Goal: Task Accomplishment & Management: Use online tool/utility

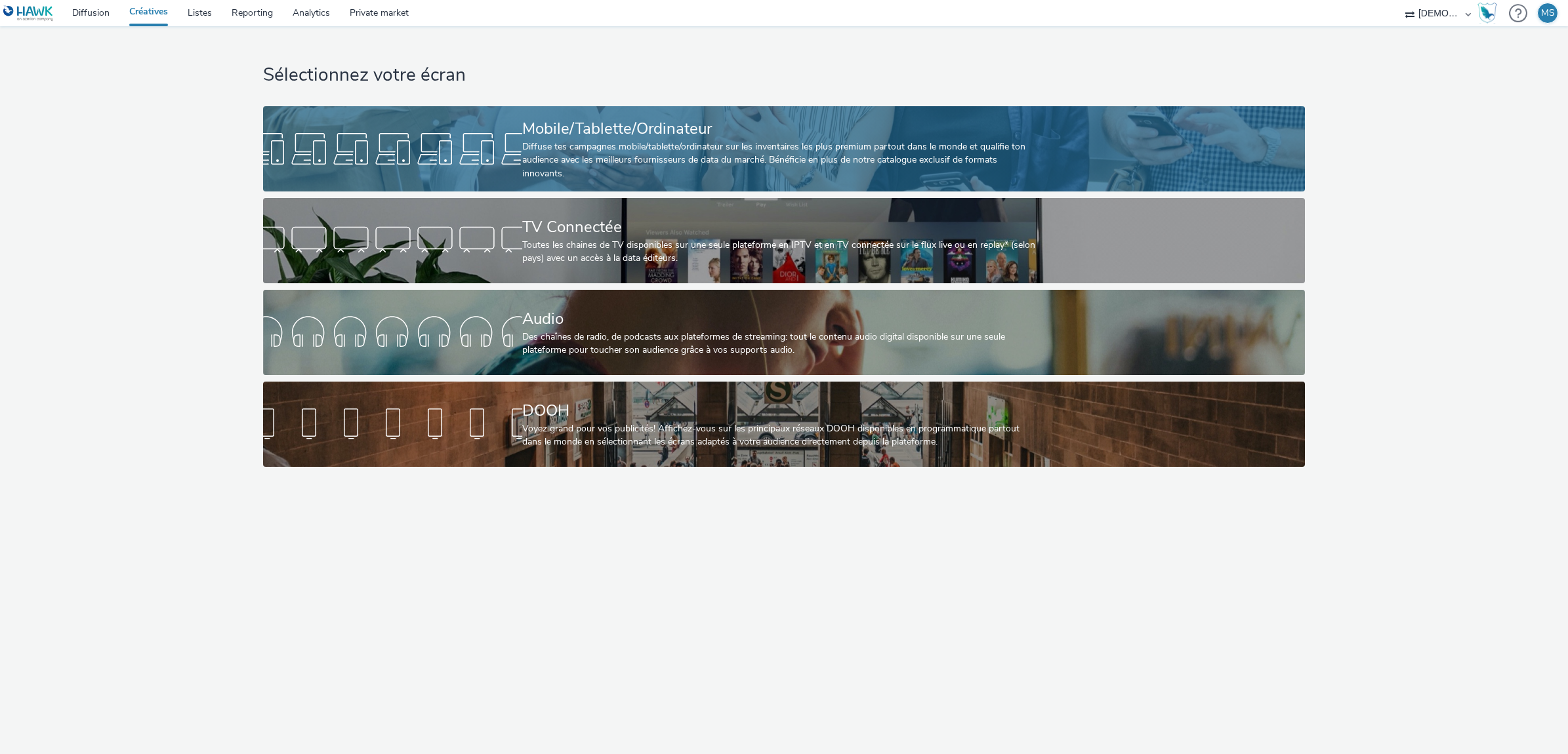
click at [510, 139] on div at bounding box center [392, 149] width 259 height 42
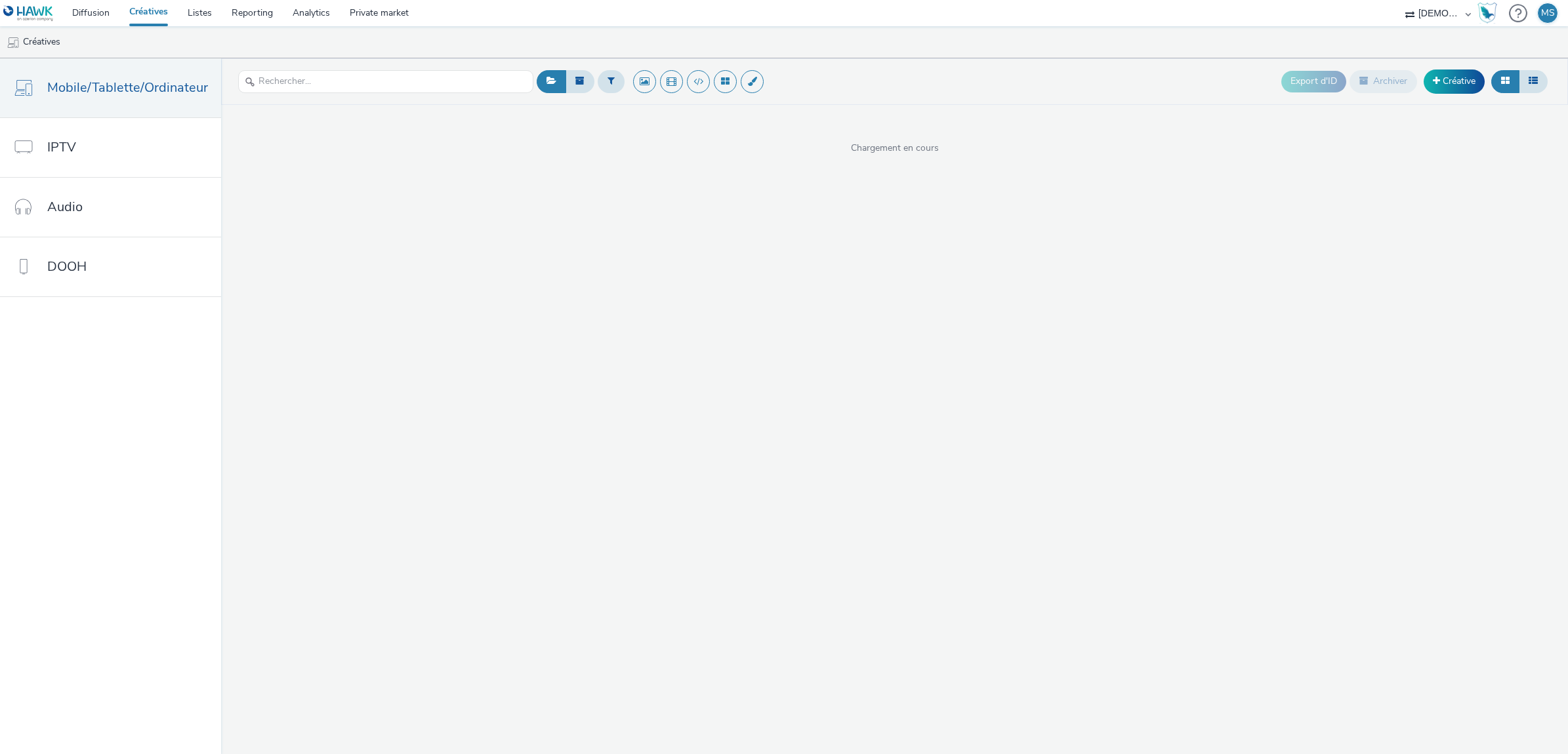
click at [615, 96] on div at bounding box center [611, 81] width 27 height 32
click at [611, 90] on button at bounding box center [611, 81] width 27 height 22
click at [640, 92] on div "Sélectionner un annonceur..." at bounding box center [690, 82] width 131 height 21
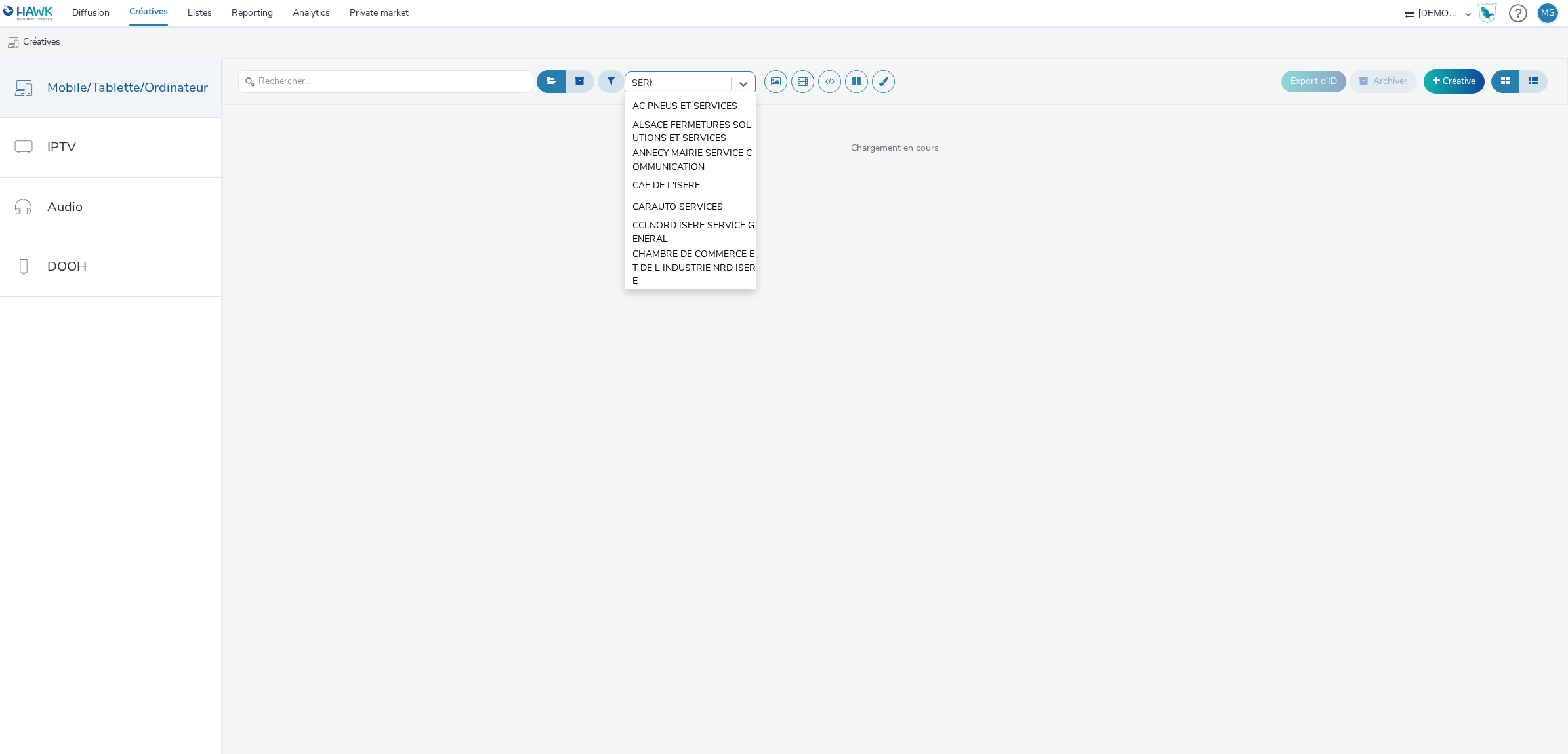
type input "SERME"
click at [664, 109] on span "SERMES DISTRIBUTION" at bounding box center [684, 107] width 103 height 13
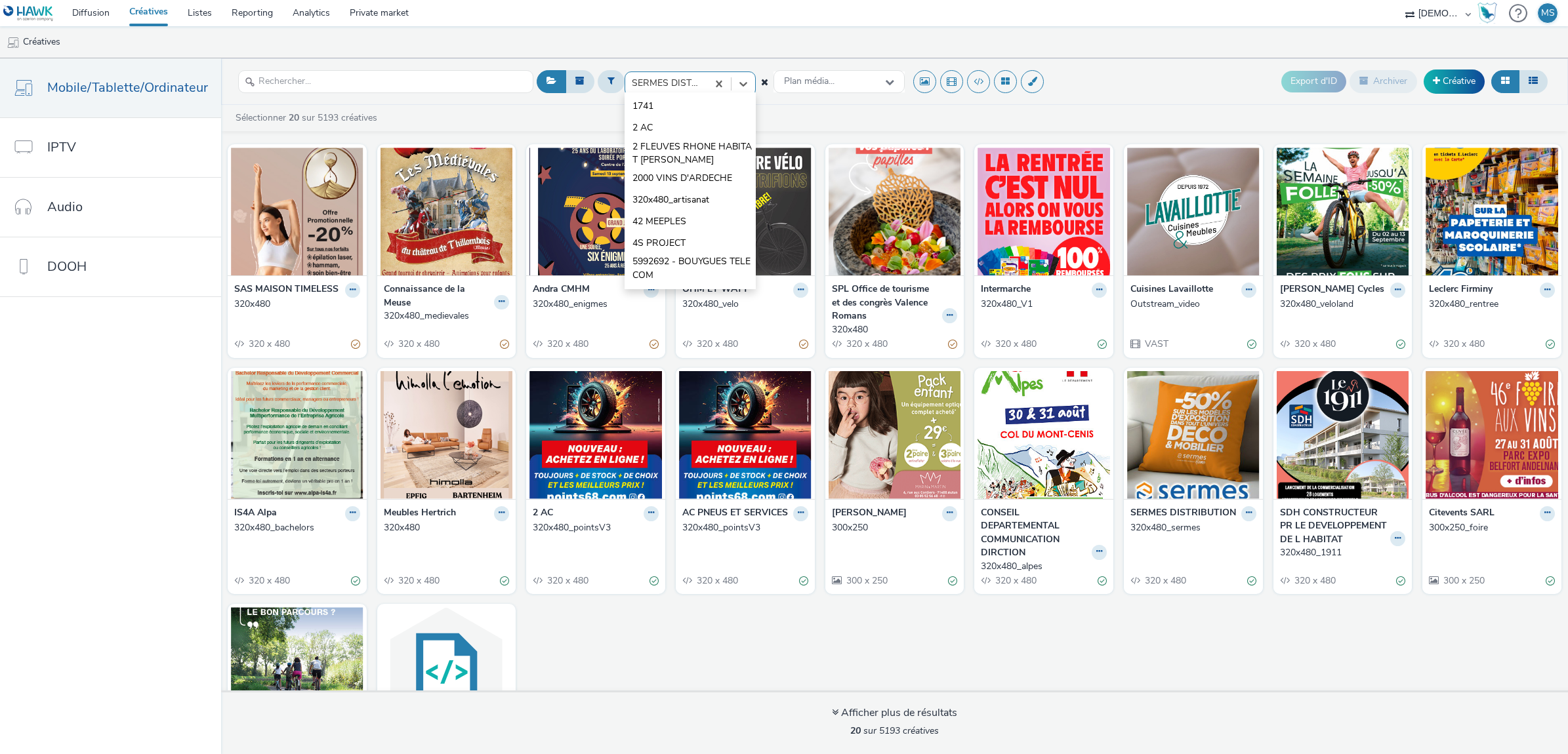
click at [663, 88] on div at bounding box center [666, 83] width 69 height 16
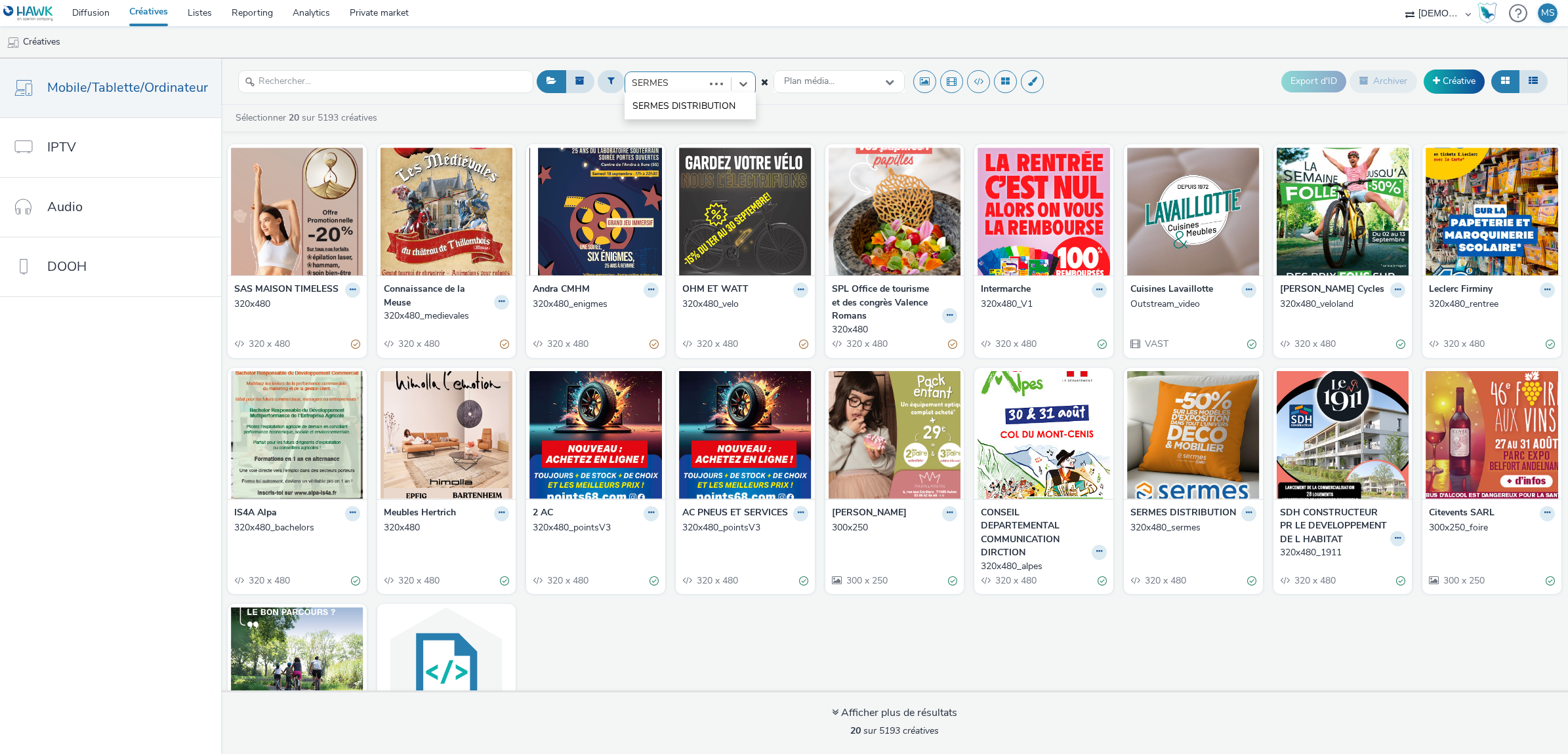
type input "SERMES D"
click at [667, 113] on span "SERMES DISTRIBUTION" at bounding box center [684, 107] width 103 height 13
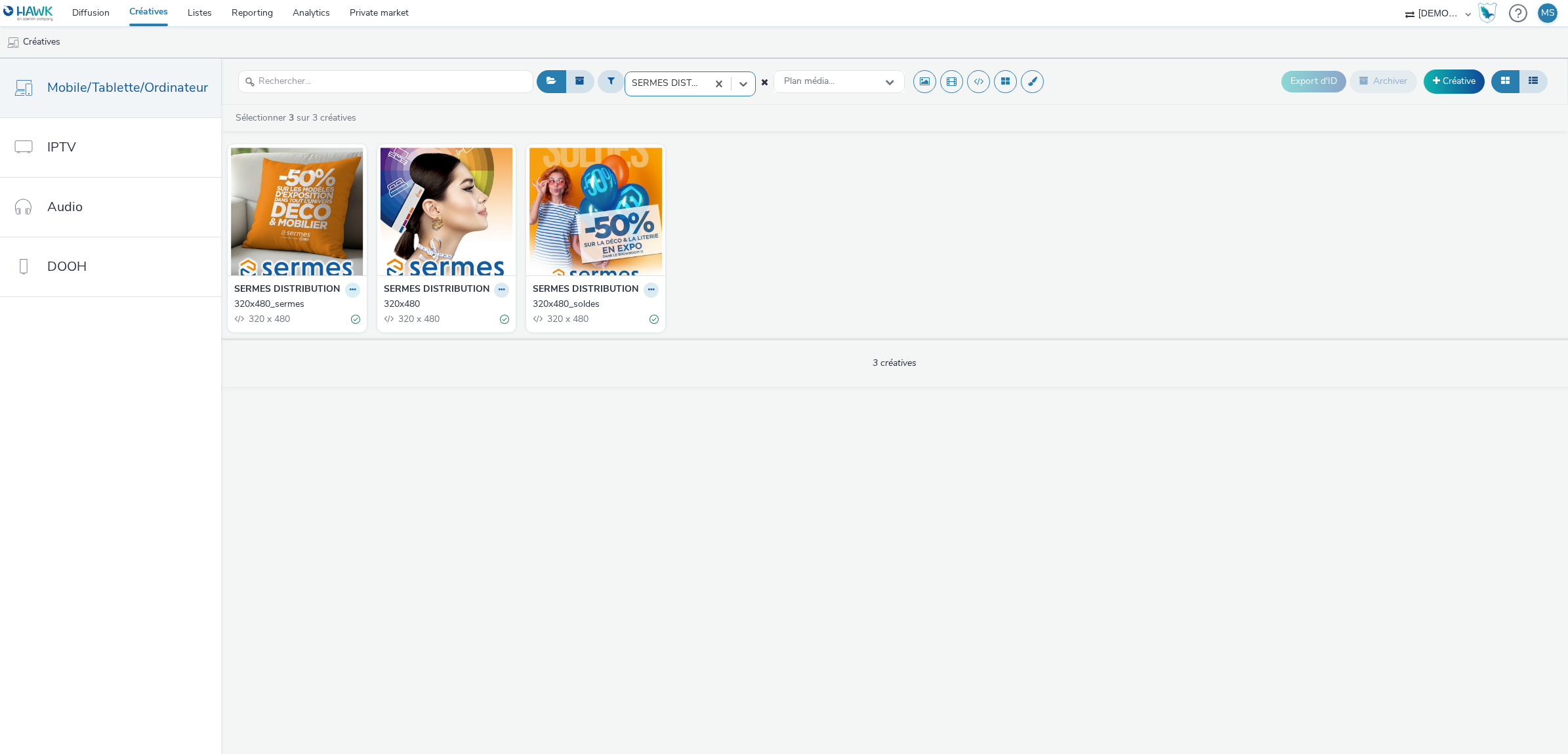
click at [353, 287] on button at bounding box center [353, 290] width 15 height 15
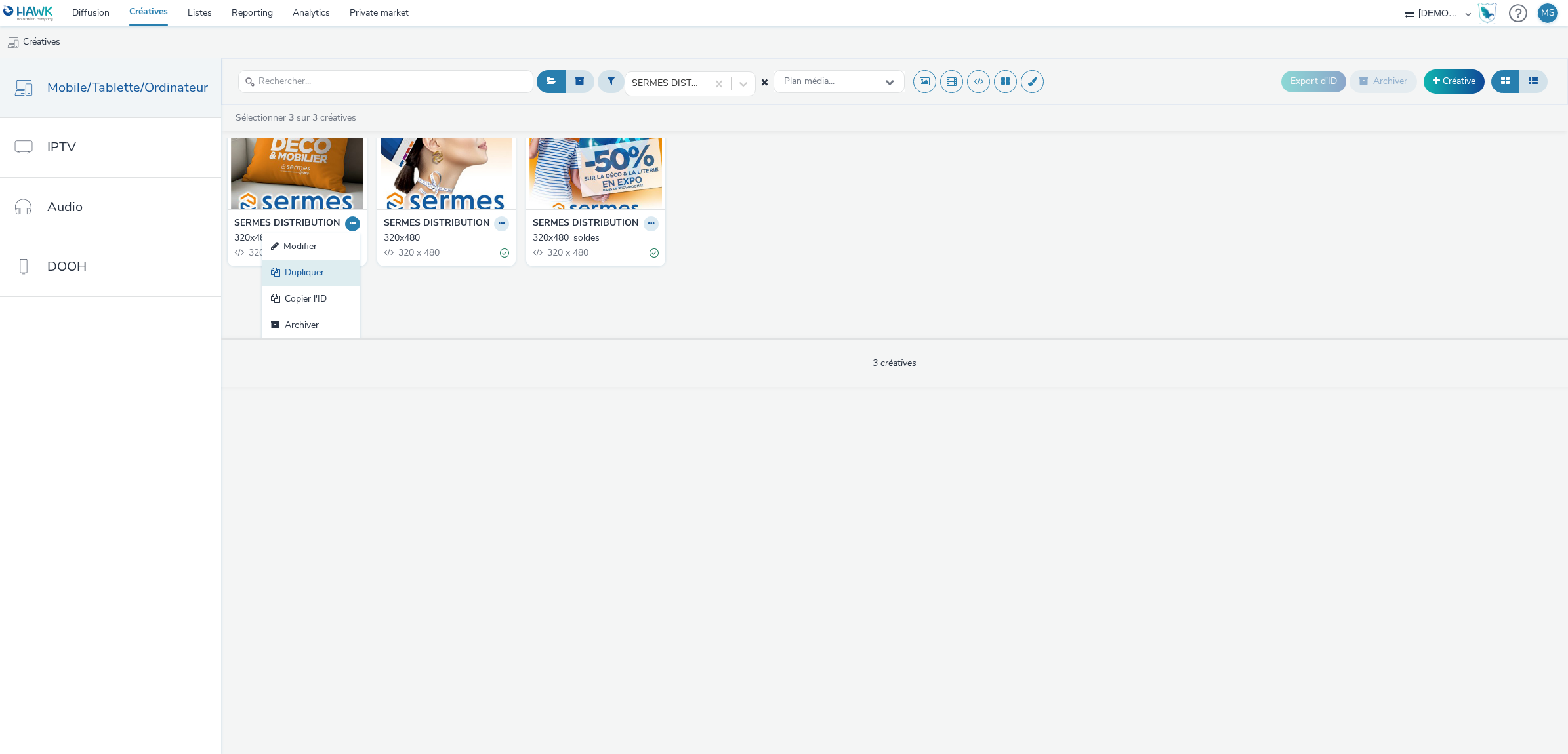
click at [294, 269] on link "Dupliquer" at bounding box center [311, 273] width 98 height 26
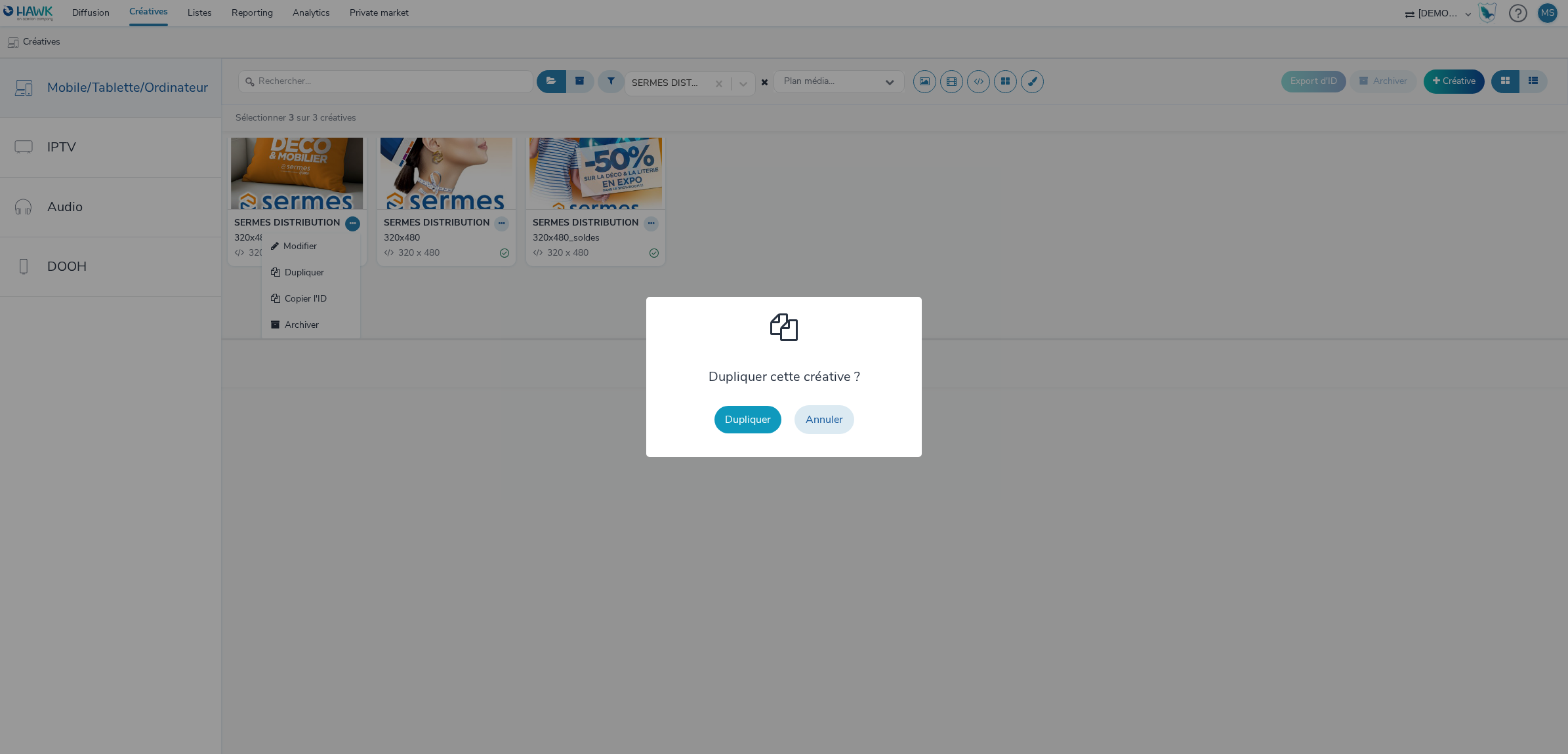
click at [752, 416] on button "Dupliquer" at bounding box center [748, 420] width 67 height 27
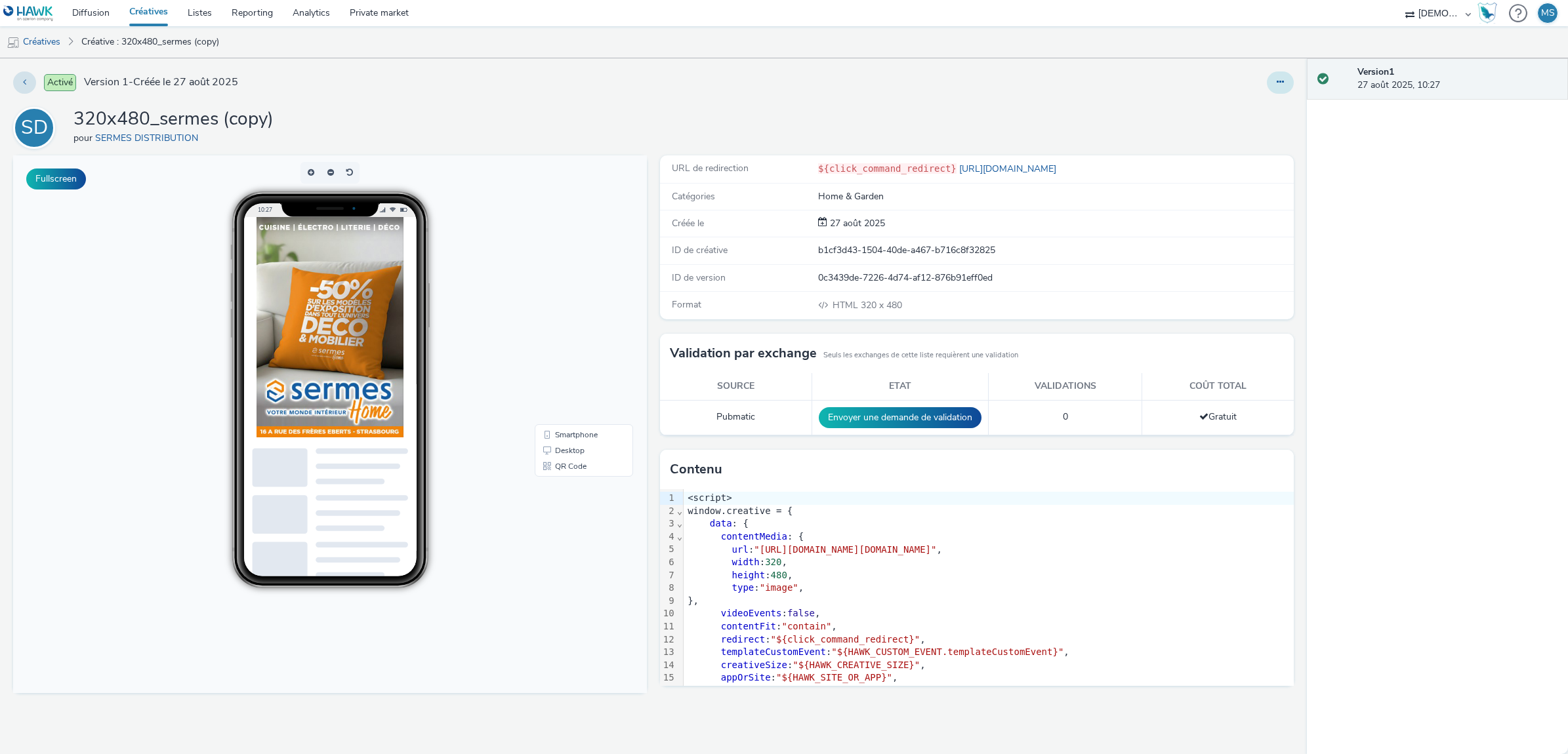
click at [1273, 89] on button at bounding box center [1280, 83] width 27 height 22
click at [1262, 110] on link "Modifier" at bounding box center [1244, 109] width 98 height 26
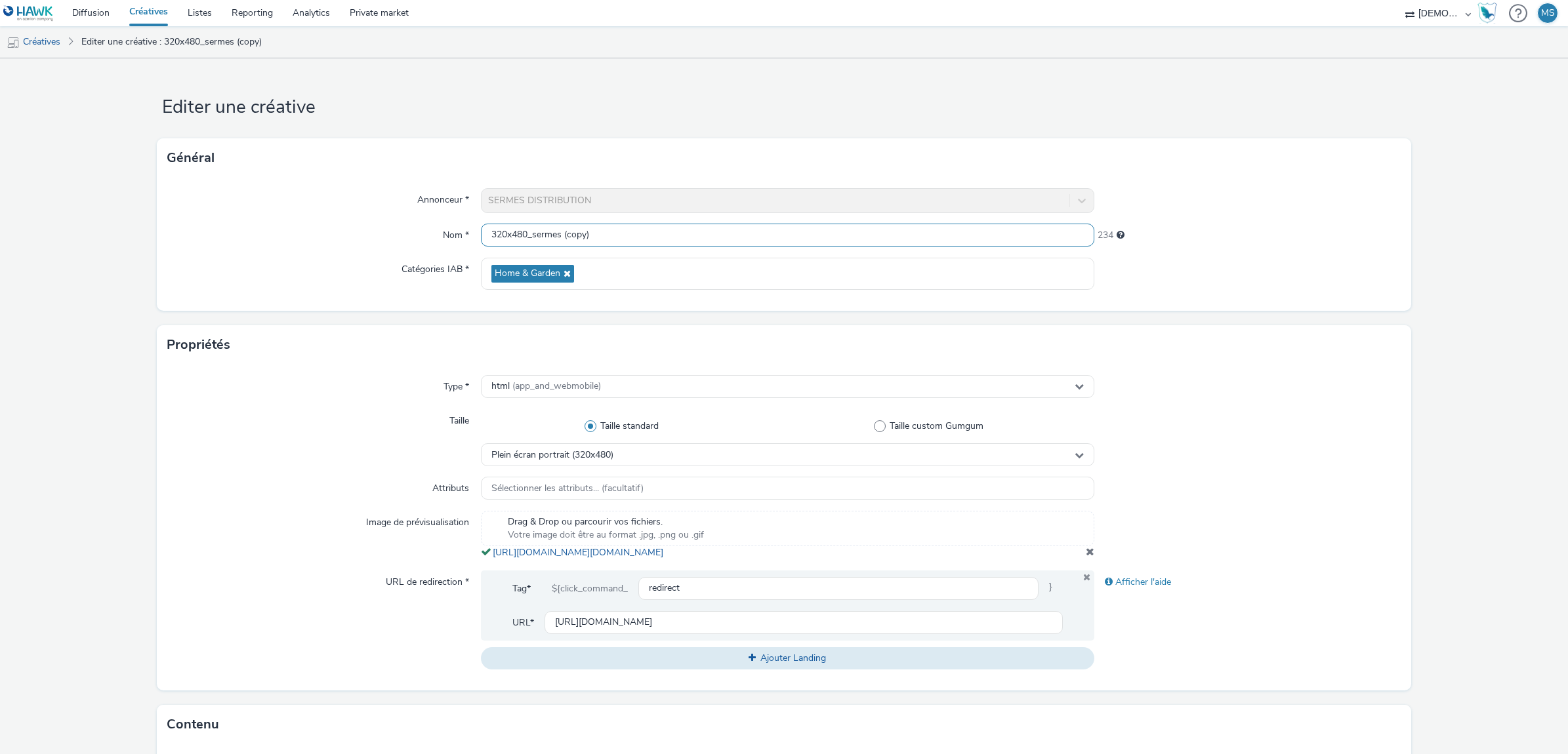
drag, startPoint x: 594, startPoint y: 230, endPoint x: 530, endPoint y: 233, distance: 64.1
click at [530, 233] on input "320x480_sermes (copy)" at bounding box center [787, 235] width 613 height 23
type input "320x480_chic"
click at [1451, 388] on form "Editer une créative Général Annonceur * SERMES DISTRIBUTION Nom * 320x480_chic …" at bounding box center [784, 603] width 1568 height 1089
click at [224, 438] on div "Taille" at bounding box center [324, 438] width 314 height 57
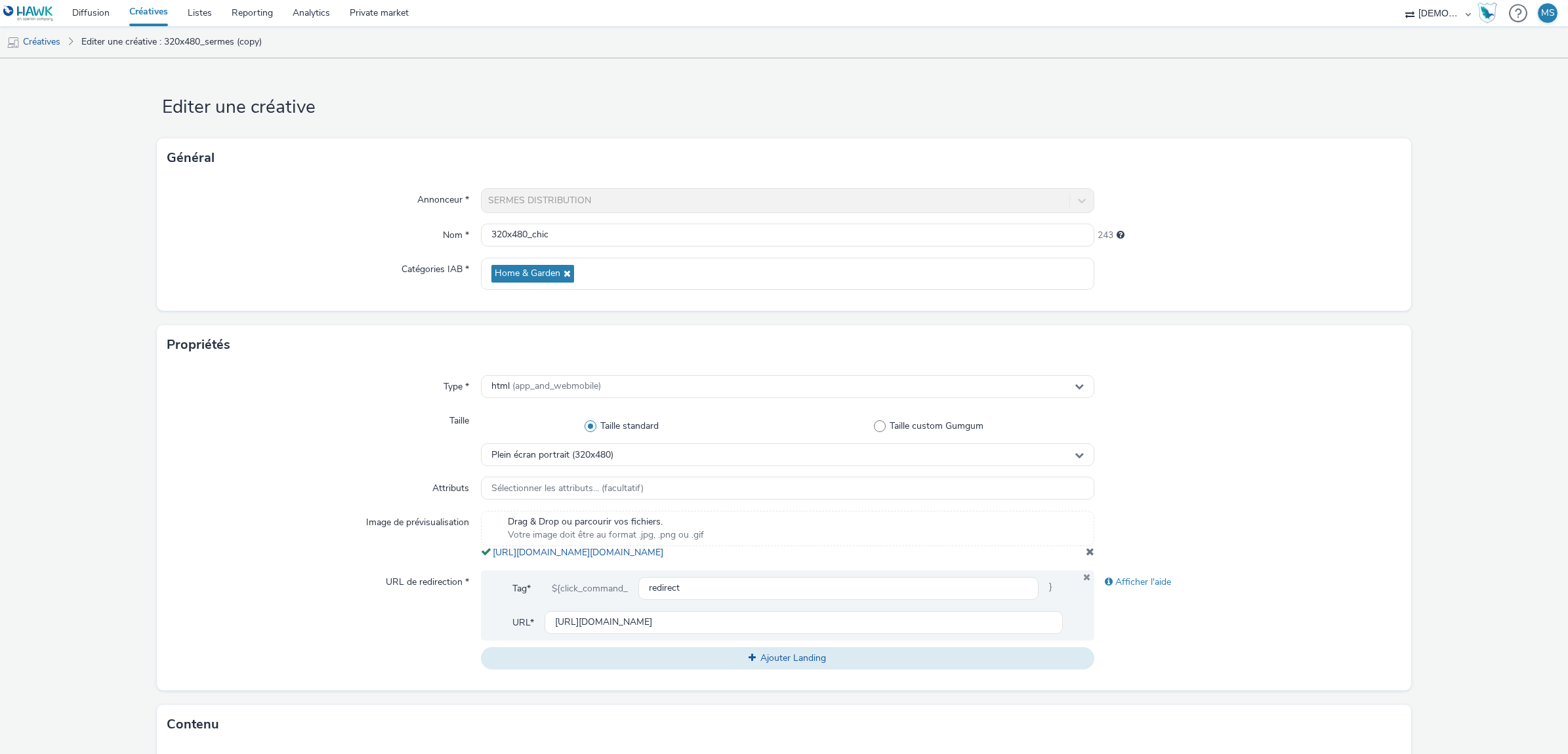
click at [1086, 557] on span at bounding box center [1090, 551] width 8 height 11
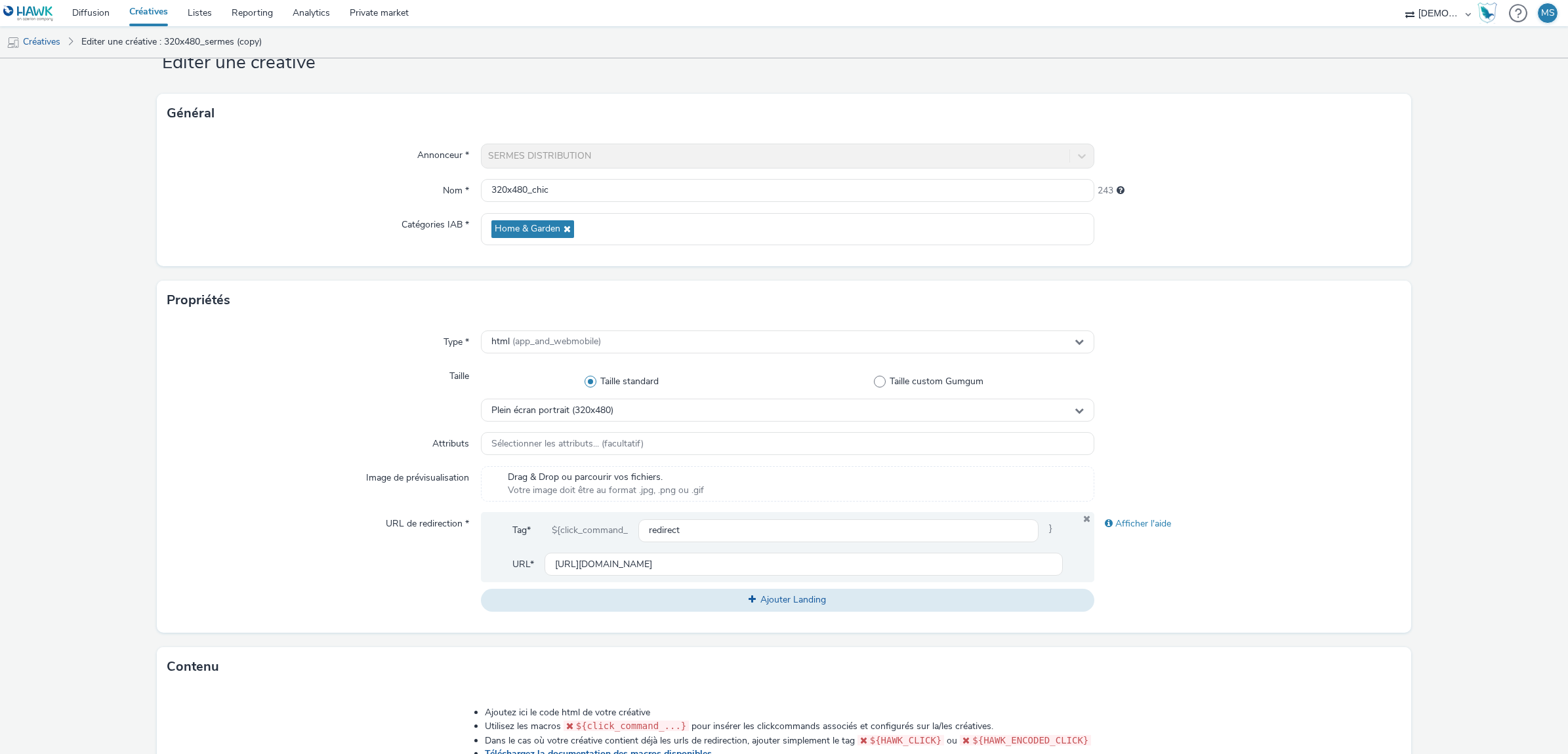
scroll to position [82, 0]
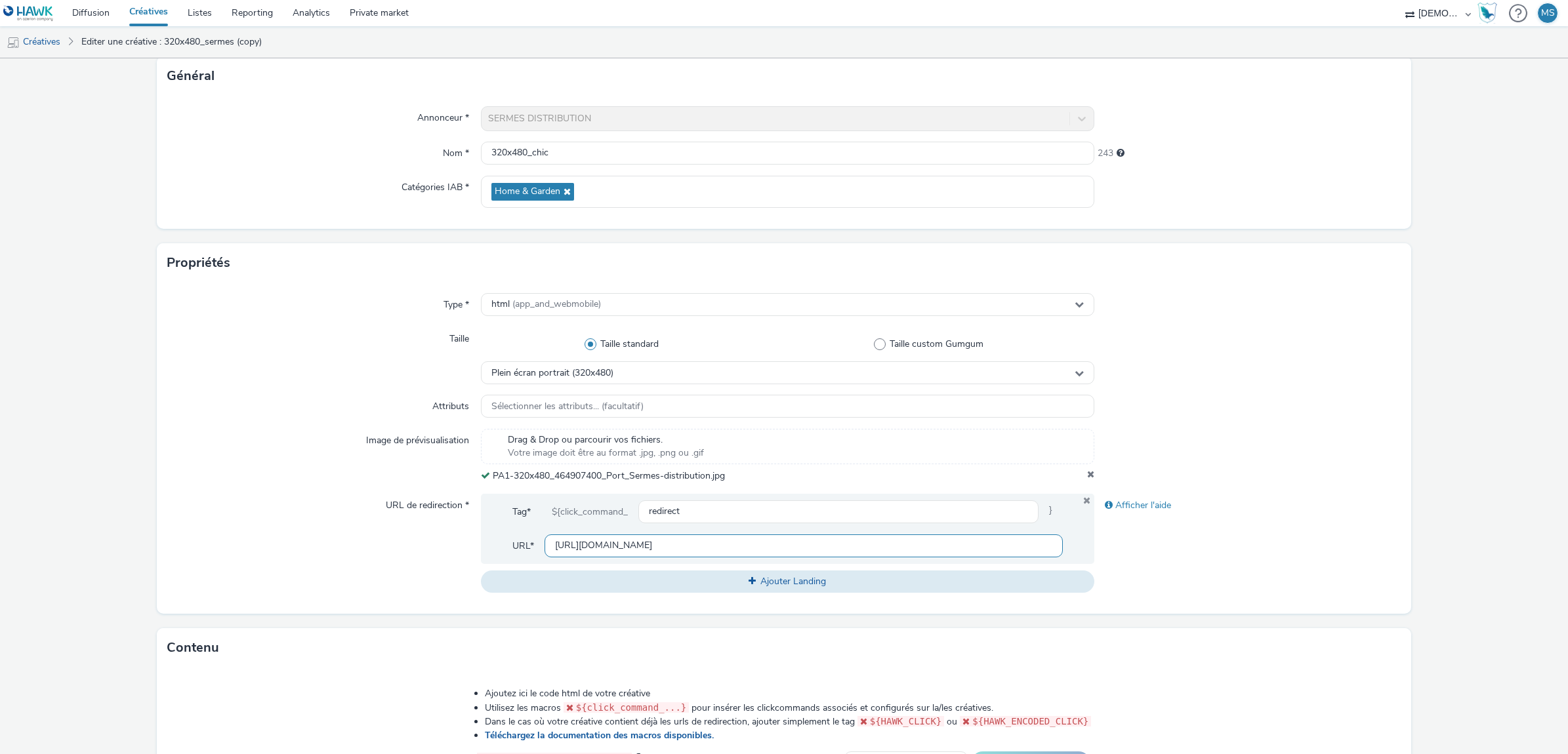
click at [623, 548] on input "https://sermes-home.fr/?utm_source=ADN&utm_campaign=464904400&utm_medium=PA1_32…" at bounding box center [803, 546] width 518 height 23
paste input "7200&utm_medium=PA1_1080_192"
type input "https://sermes-home.fr/?utm_source=ADN&utm_campaign=464907200&utm_medium=PA1_10…"
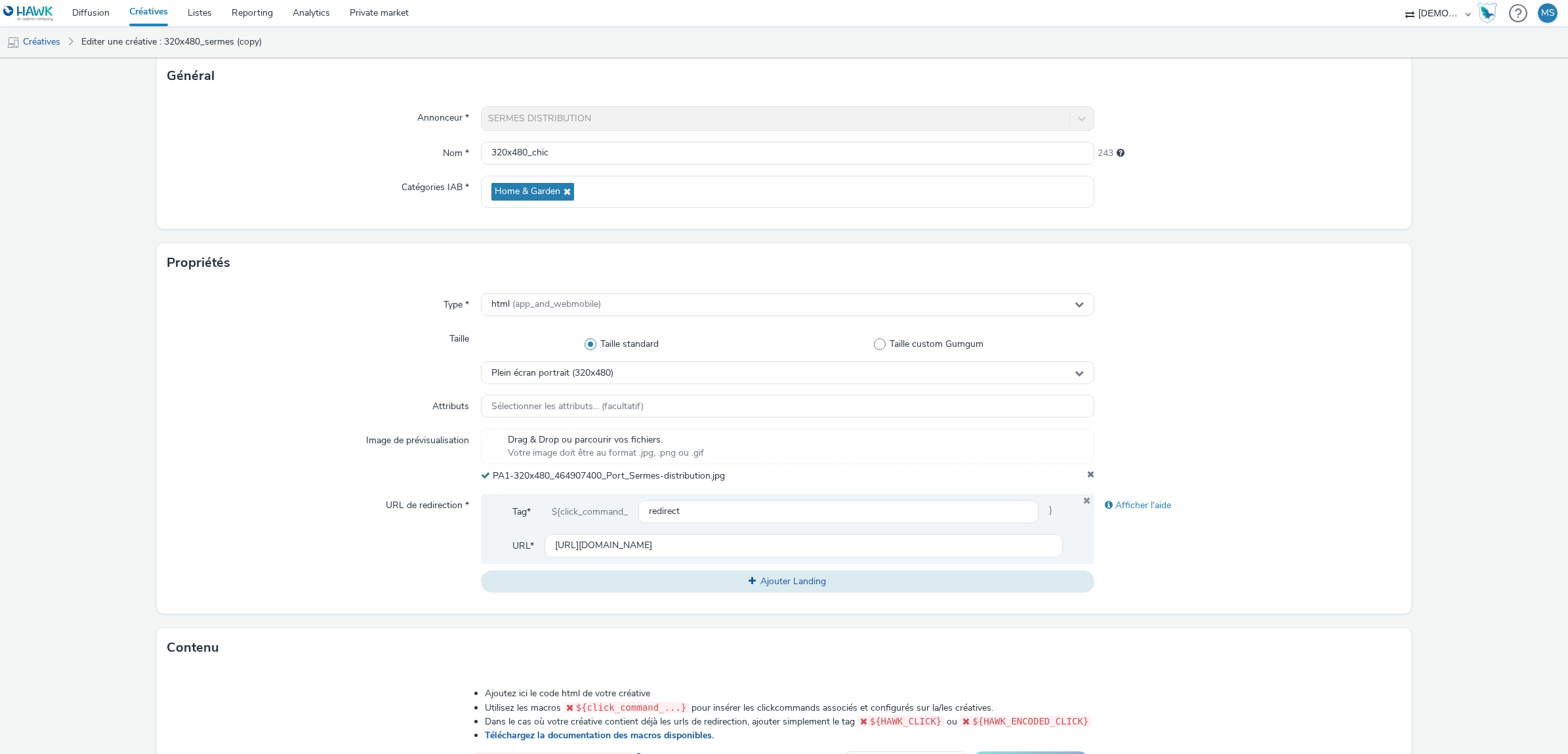
click at [1253, 431] on div at bounding box center [1248, 455] width 307 height 54
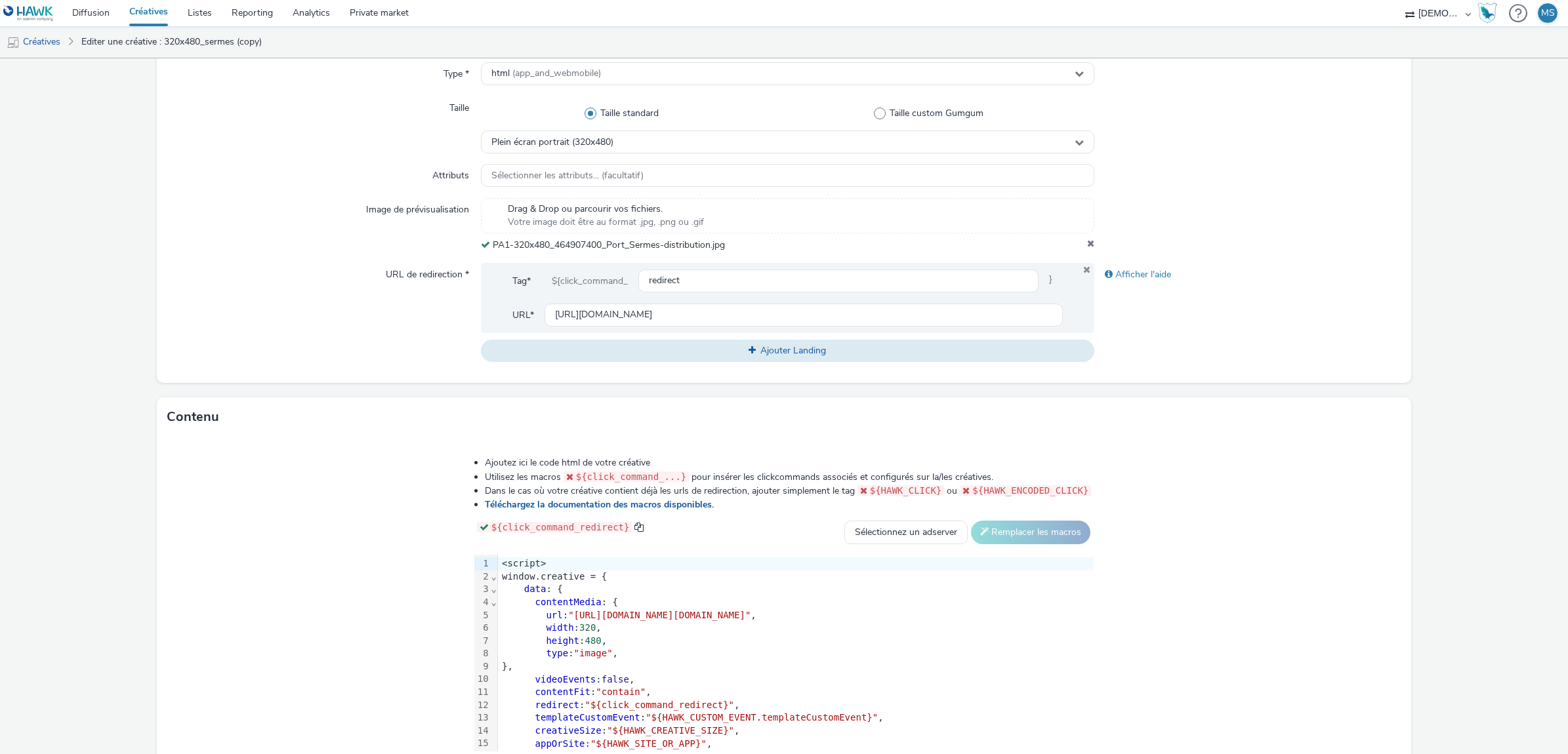
scroll to position [398, 0]
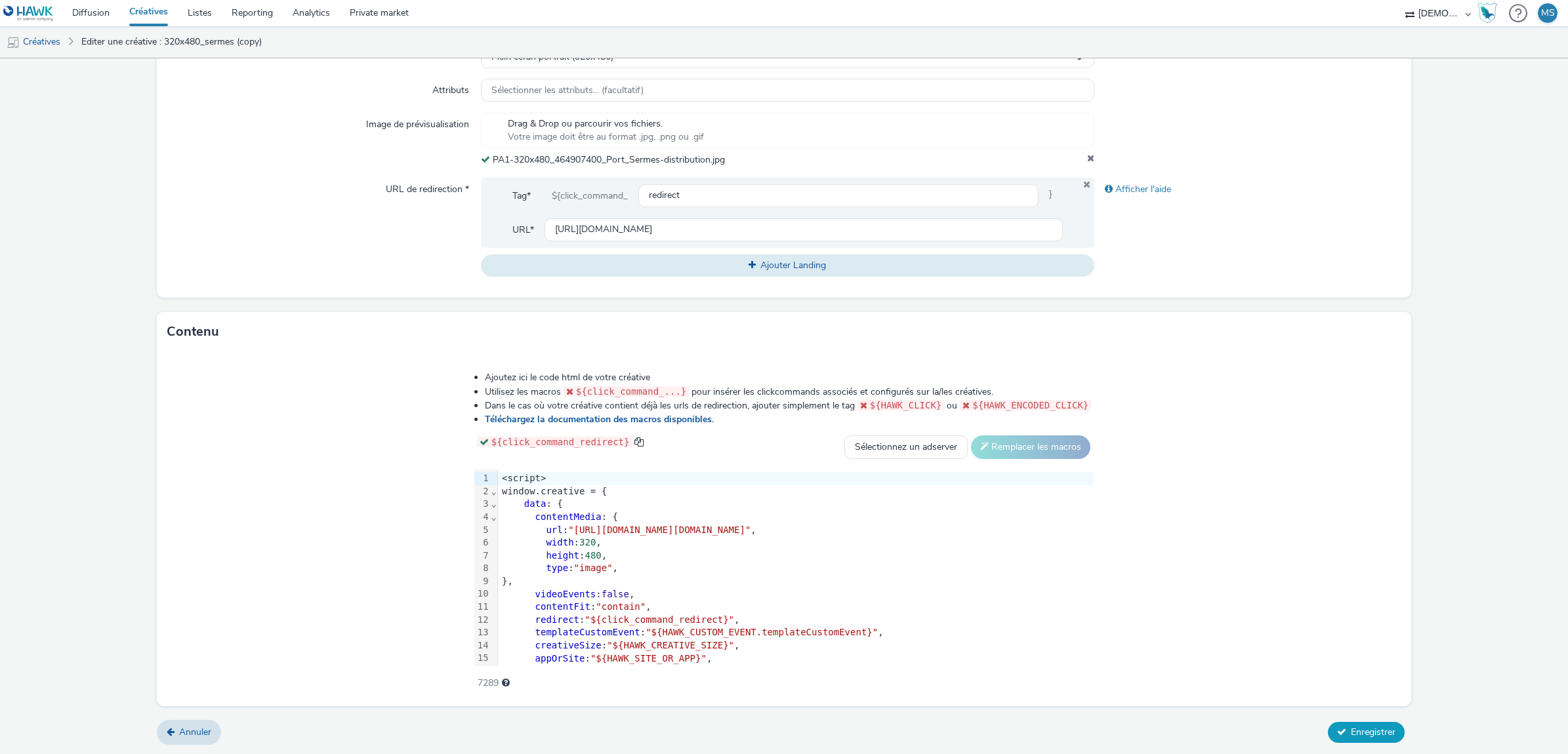
click at [1359, 728] on span "Enregistrer" at bounding box center [1373, 732] width 45 height 12
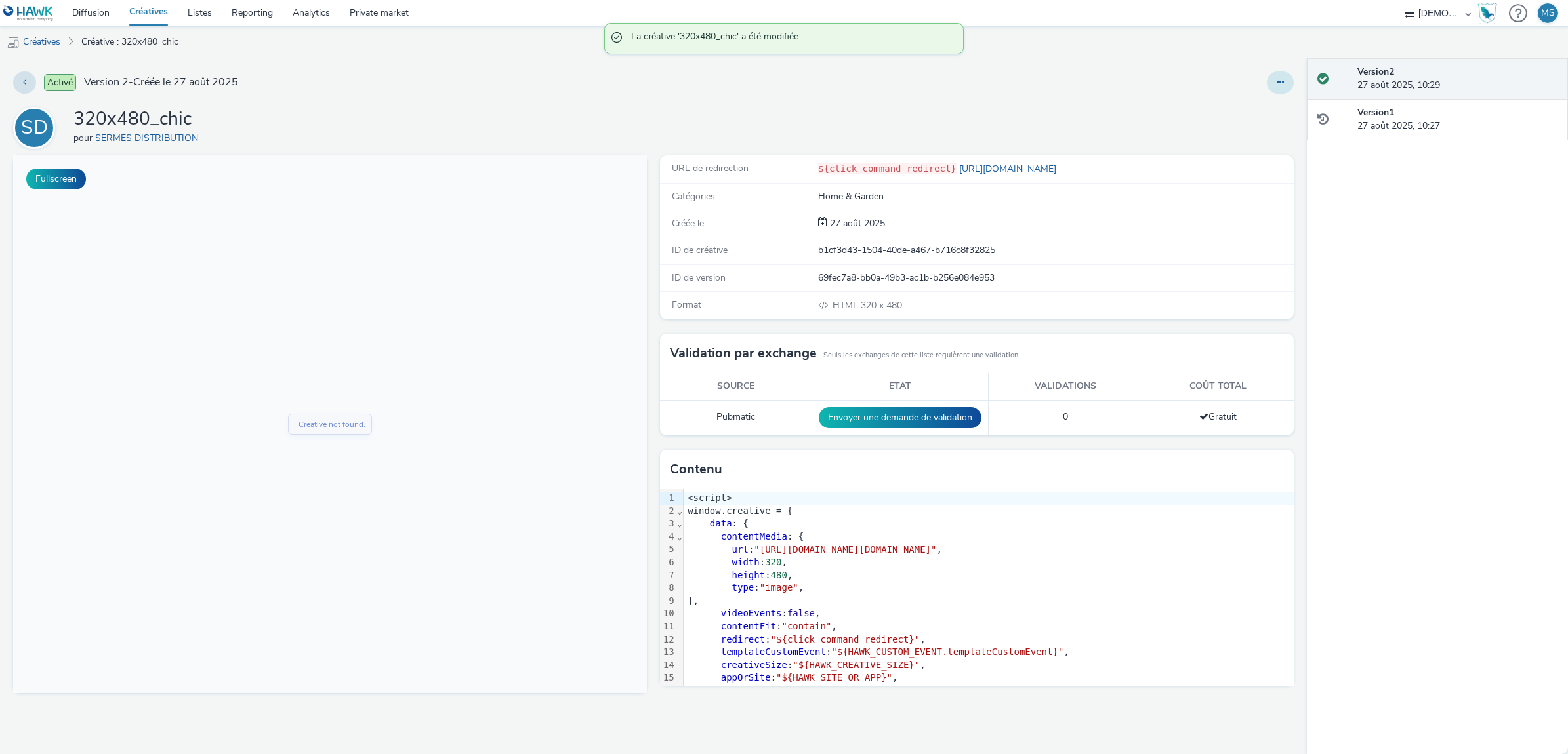
click at [1291, 86] on button at bounding box center [1280, 83] width 27 height 22
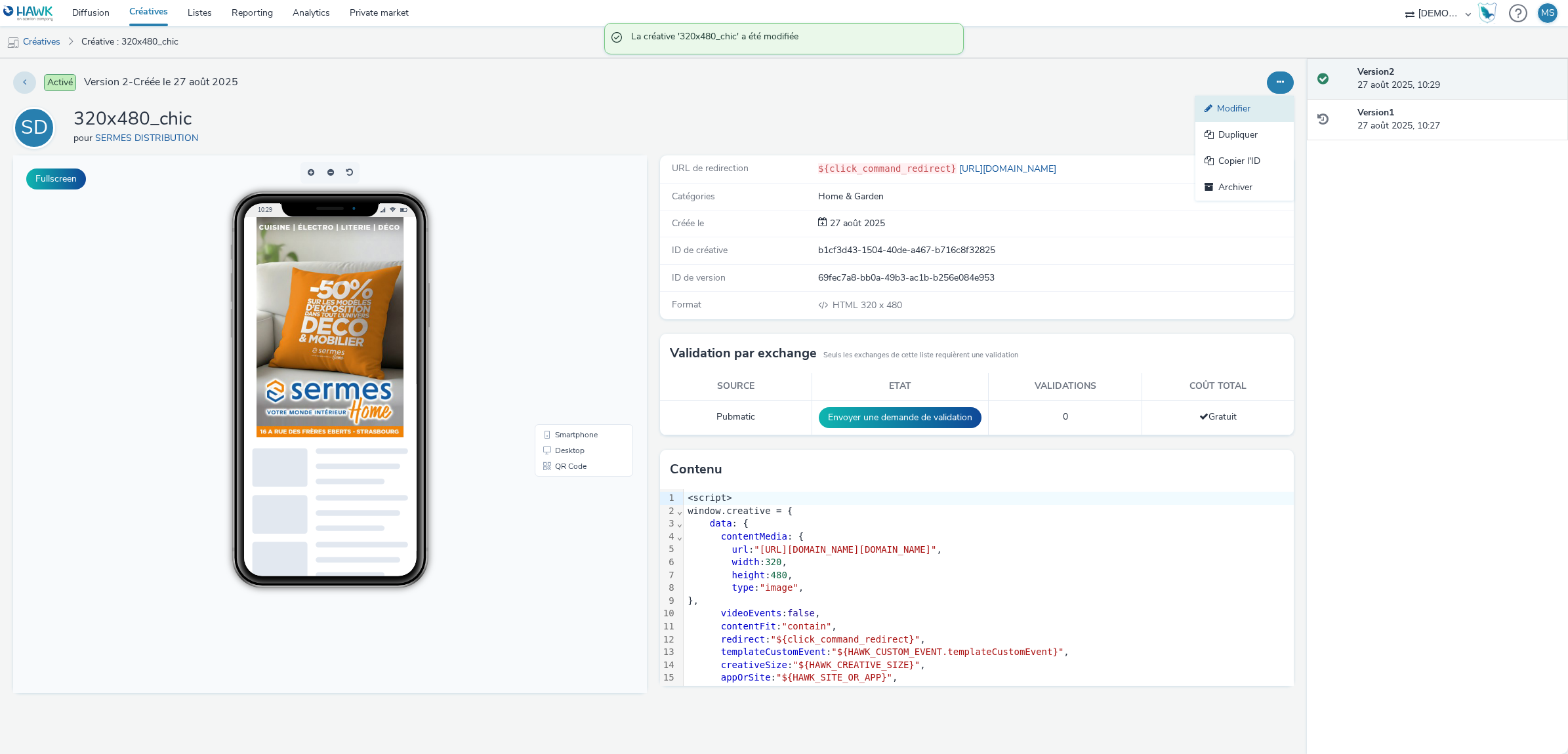
click at [1247, 109] on link "Modifier" at bounding box center [1244, 109] width 98 height 26
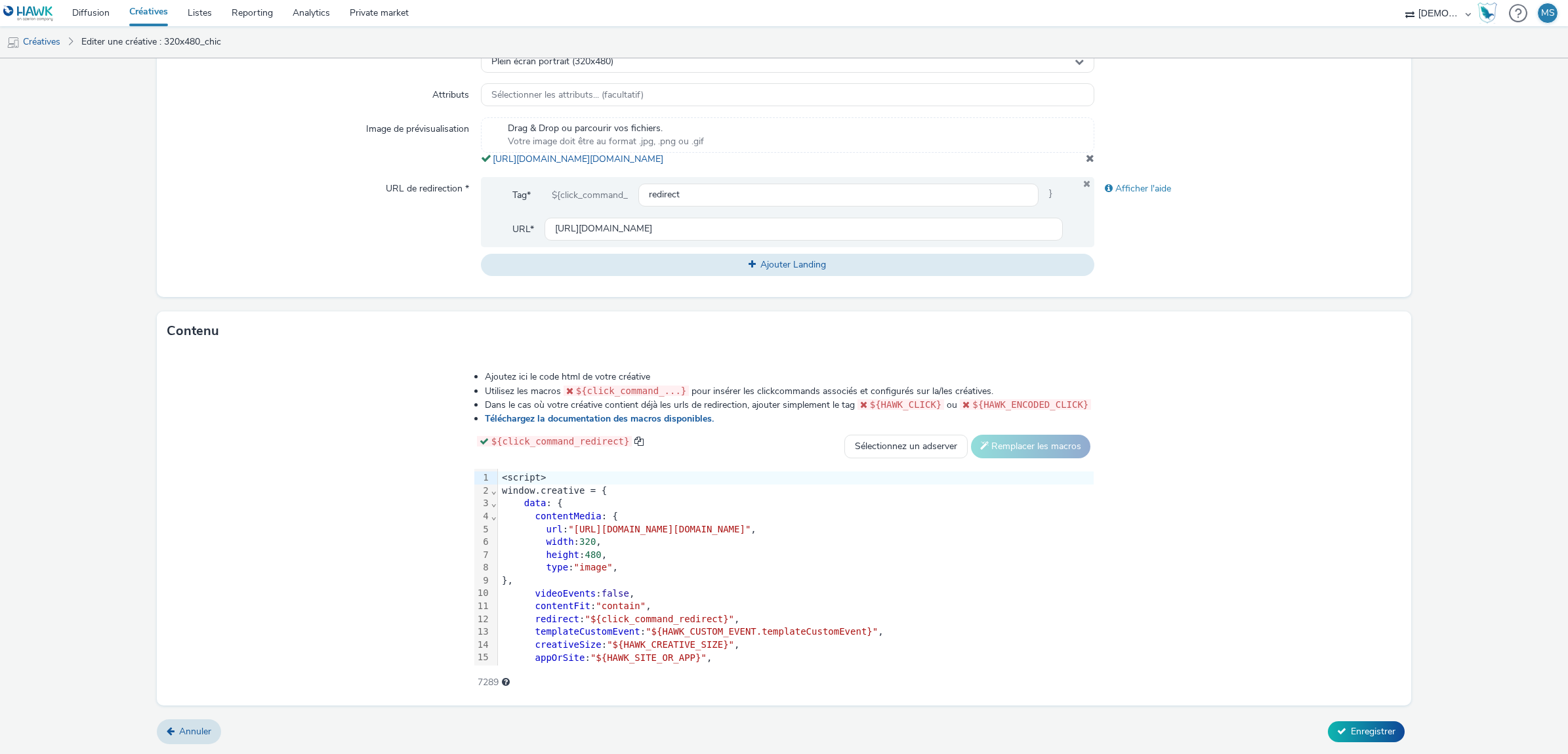
scroll to position [406, 0]
click at [546, 153] on link "https://tabmo-cdn.s3.eu-west-1.amazonaws.com/hawk.tabmo.io/organizations/38dc92…" at bounding box center [580, 159] width 176 height 12
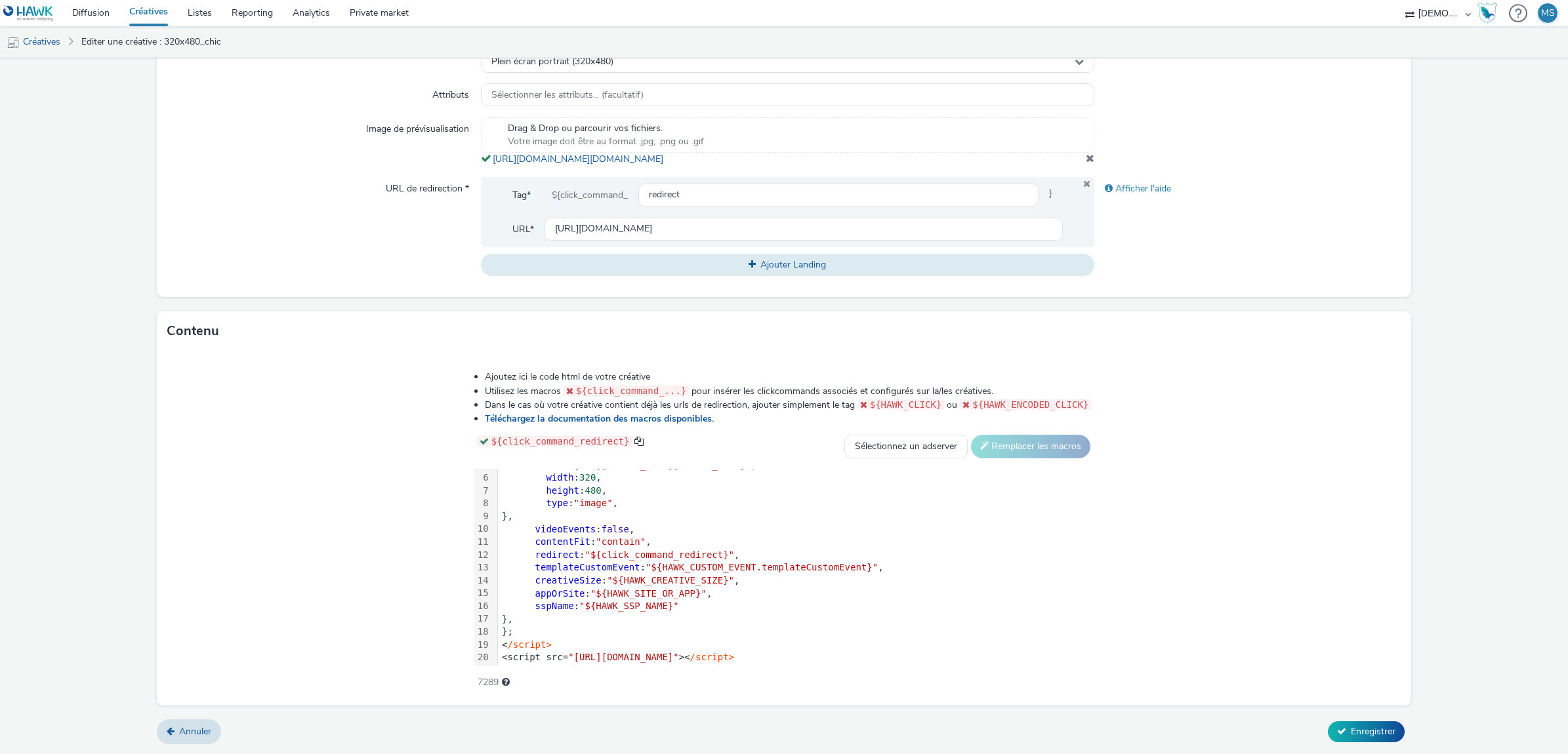
scroll to position [0, 0]
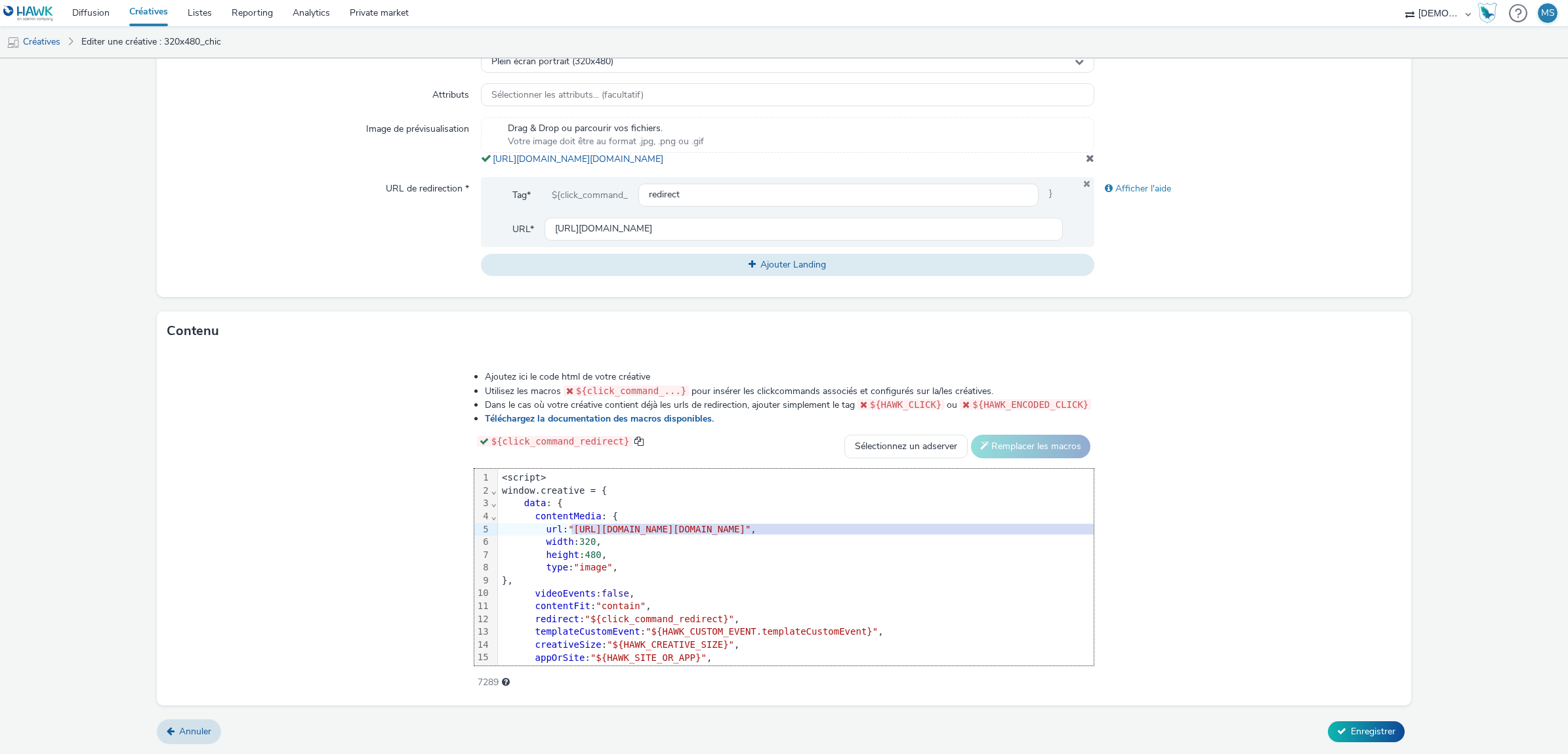
drag, startPoint x: 411, startPoint y: 527, endPoint x: 1215, endPoint y: 524, distance: 804.0
click at [750, 524] on span ""https://tabmo-cdn.s3.eu-west-1.amazonaws.com/hawk.tabmo.io/organizations/38dc9…" at bounding box center [659, 529] width 183 height 11
click at [1351, 725] on span "Enregistrer" at bounding box center [1373, 731] width 45 height 12
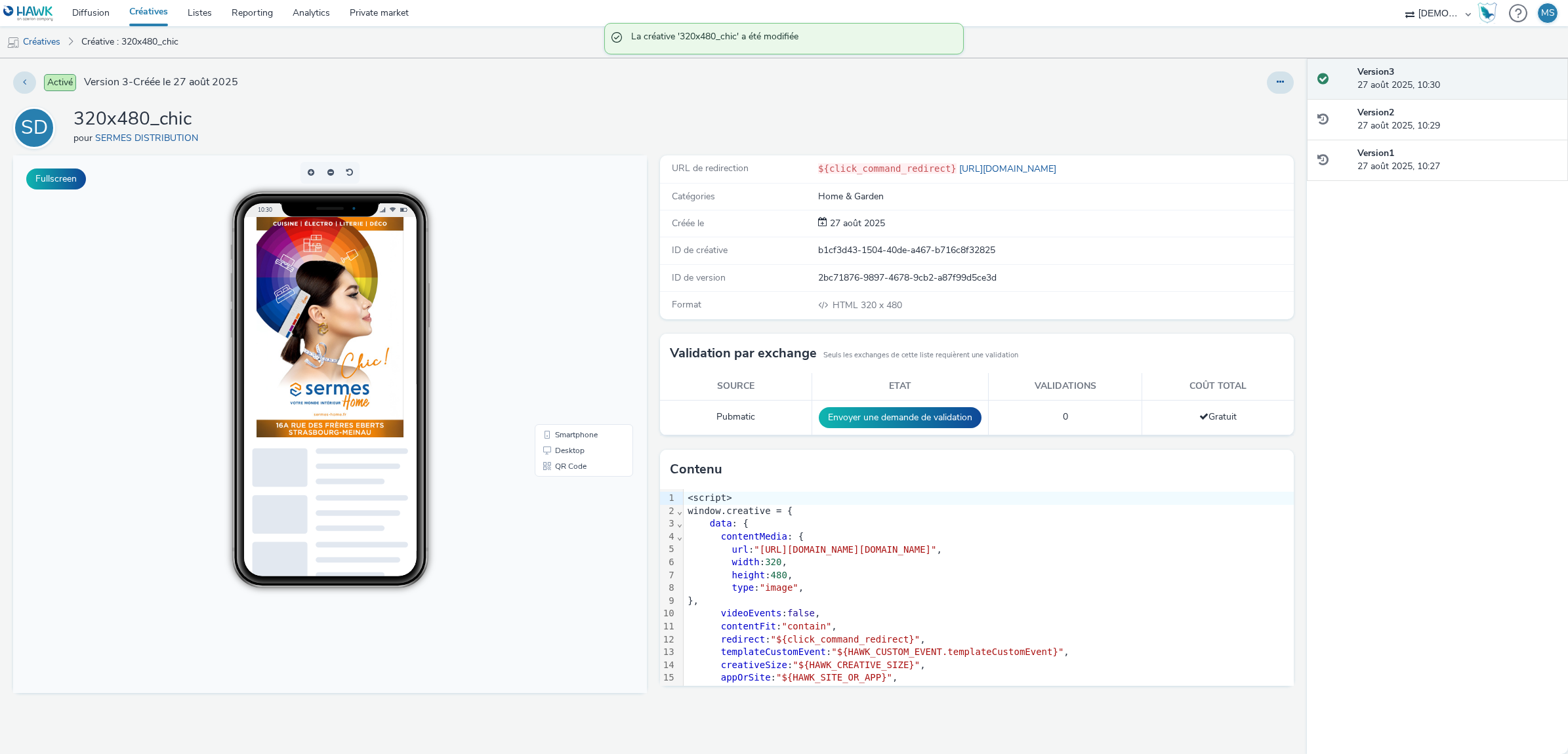
click at [614, 222] on body "10:30 Smartphone Desktop QR Code" at bounding box center [330, 424] width 634 height 538
click at [456, 90] on div "Activé Version 3 - Créée le 27 août 2025" at bounding box center [397, 83] width 768 height 22
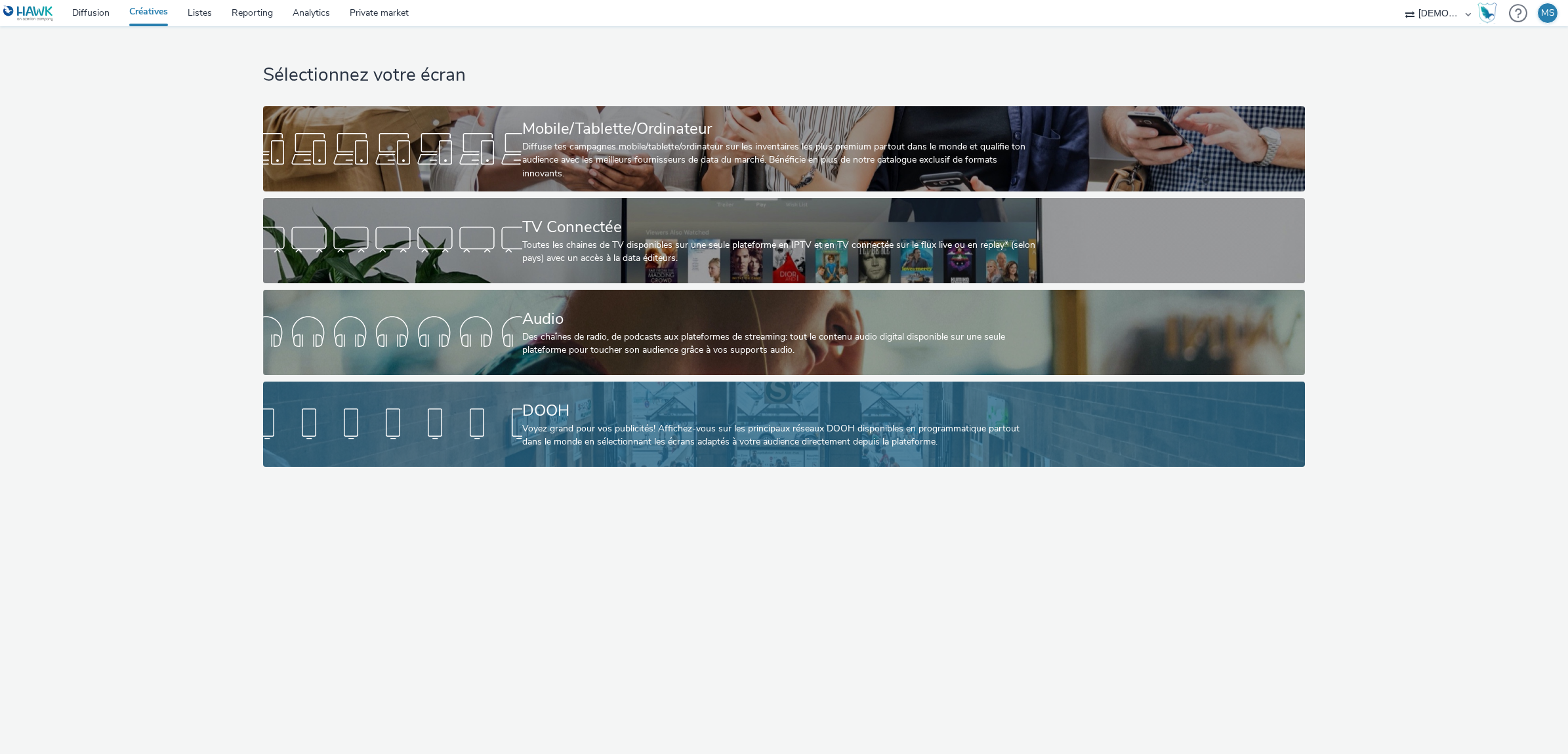
click at [444, 397] on link "DOOH Voyez grand pour vos publicités! Affichez-vous sur les principaux réseaux …" at bounding box center [784, 424] width 1043 height 85
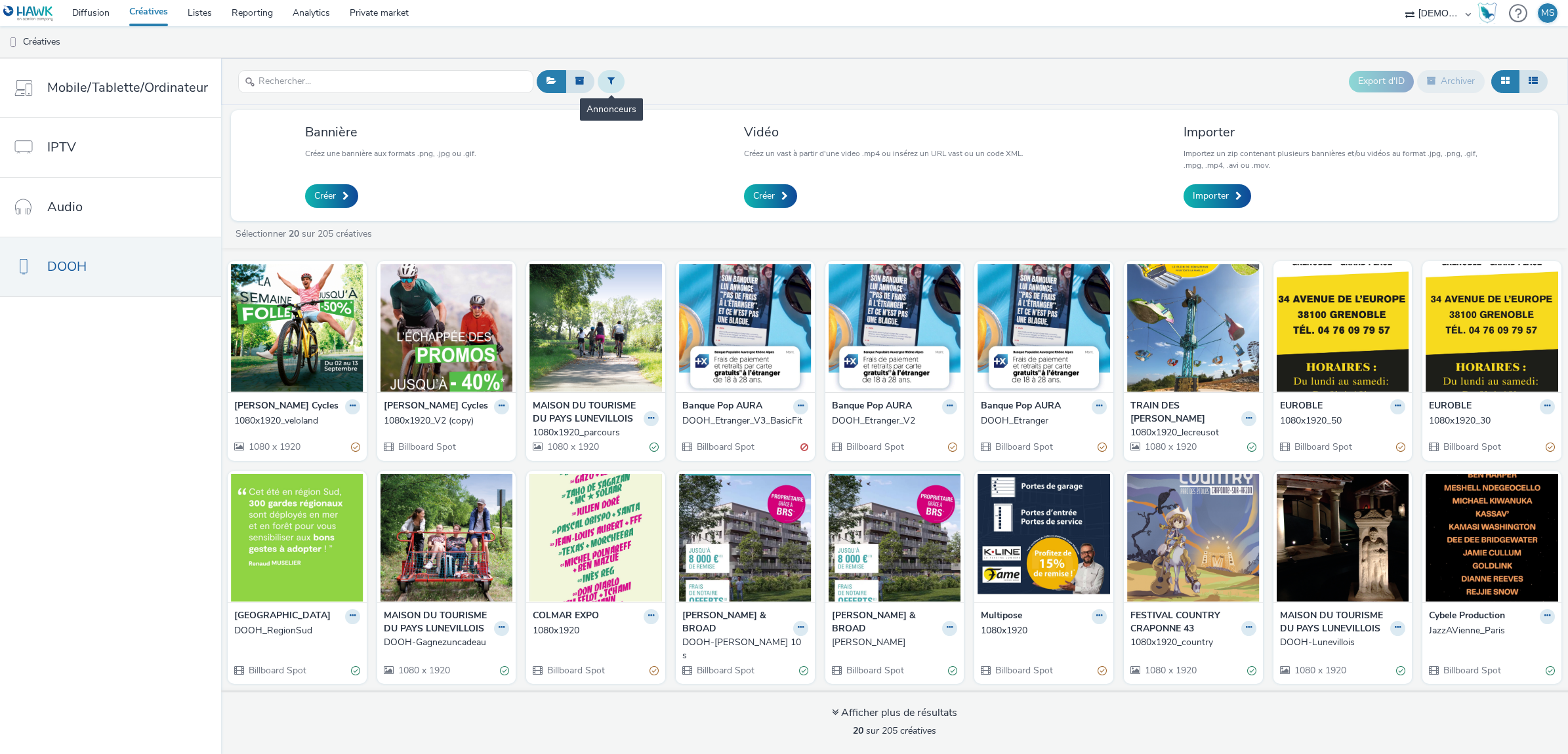
click at [607, 79] on icon at bounding box center [611, 80] width 7 height 9
click at [656, 89] on div at bounding box center [678, 86] width 93 height 16
type input "SERME"
click at [658, 107] on span "SERMES DISTRIBUTION" at bounding box center [684, 107] width 103 height 13
click at [1227, 205] on link "Importer" at bounding box center [1218, 196] width 68 height 24
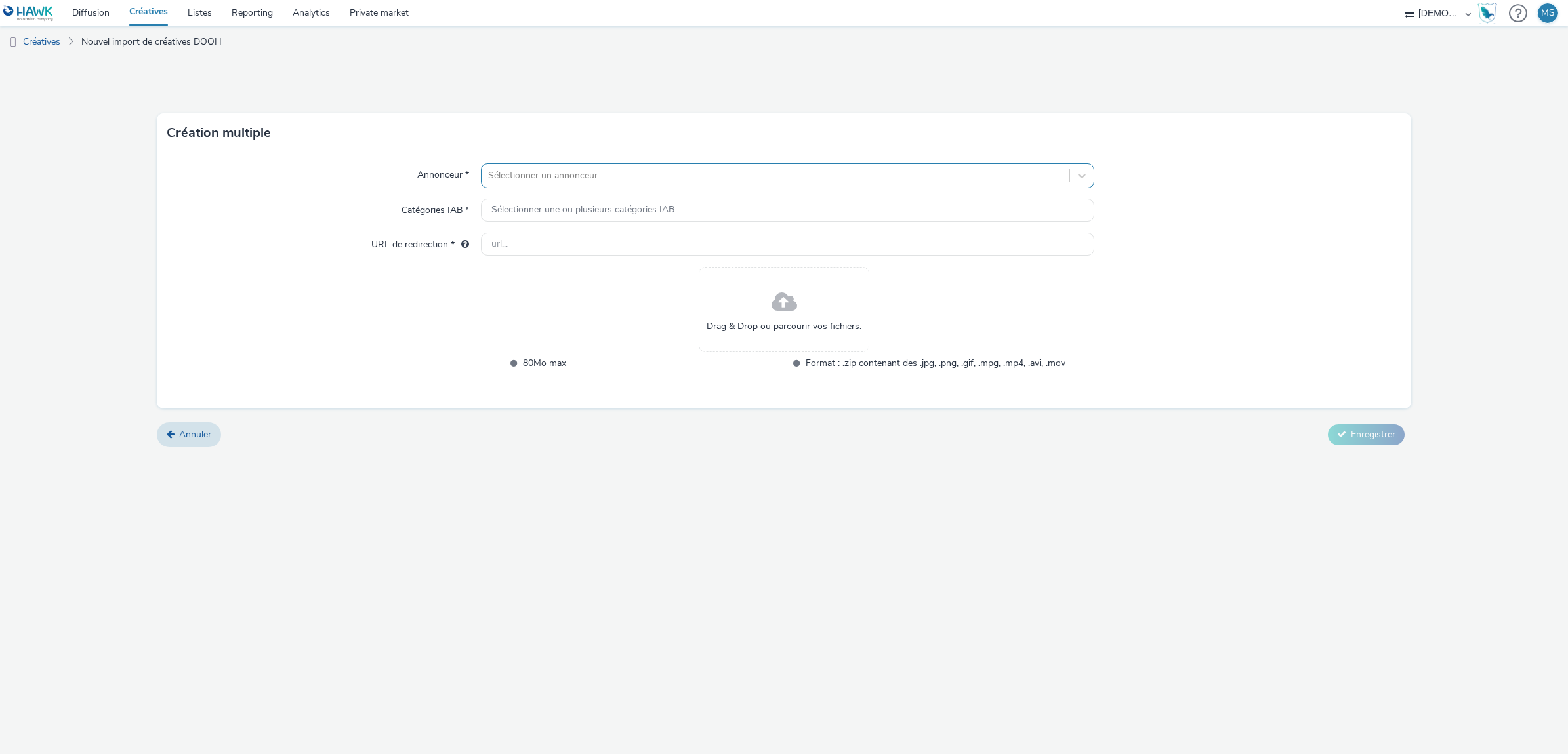
click at [559, 173] on div at bounding box center [776, 175] width 575 height 16
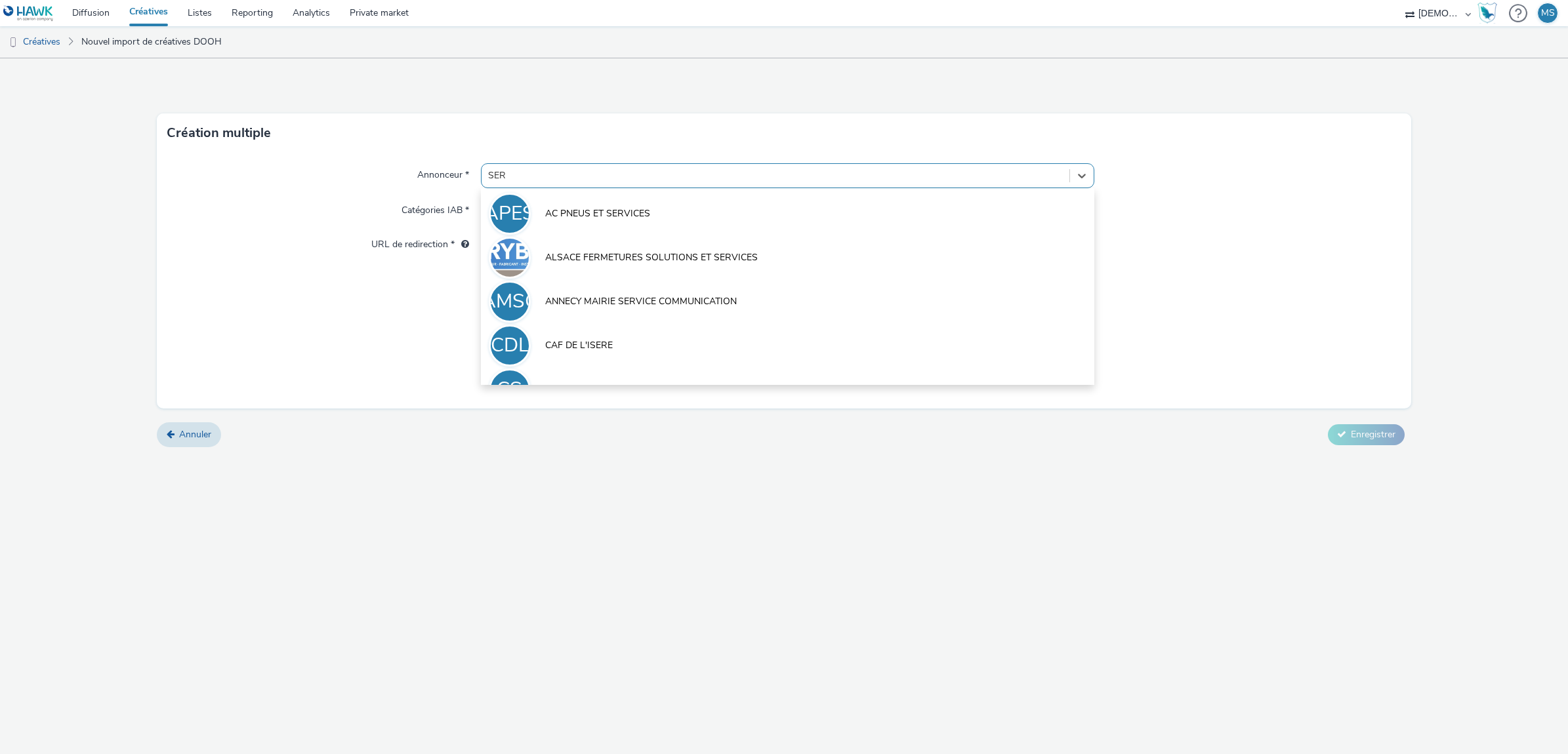
type input "SERM"
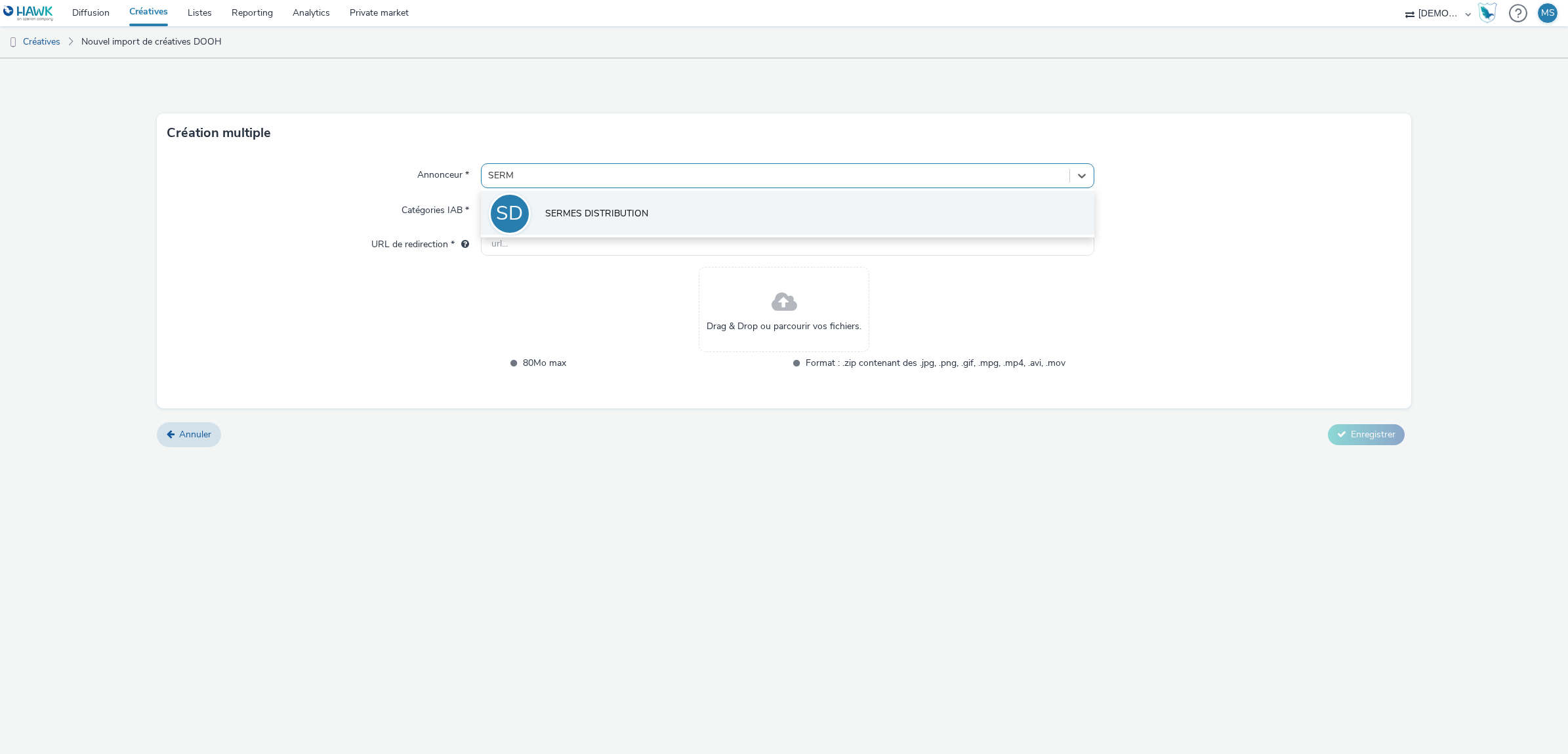
click at [611, 223] on li "SD SERMES DISTRIBUTION" at bounding box center [787, 212] width 613 height 44
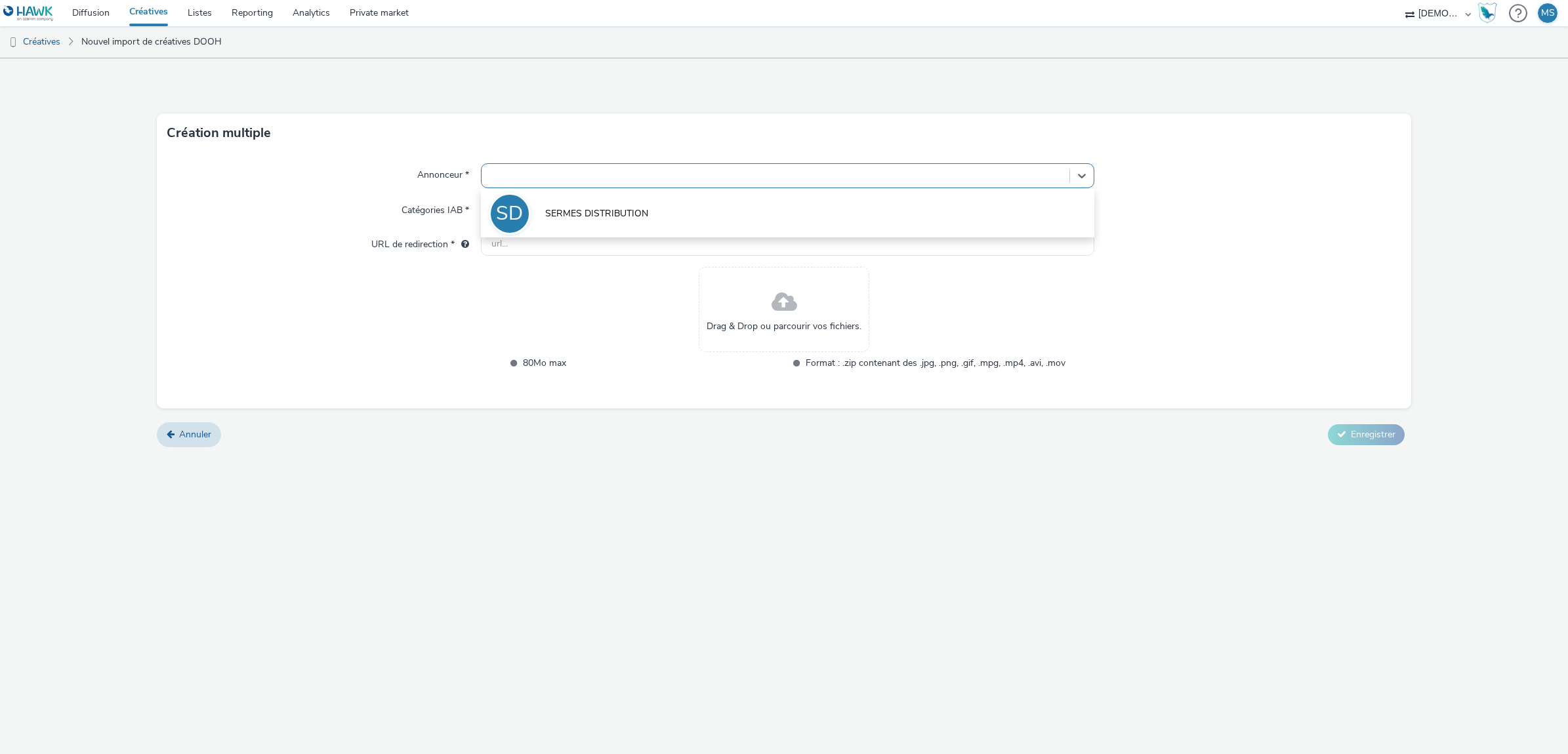
type input "[URL][DOMAIN_NAME]"
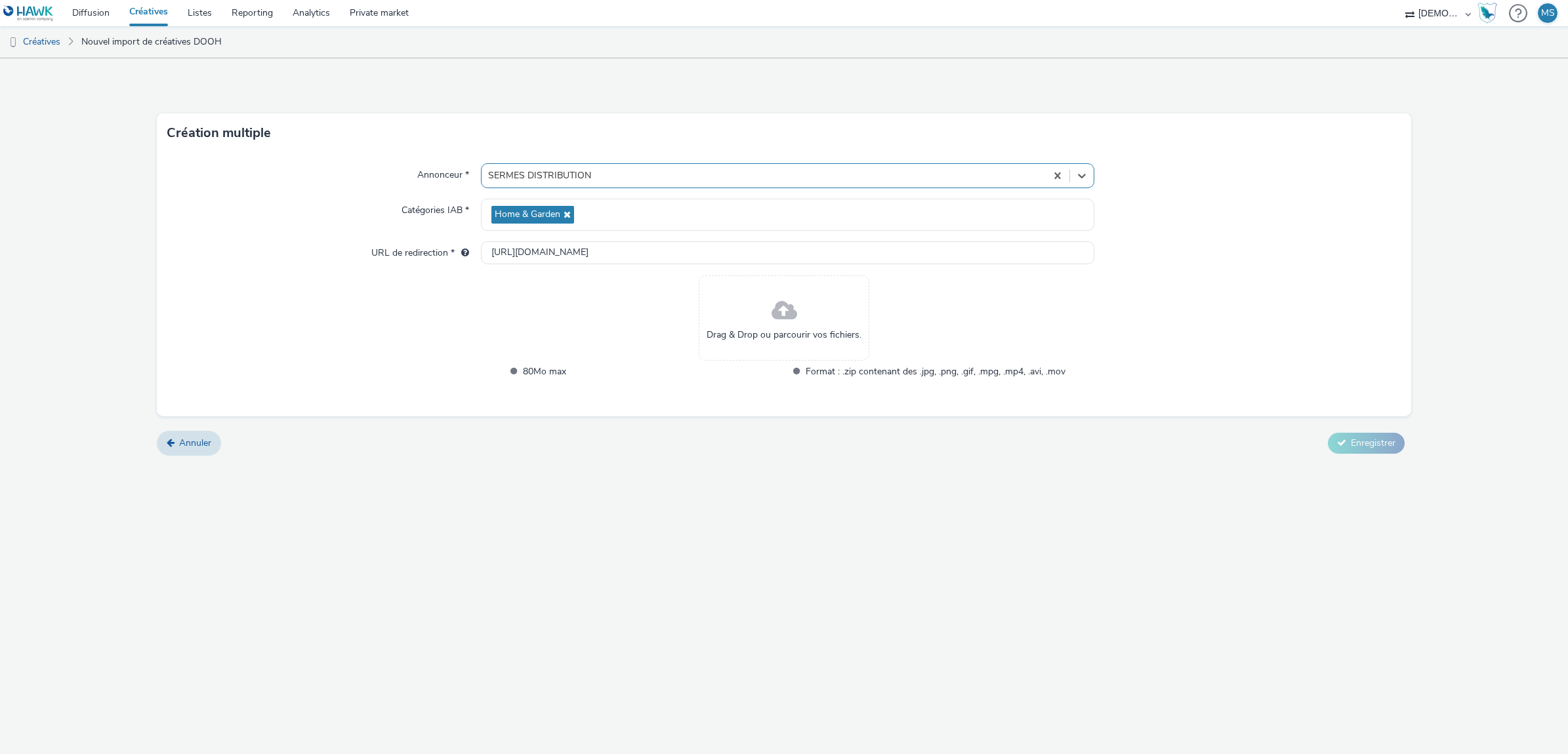
click at [761, 318] on div "Drag & Drop ou parcourir vos fichiers." at bounding box center [784, 318] width 170 height 85
click at [774, 309] on span at bounding box center [784, 311] width 26 height 35
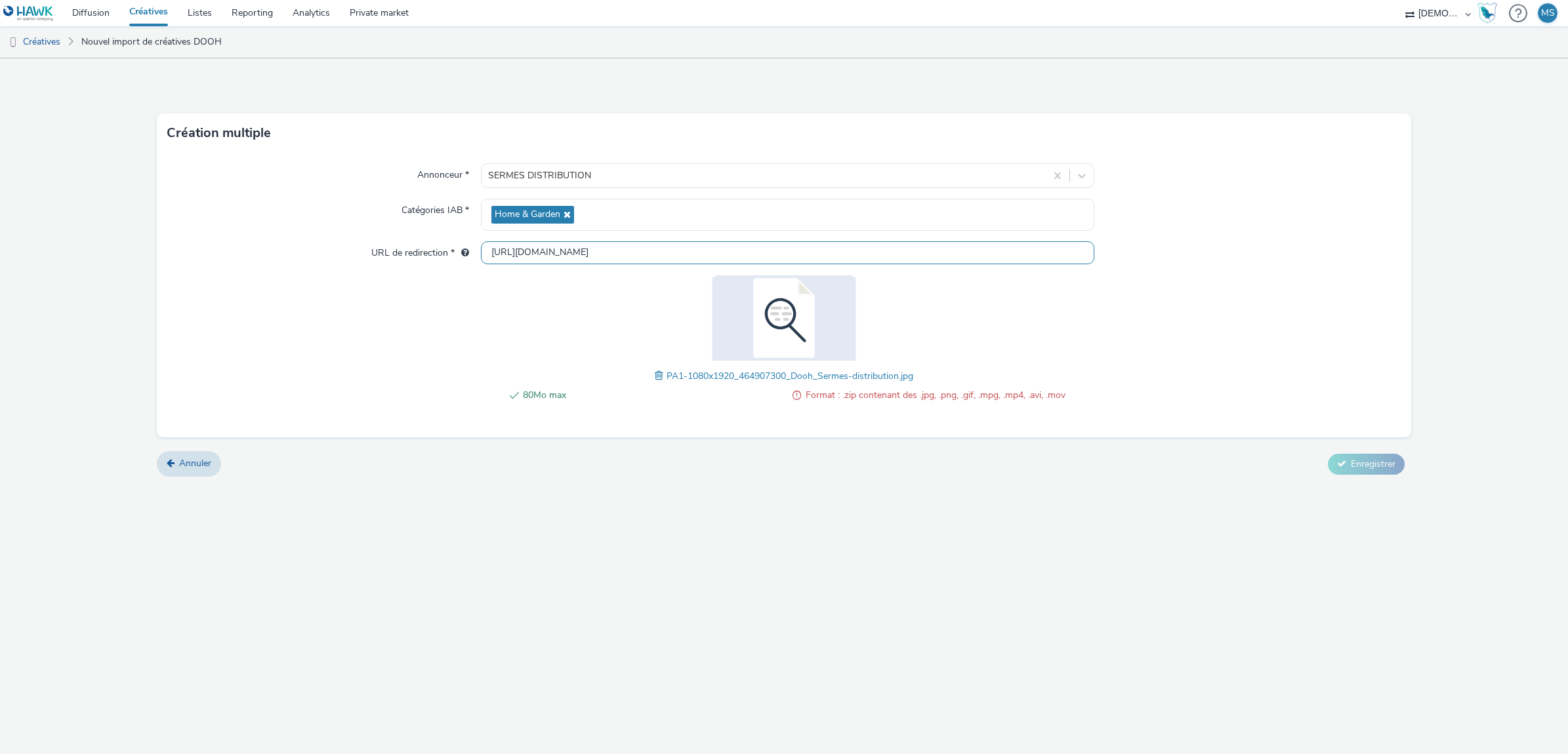
click at [523, 263] on input "[URL][DOMAIN_NAME]" at bounding box center [787, 253] width 613 height 23
click at [180, 467] on span "Annuler" at bounding box center [195, 462] width 32 height 12
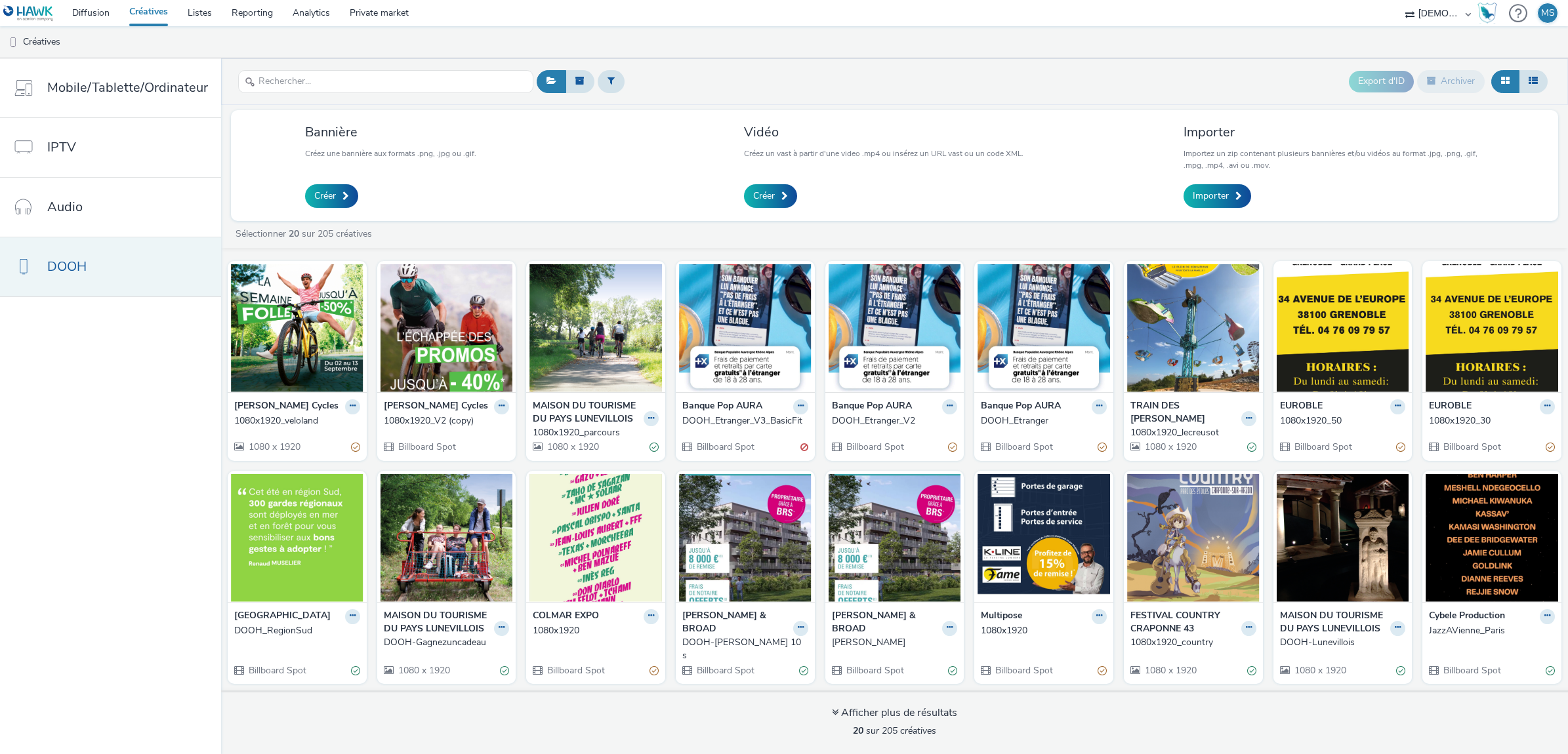
click at [98, 276] on link "DOOH" at bounding box center [111, 266] width 221 height 59
click at [1242, 197] on link "Importer" at bounding box center [1218, 196] width 68 height 24
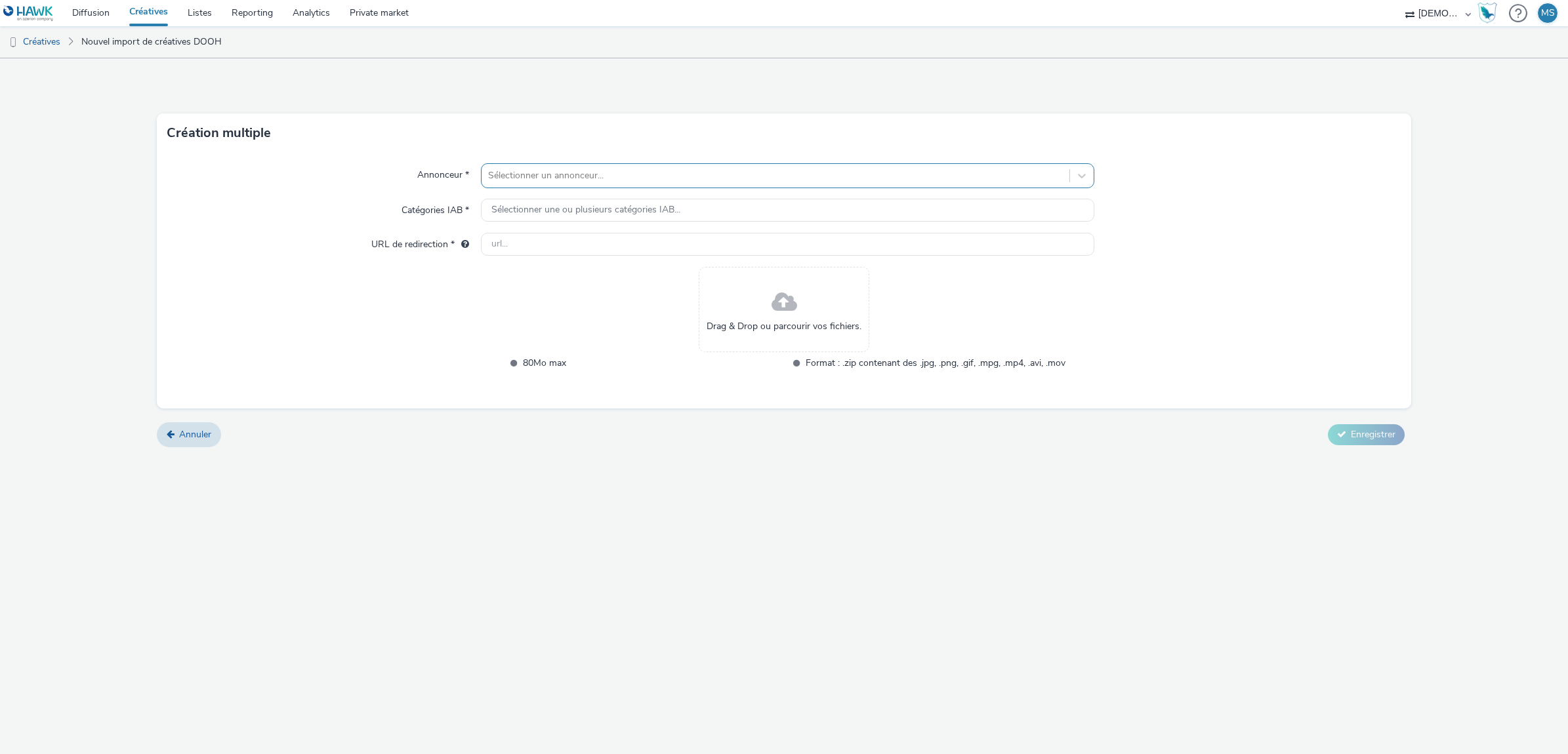
click at [582, 176] on div at bounding box center [776, 175] width 575 height 16
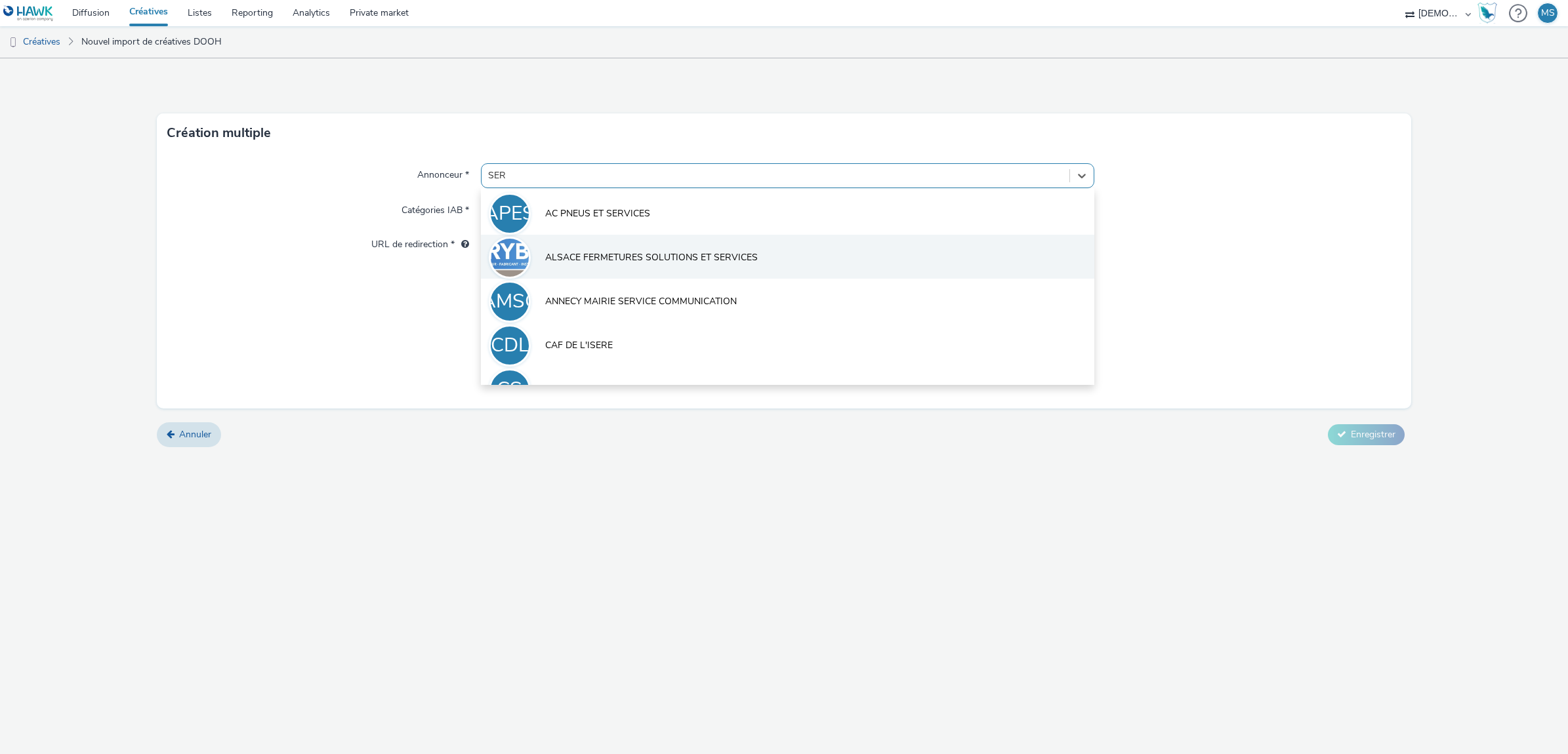
type input "SERM"
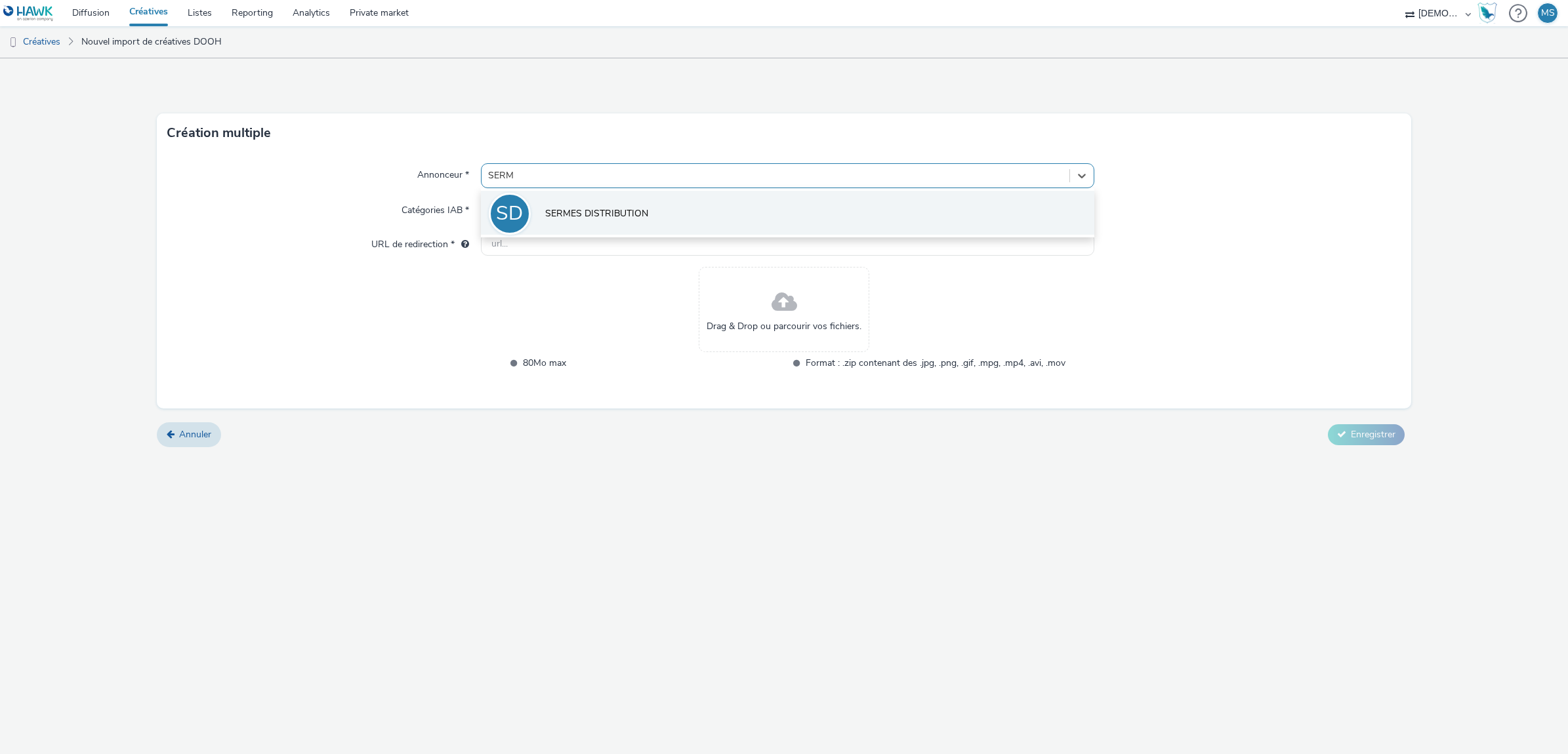
click at [576, 205] on li "SD SERMES DISTRIBUTION" at bounding box center [787, 212] width 613 height 44
type input "[URL][DOMAIN_NAME]"
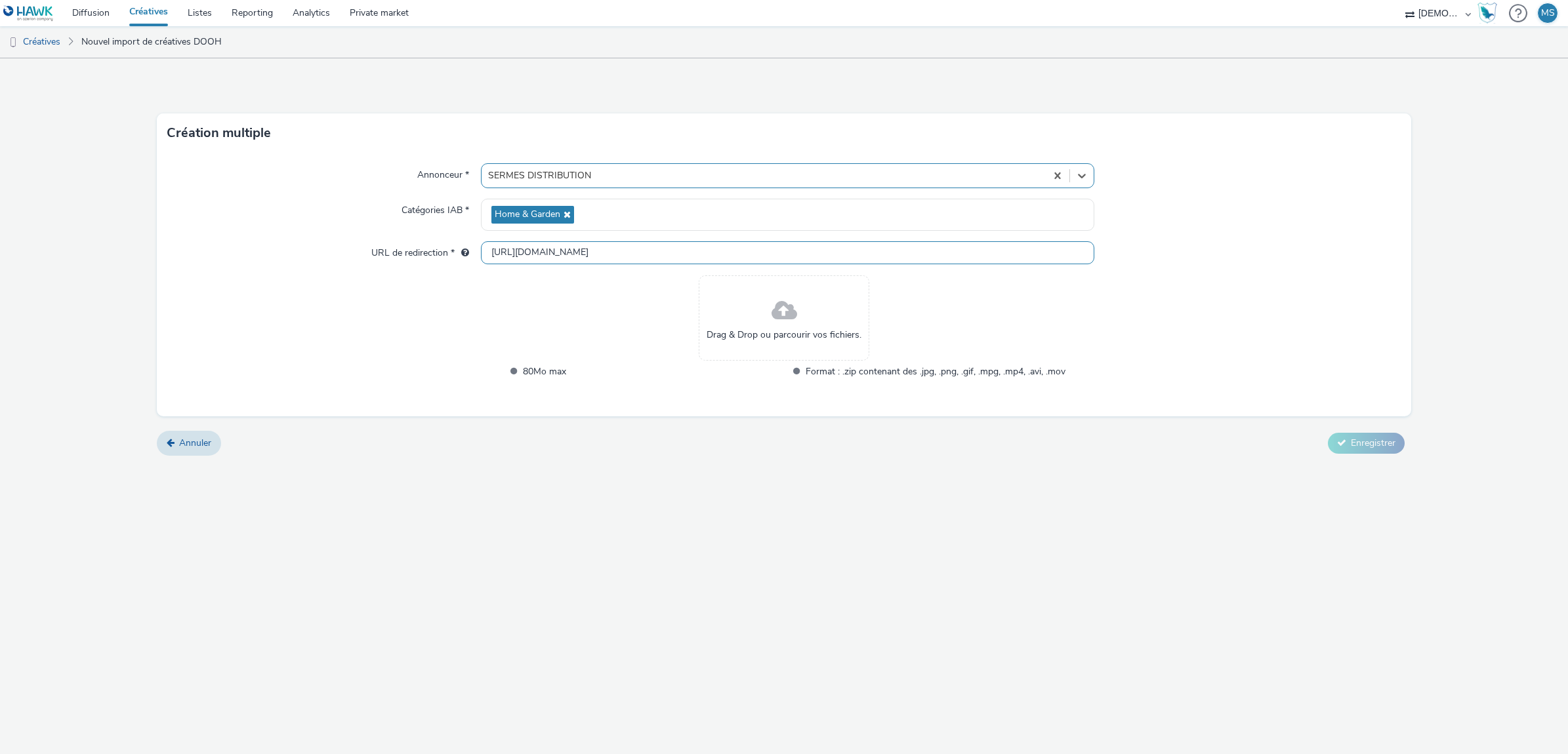
click at [553, 256] on input "[URL][DOMAIN_NAME]" at bounding box center [787, 253] width 613 height 23
click at [802, 328] on div "Drag & Drop ou parcourir vos fichiers." at bounding box center [784, 318] width 170 height 85
click at [751, 306] on div "Drag & Drop ou parcourir vos fichiers." at bounding box center [784, 318] width 170 height 85
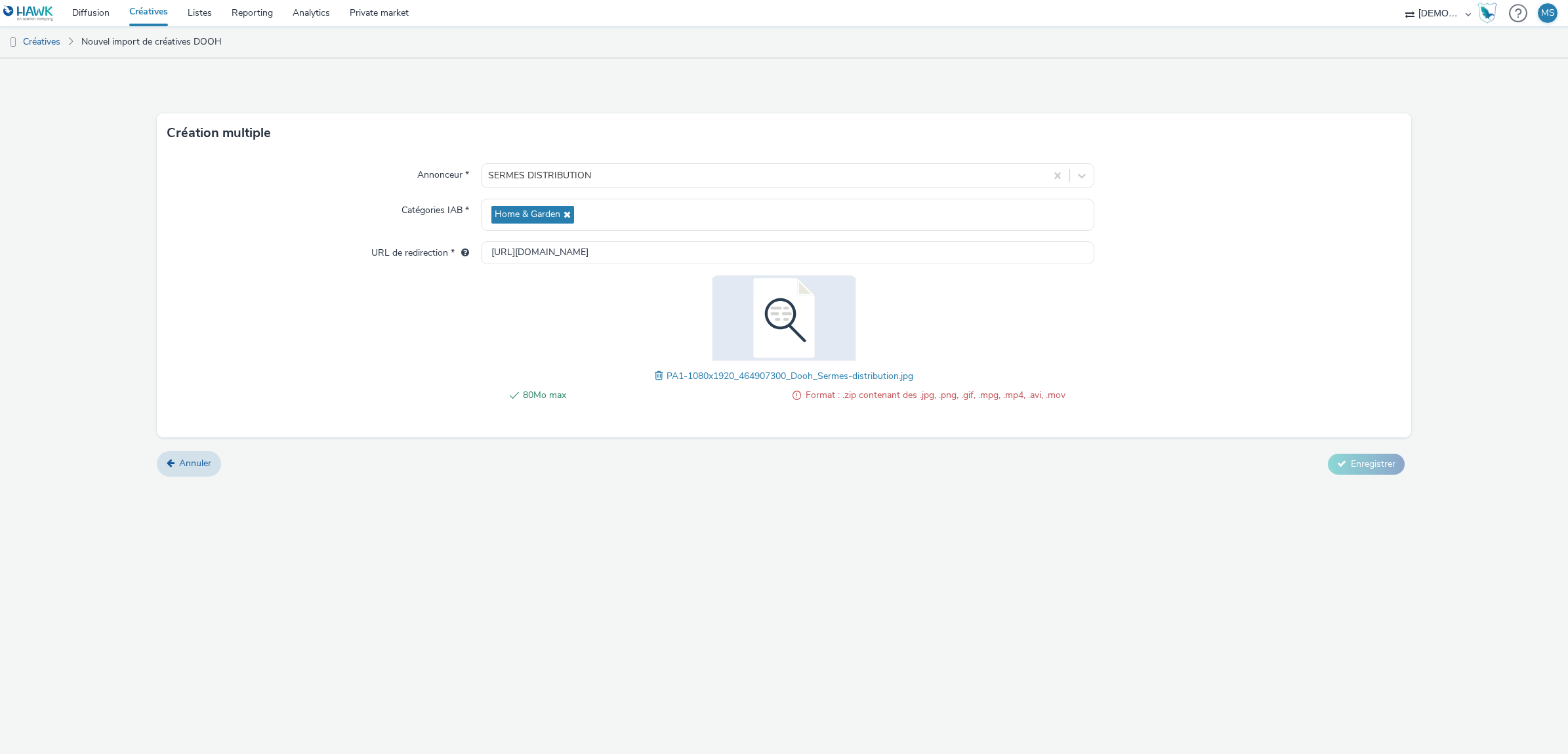
click at [750, 330] on img at bounding box center [784, 318] width 170 height 85
click at [40, 53] on link "Créatives" at bounding box center [33, 42] width 67 height 31
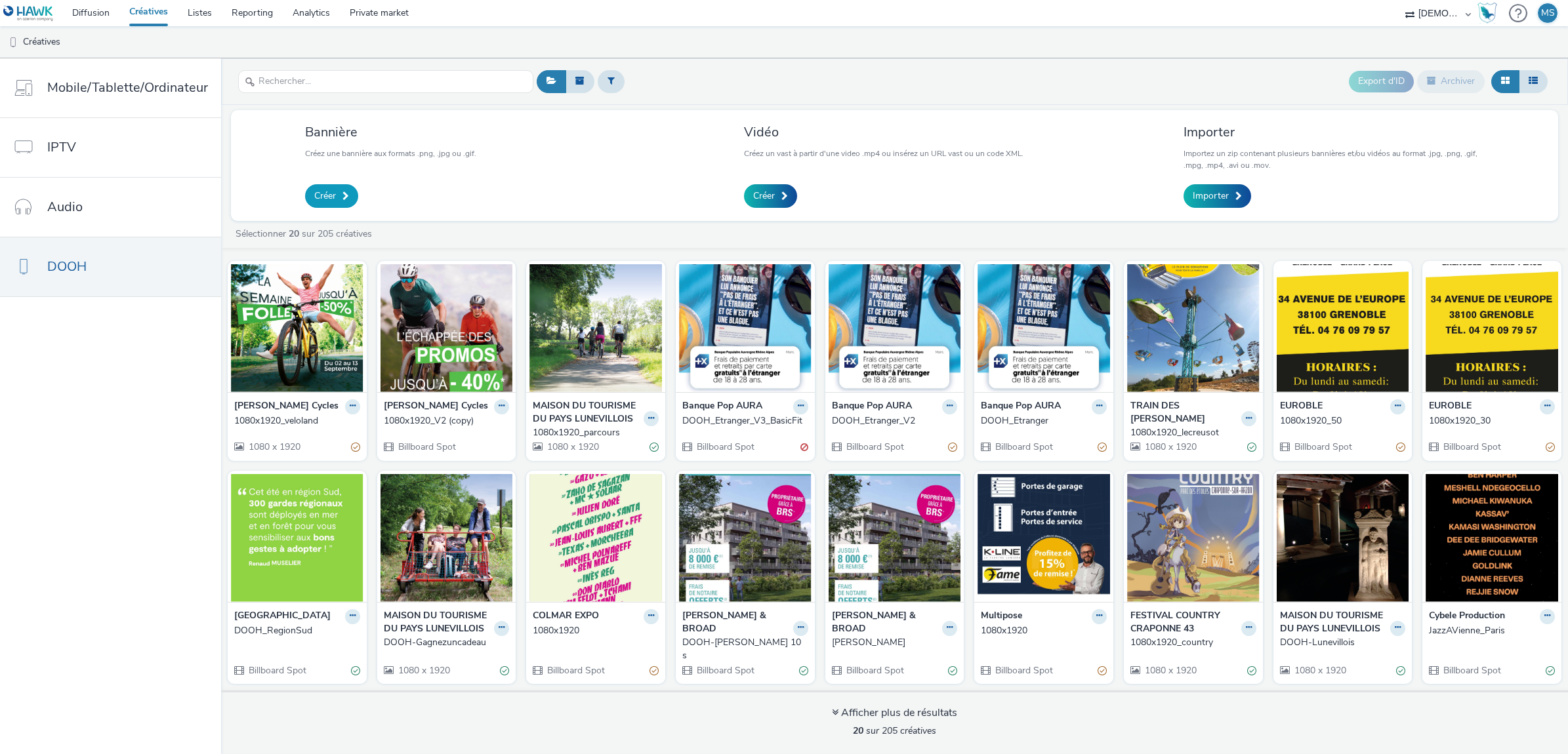
click at [331, 199] on span "Créer" at bounding box center [325, 196] width 21 height 13
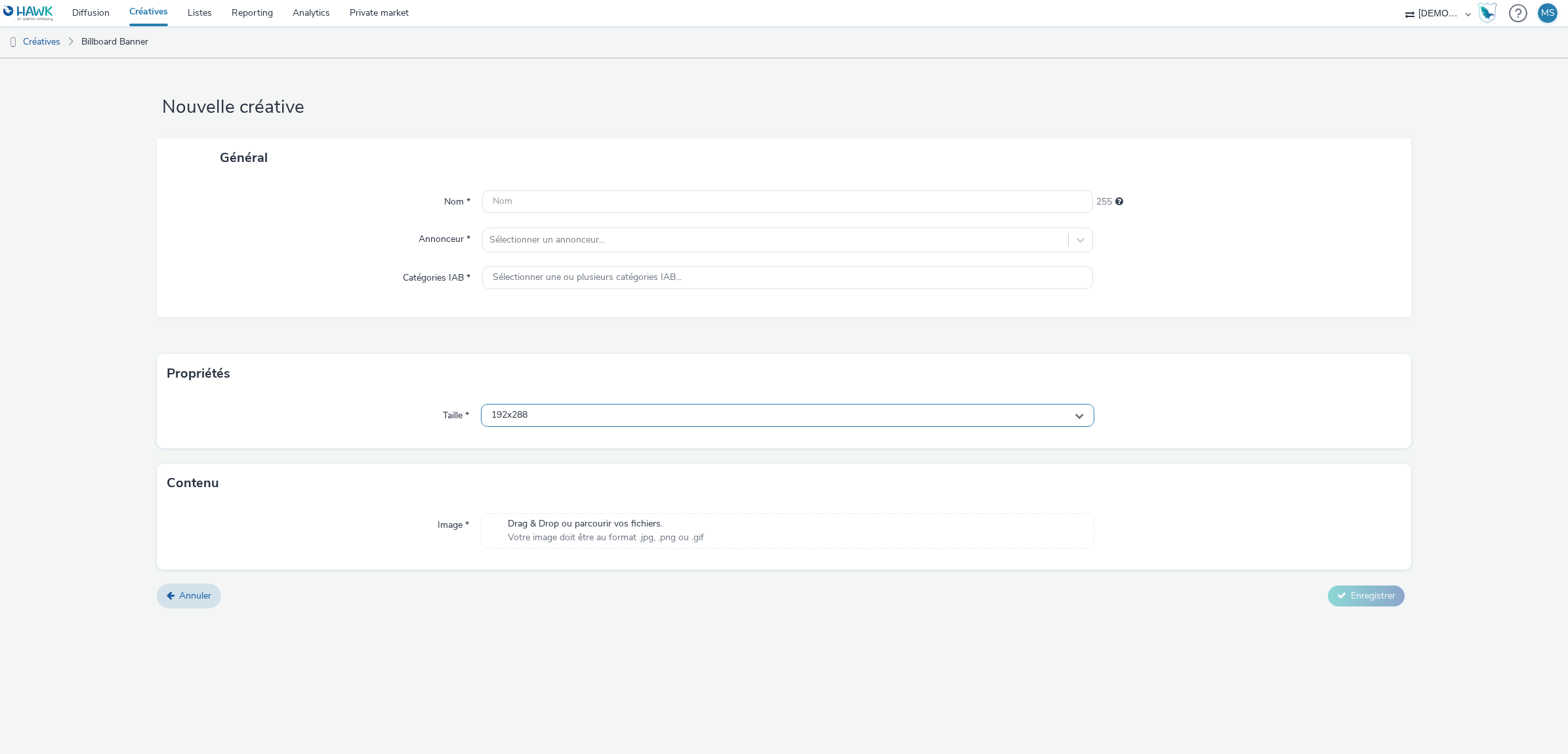
click at [564, 422] on div "192x288" at bounding box center [787, 415] width 613 height 23
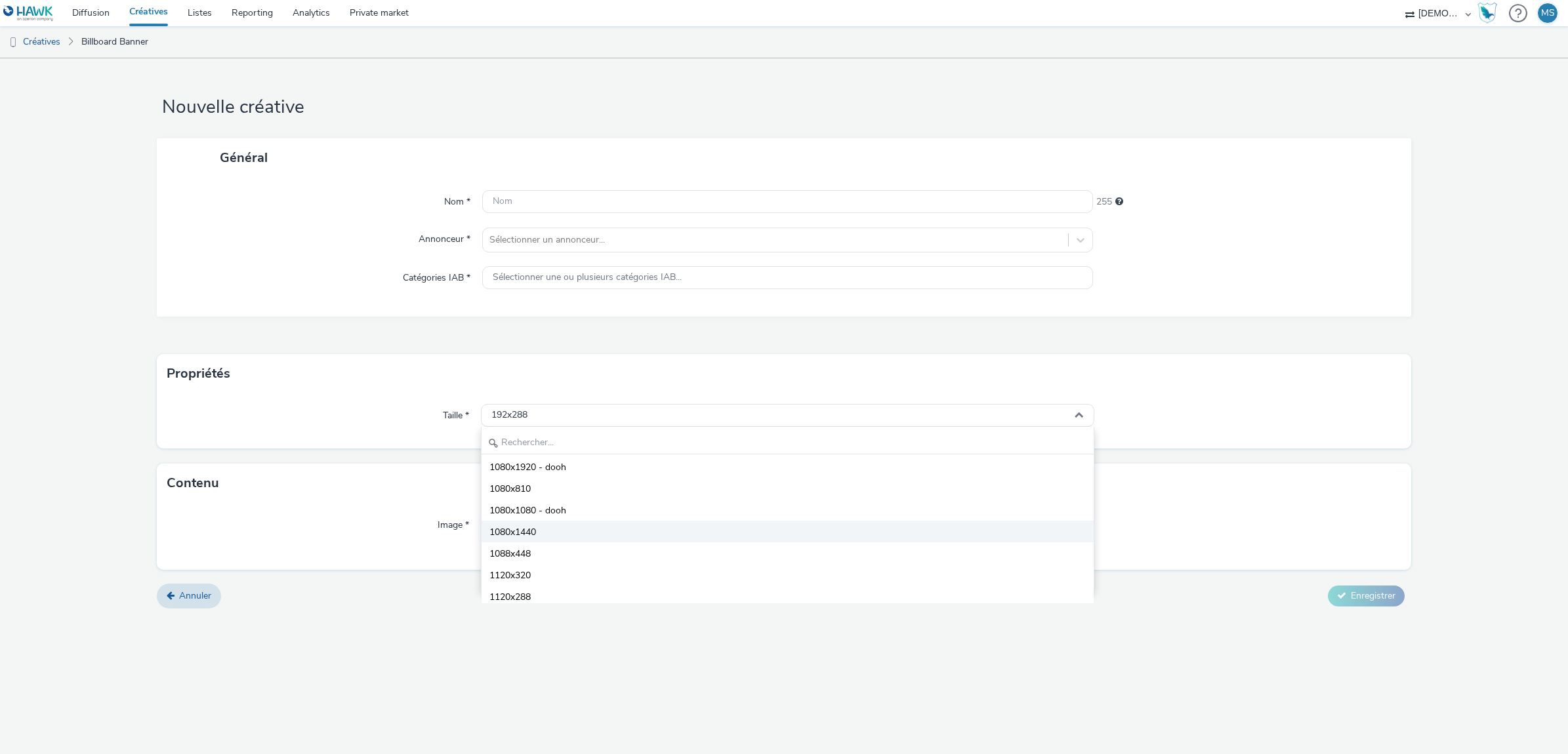
click at [566, 524] on li "1080x1440" at bounding box center [787, 532] width 612 height 21
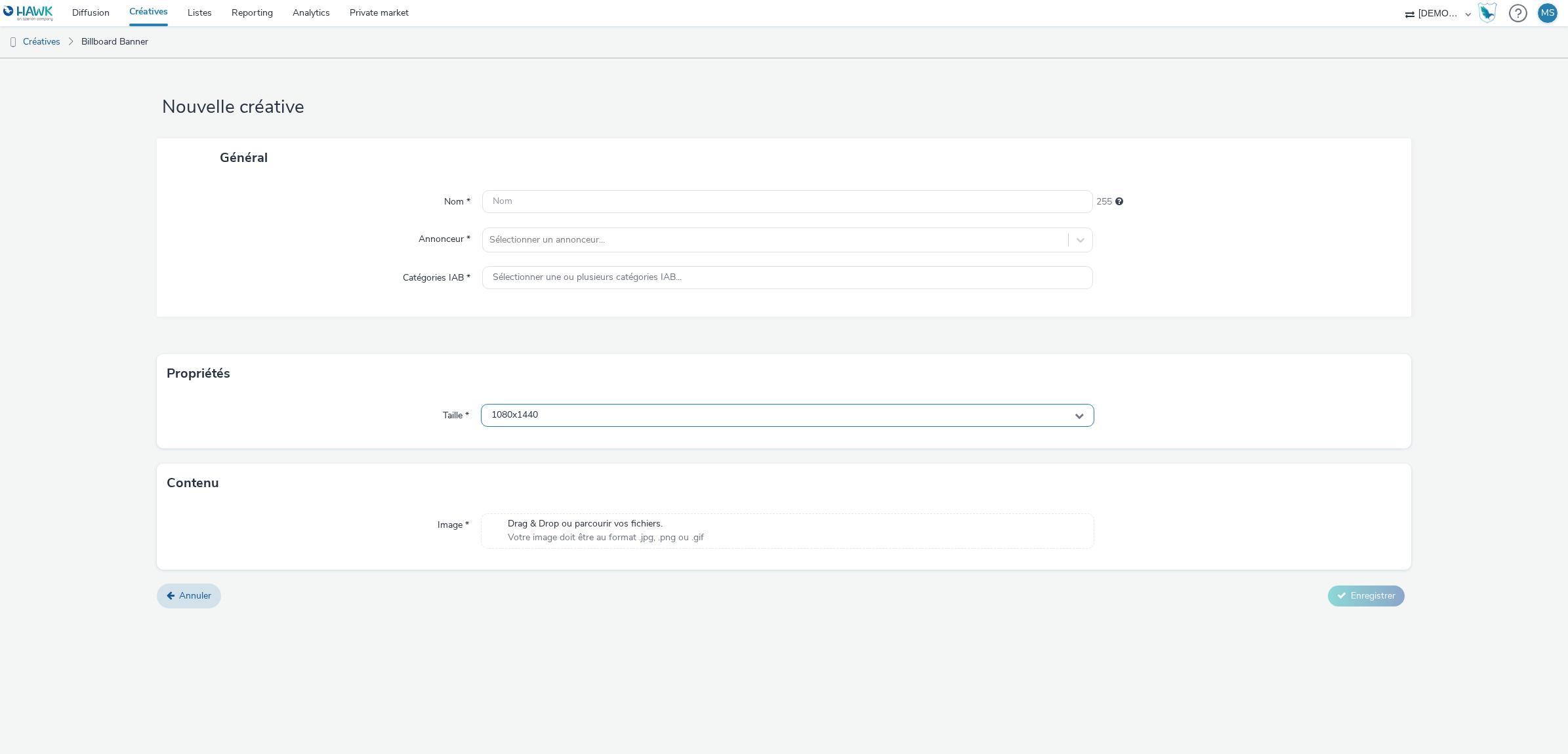
click at [586, 421] on div "1080x1440" at bounding box center [787, 415] width 613 height 23
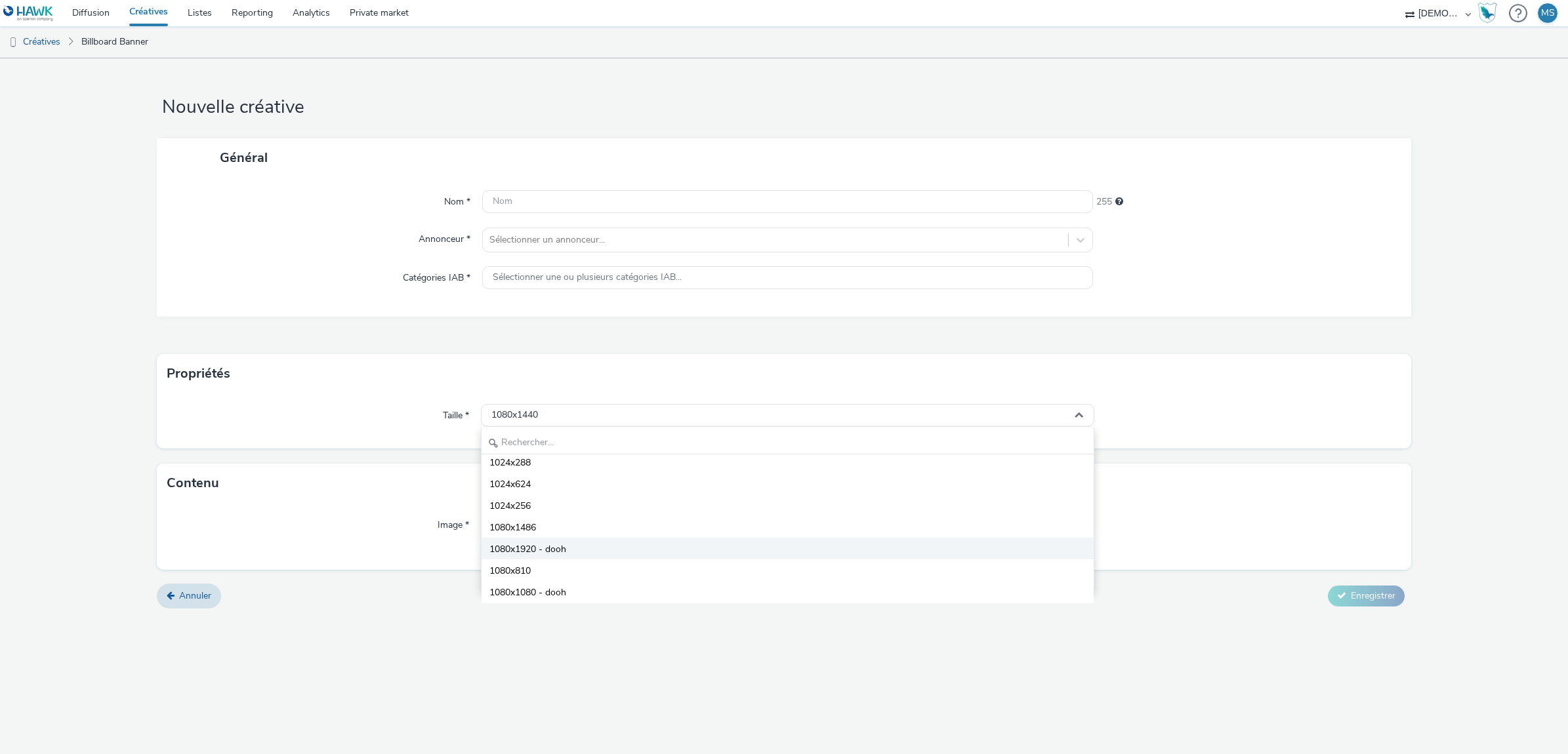
click at [584, 548] on li "1080x1920 - dooh" at bounding box center [787, 548] width 612 height 21
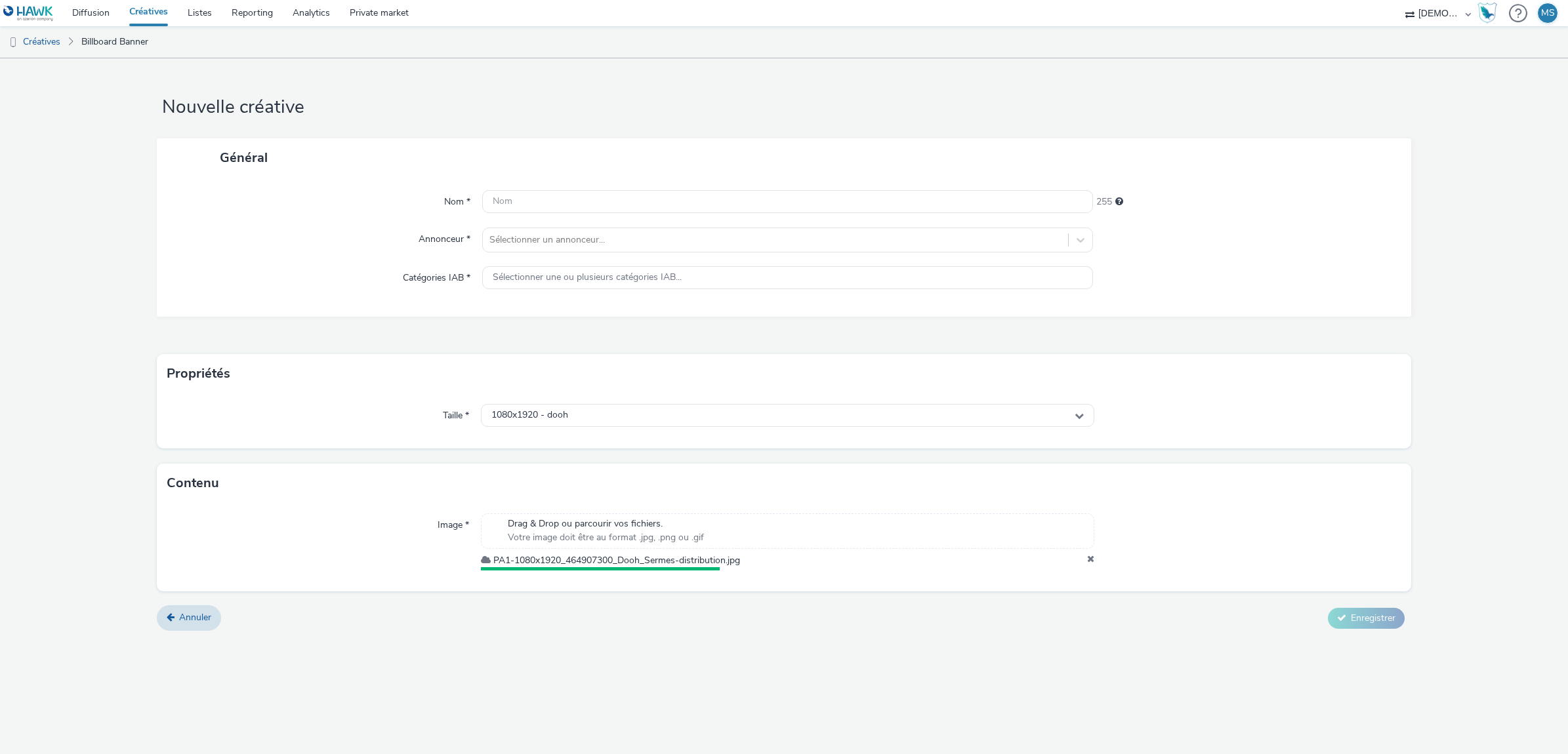
click at [533, 188] on div "Nom * 255 Annonceur * Sélectionner un annonceur... Catégories IAB * Sélectionne…" at bounding box center [784, 246] width 1254 height 140
click at [533, 191] on input "text" at bounding box center [787, 202] width 611 height 23
type input "1080x1980_dooh"
click at [470, 247] on div "Annonceur *" at bounding box center [326, 240] width 312 height 25
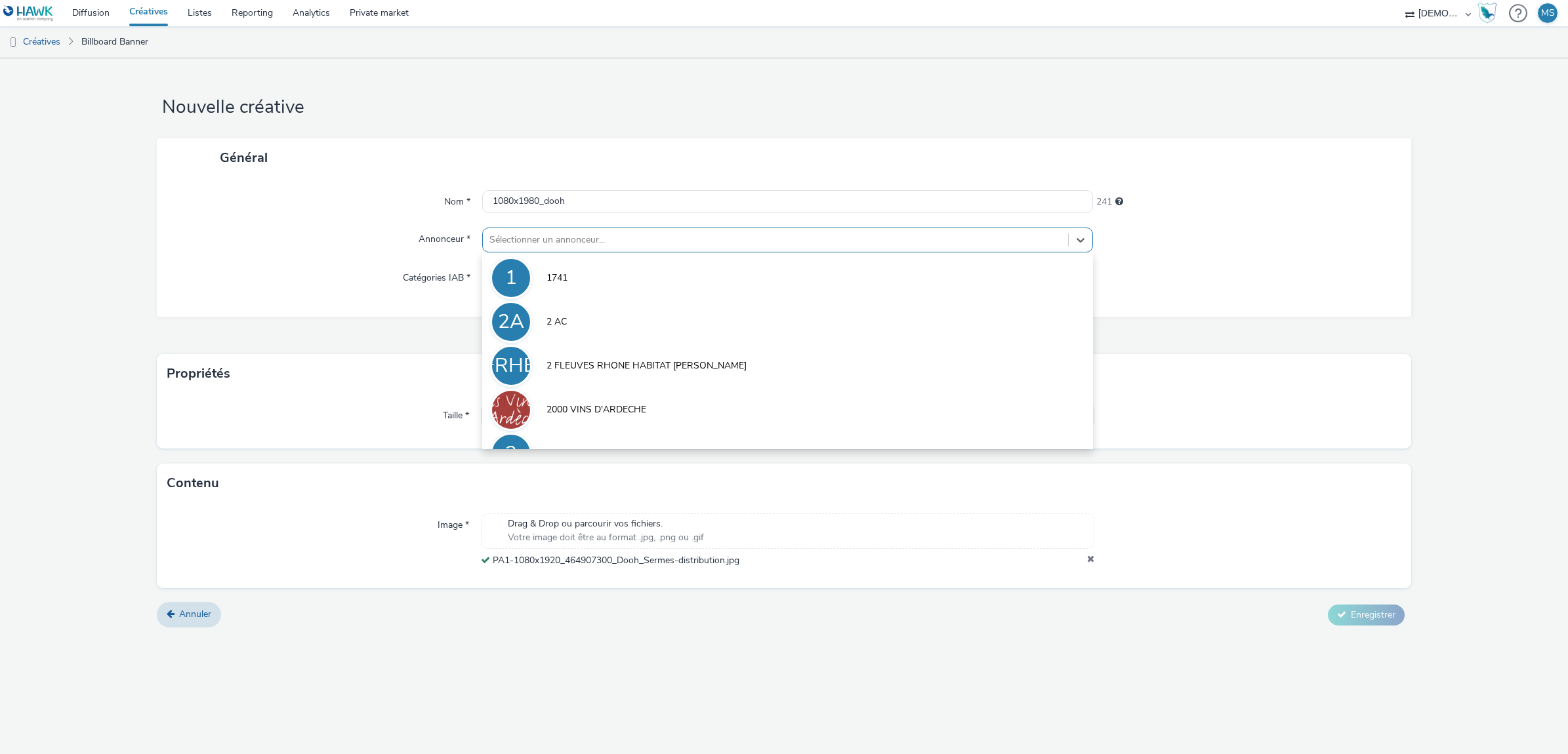
click at [501, 240] on div at bounding box center [775, 239] width 572 height 16
type input "serm"
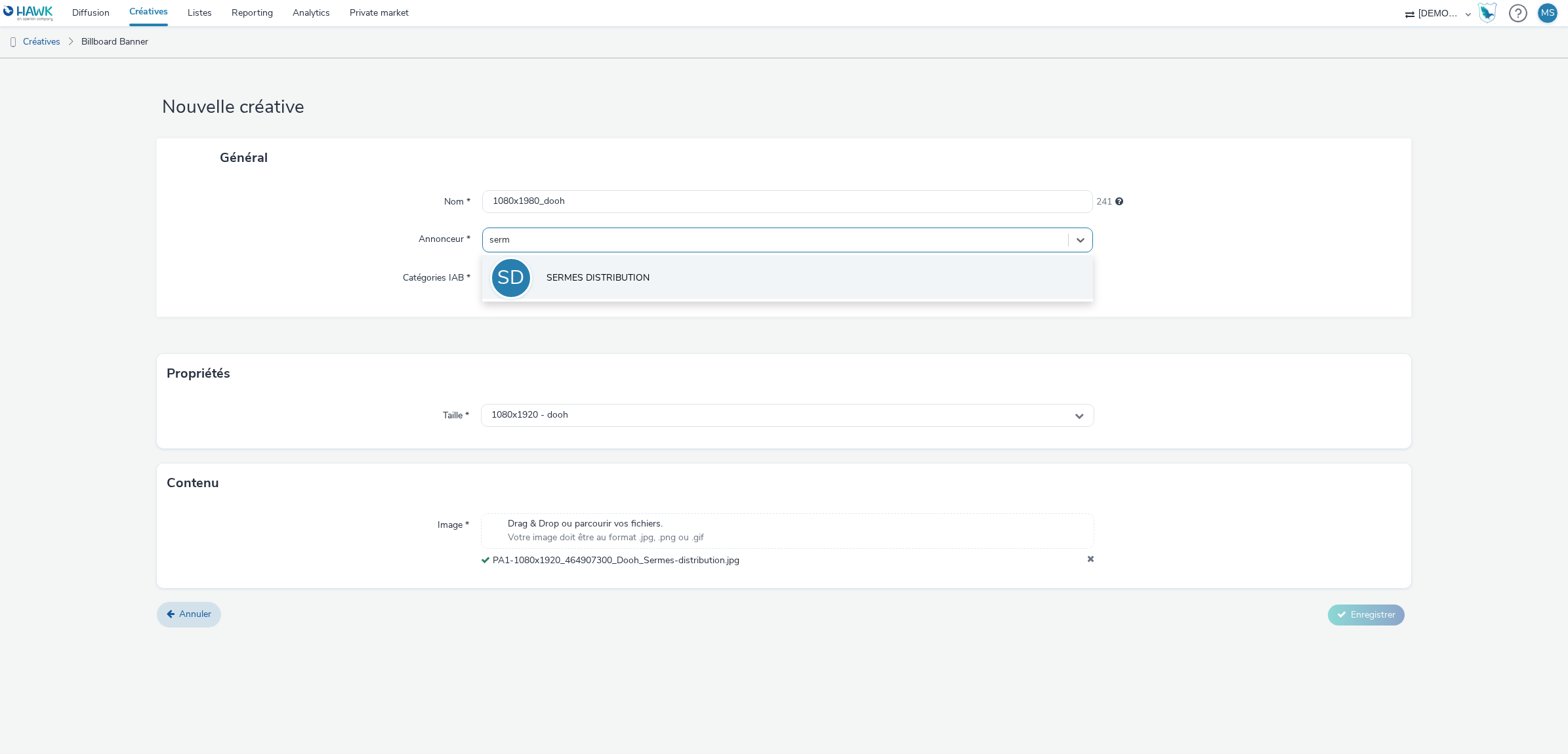
click at [604, 283] on span "SERMES DISTRIBUTION" at bounding box center [597, 278] width 103 height 13
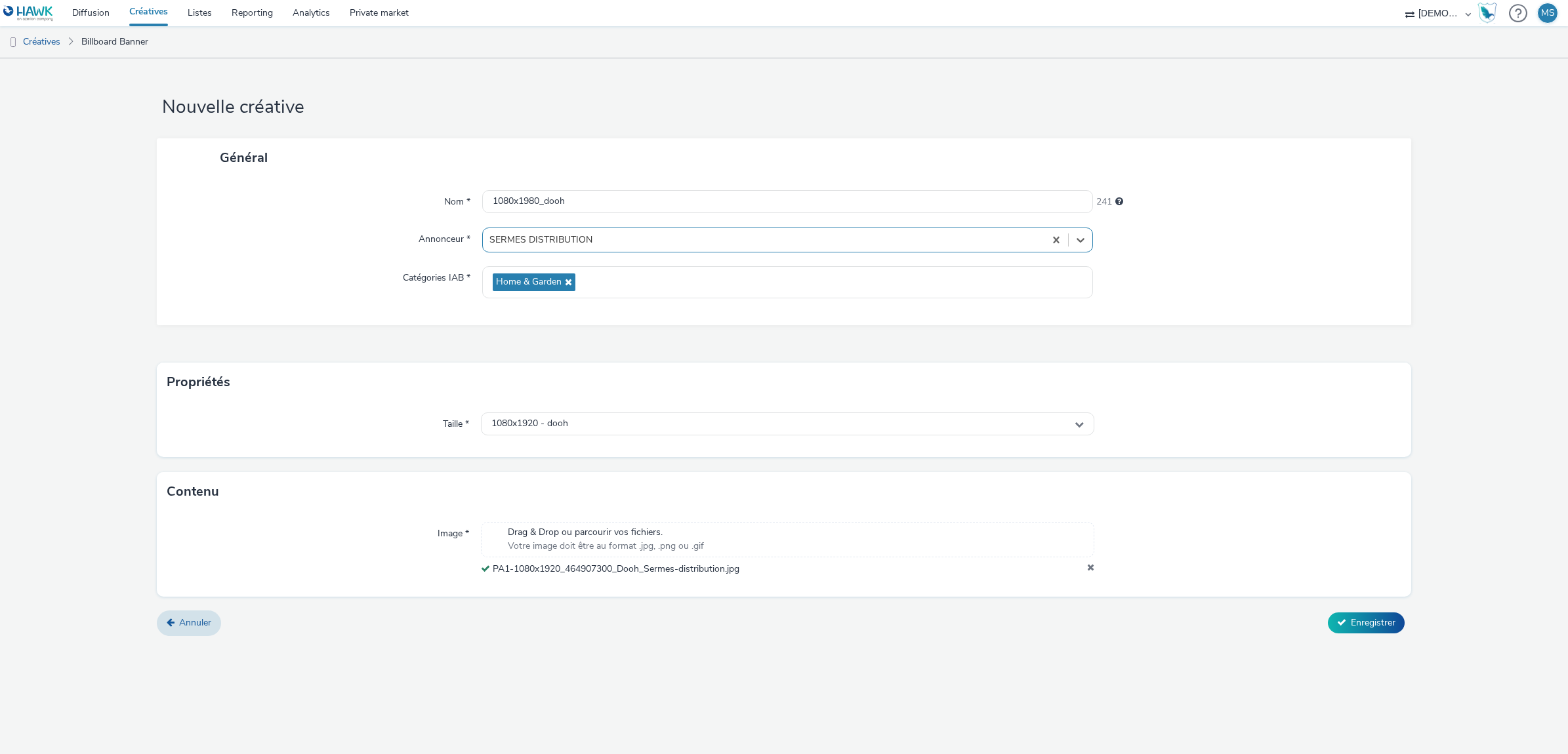
click at [1394, 635] on div "Annuler Enregistrer" at bounding box center [784, 623] width 1254 height 24
click at [1390, 633] on button "Enregistrer" at bounding box center [1366, 623] width 77 height 21
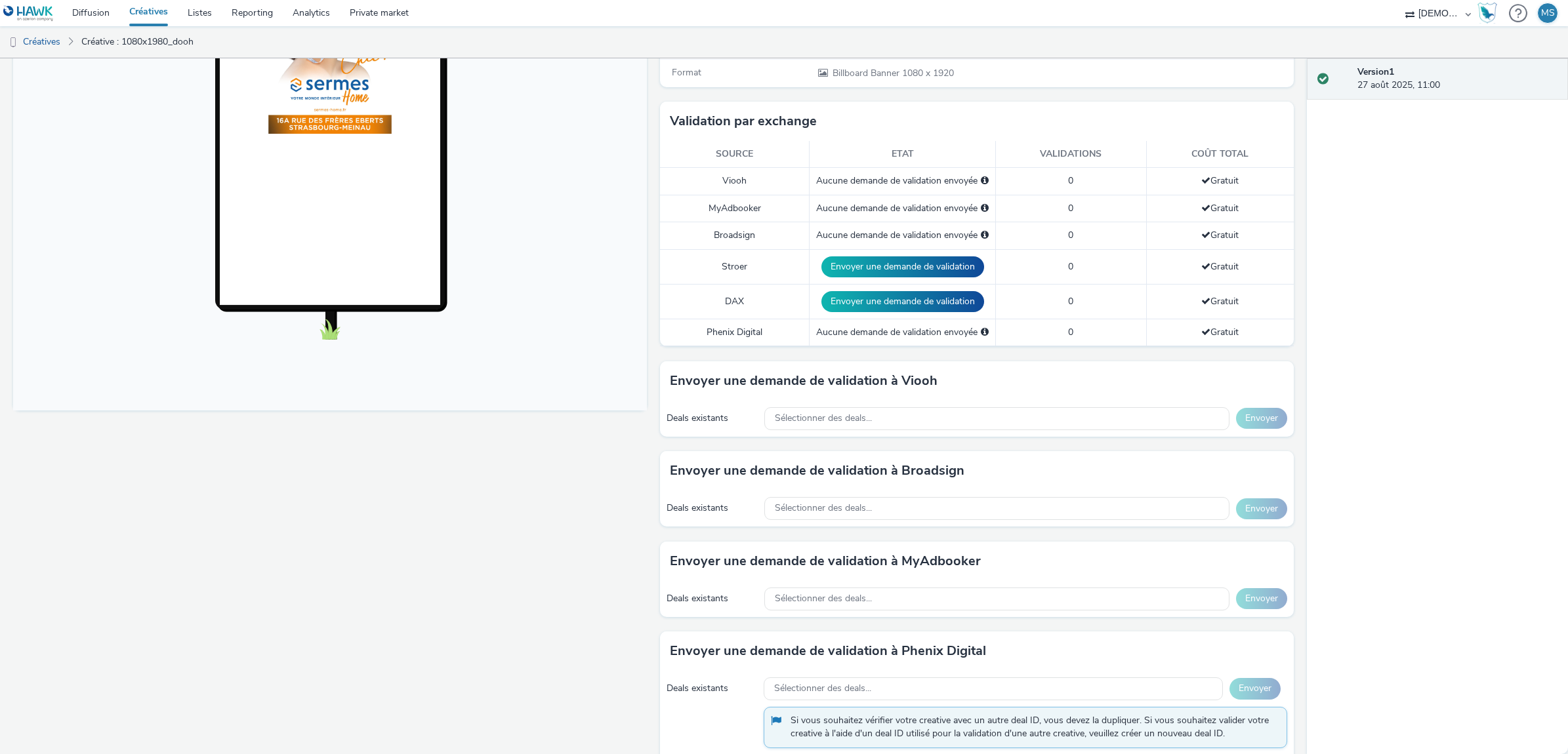
scroll to position [315, 0]
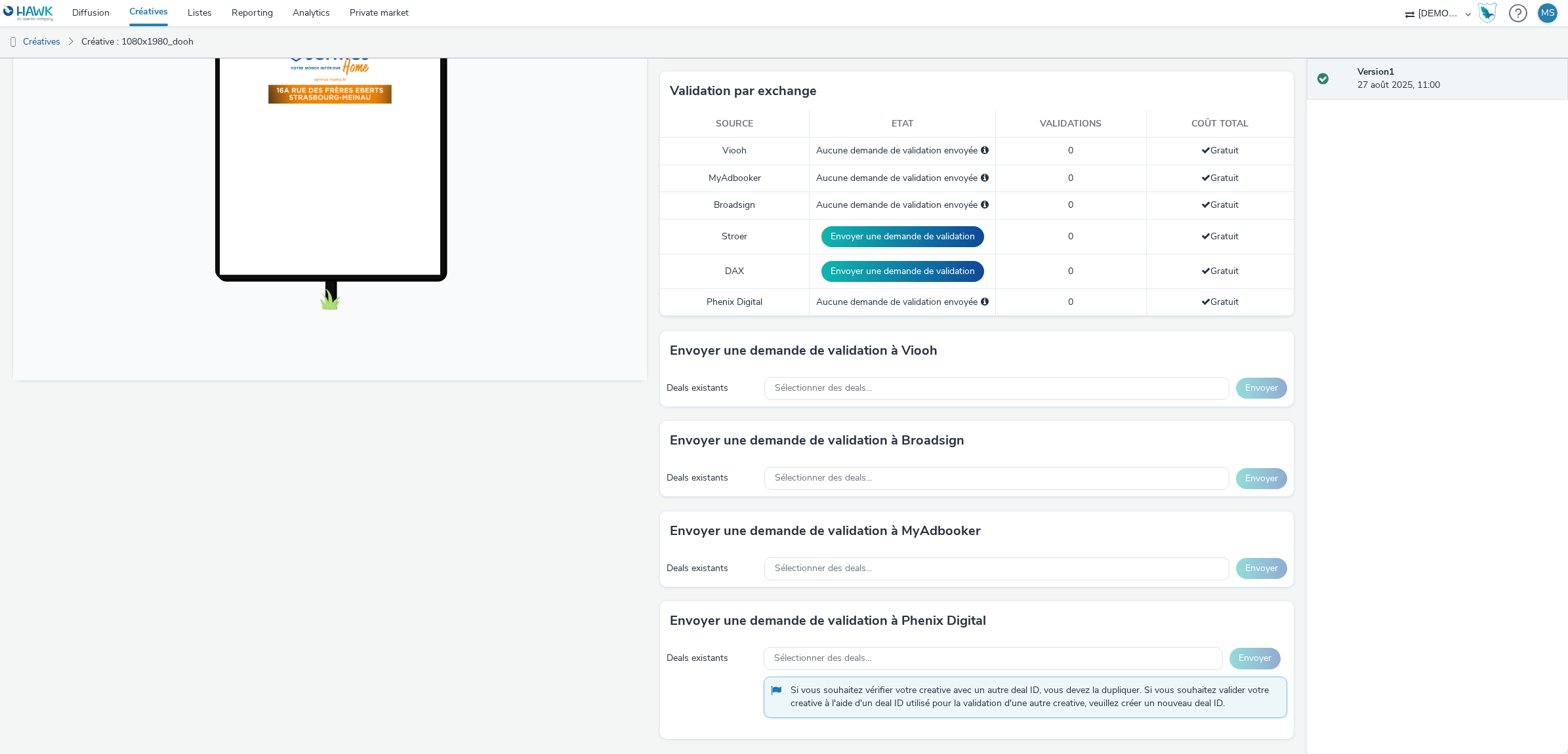
click at [877, 309] on div "Aucune demande de validation envoyée" at bounding box center [902, 302] width 173 height 13
click at [881, 300] on div "Aucune demande de validation envoyée" at bounding box center [902, 302] width 173 height 13
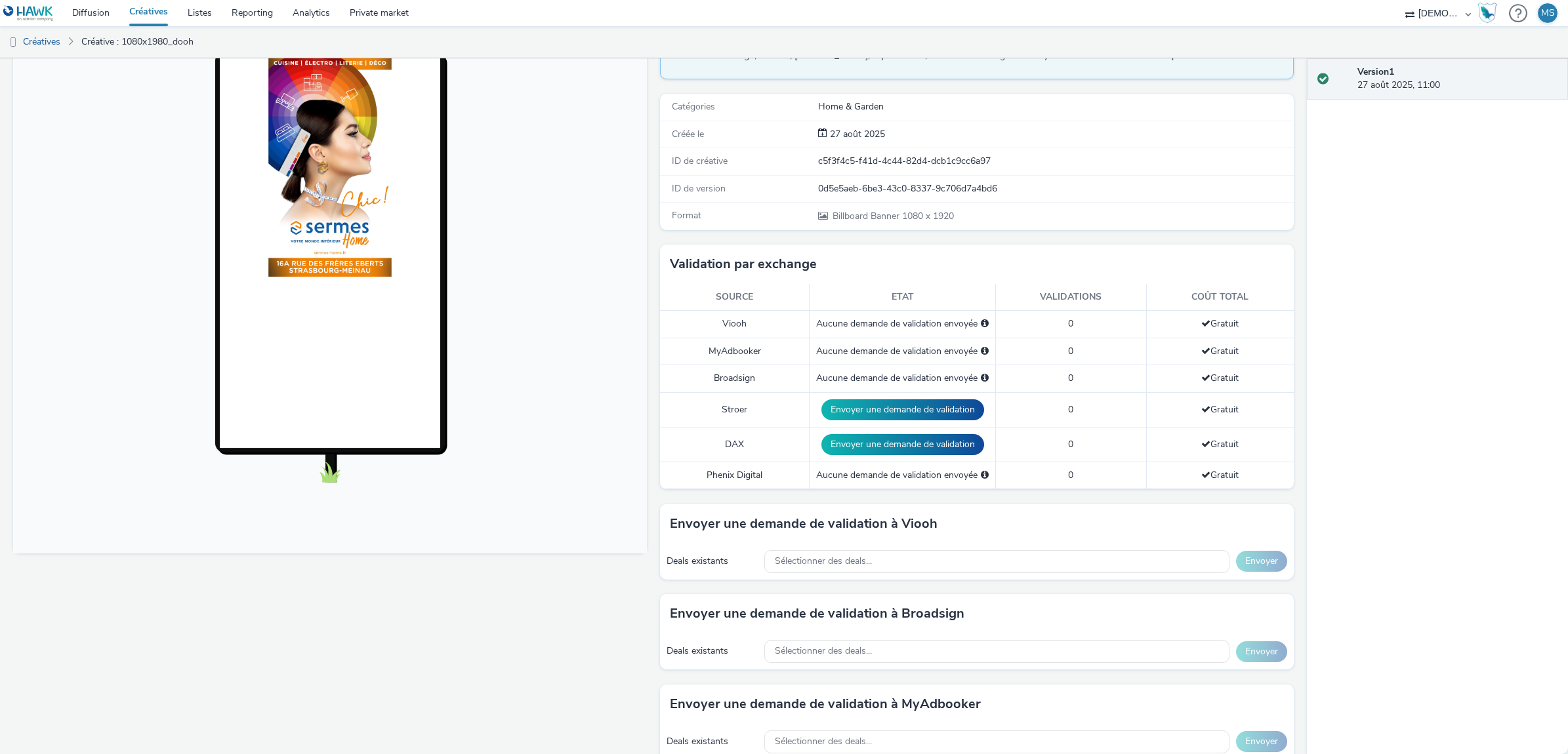
scroll to position [0, 0]
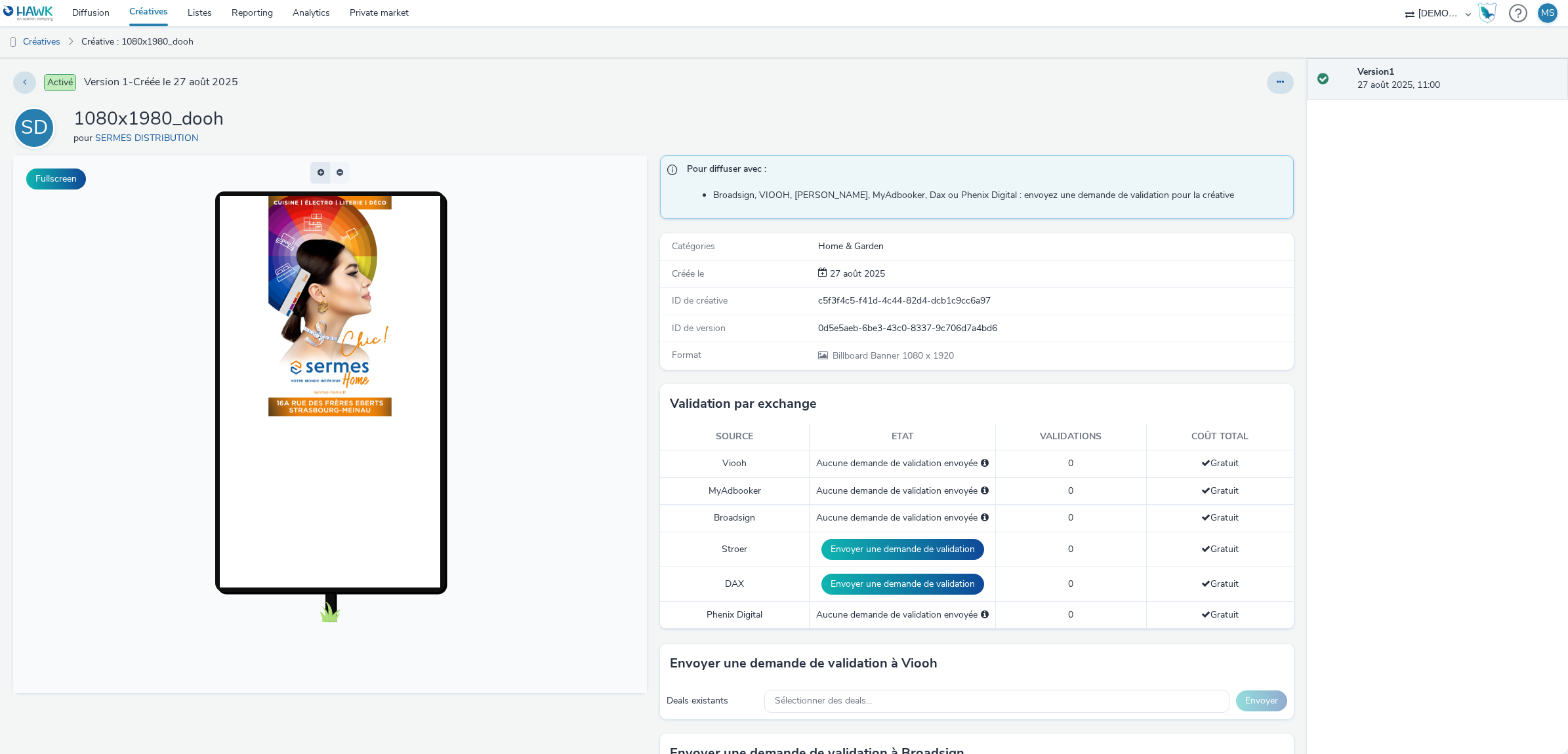
click at [323, 170] on button "button" at bounding box center [321, 173] width 20 height 21
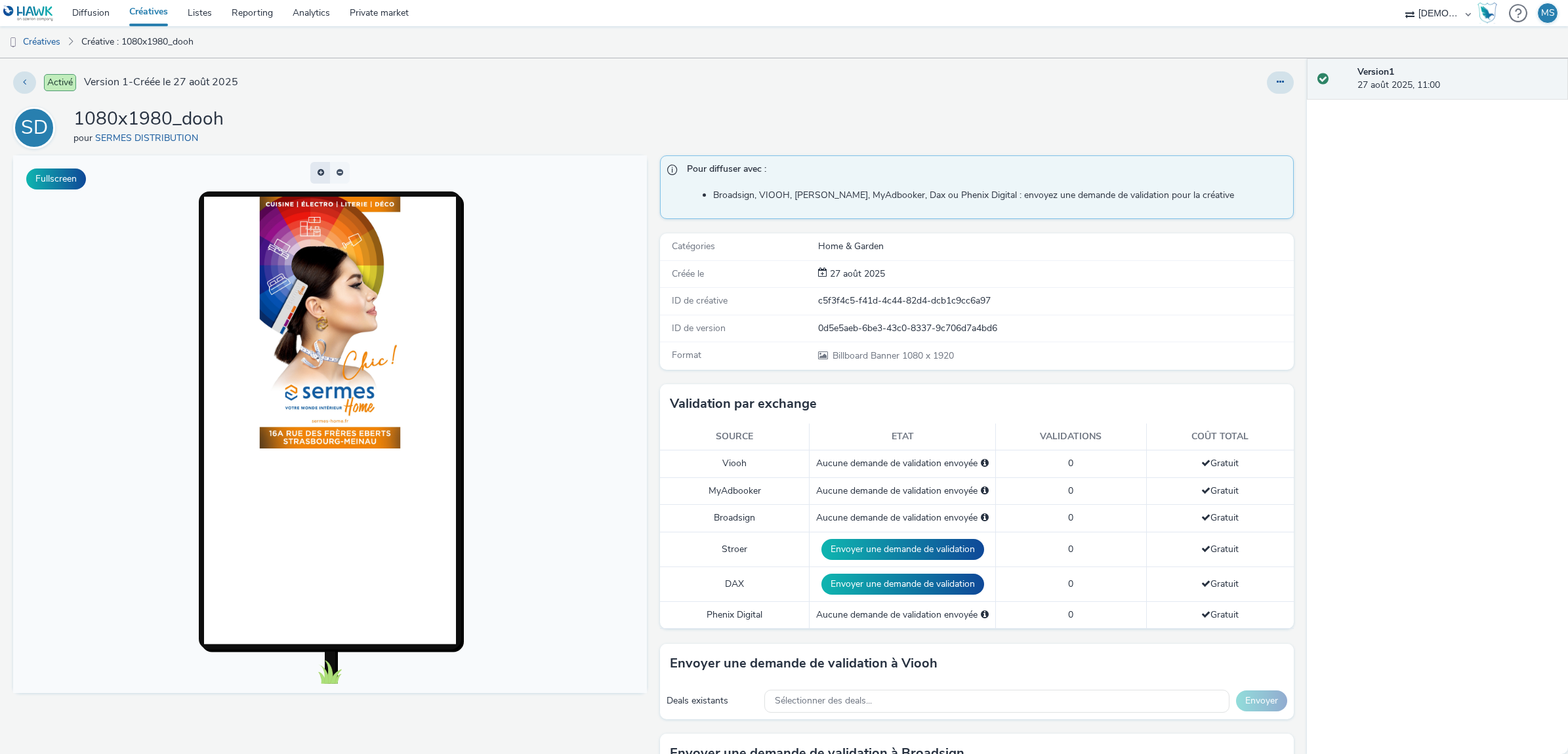
click at [323, 170] on button "button" at bounding box center [321, 173] width 20 height 21
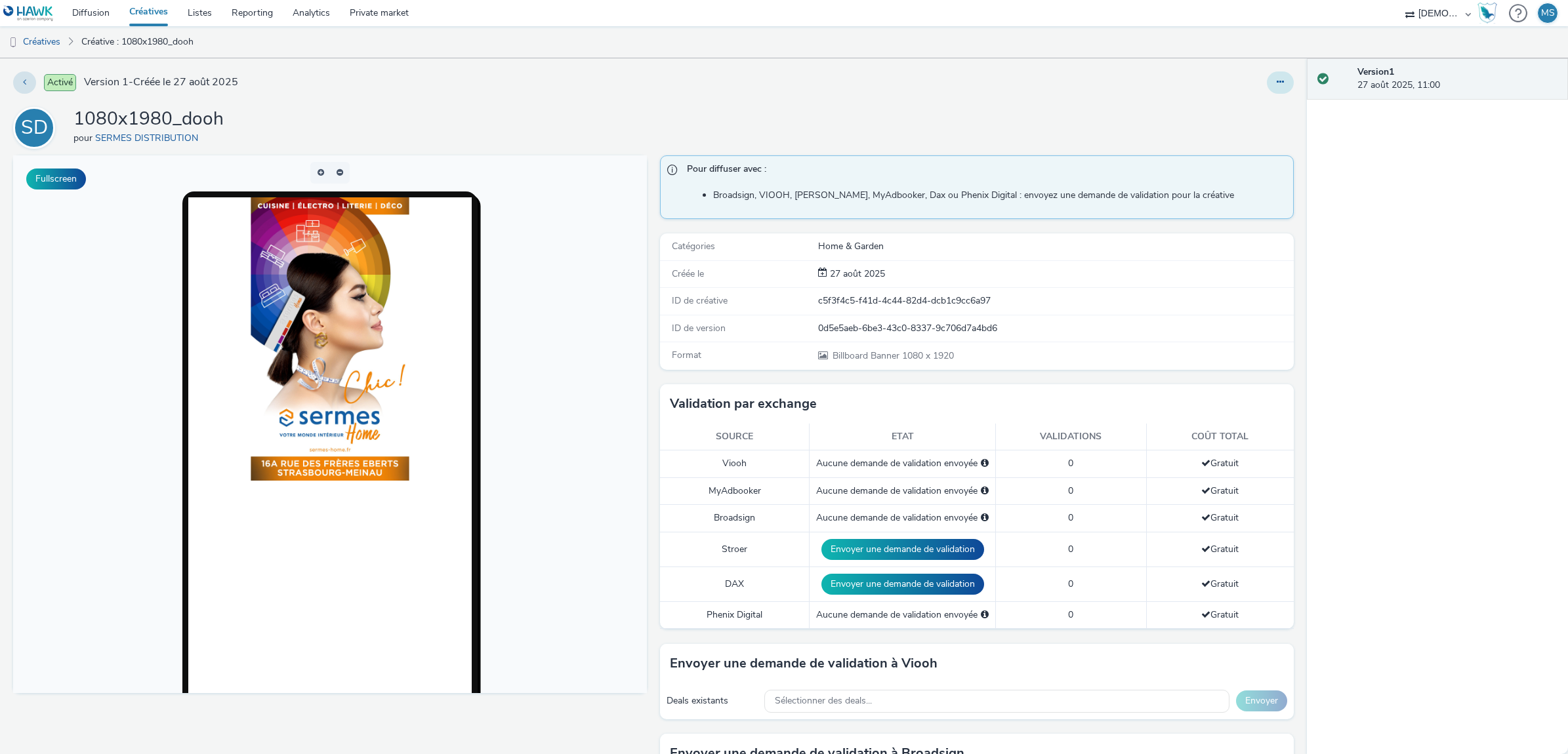
click at [1266, 88] on button at bounding box center [1280, 83] width 27 height 22
click at [1241, 116] on link "Modifier" at bounding box center [1244, 109] width 98 height 26
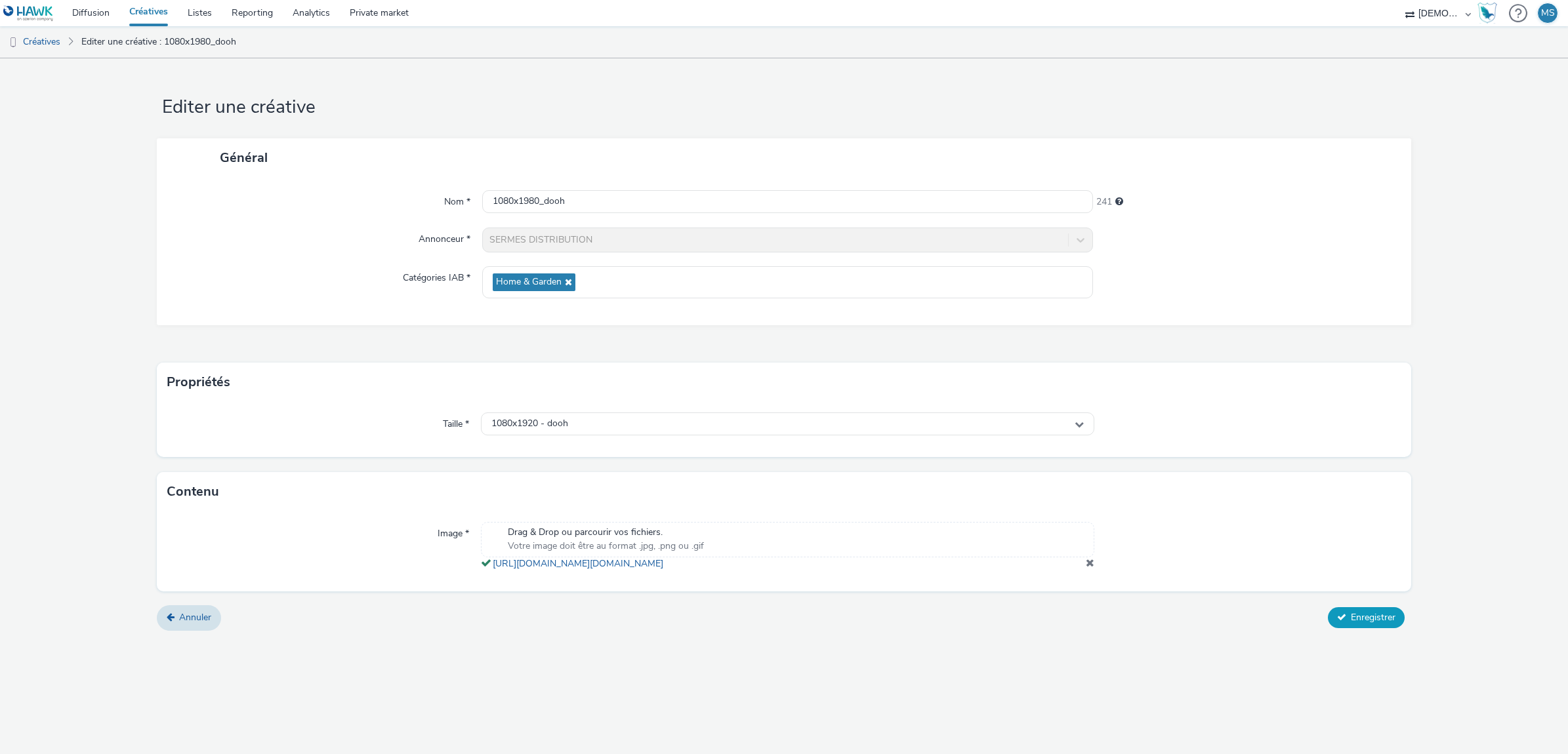
click at [1376, 624] on span "Enregistrer" at bounding box center [1373, 617] width 45 height 12
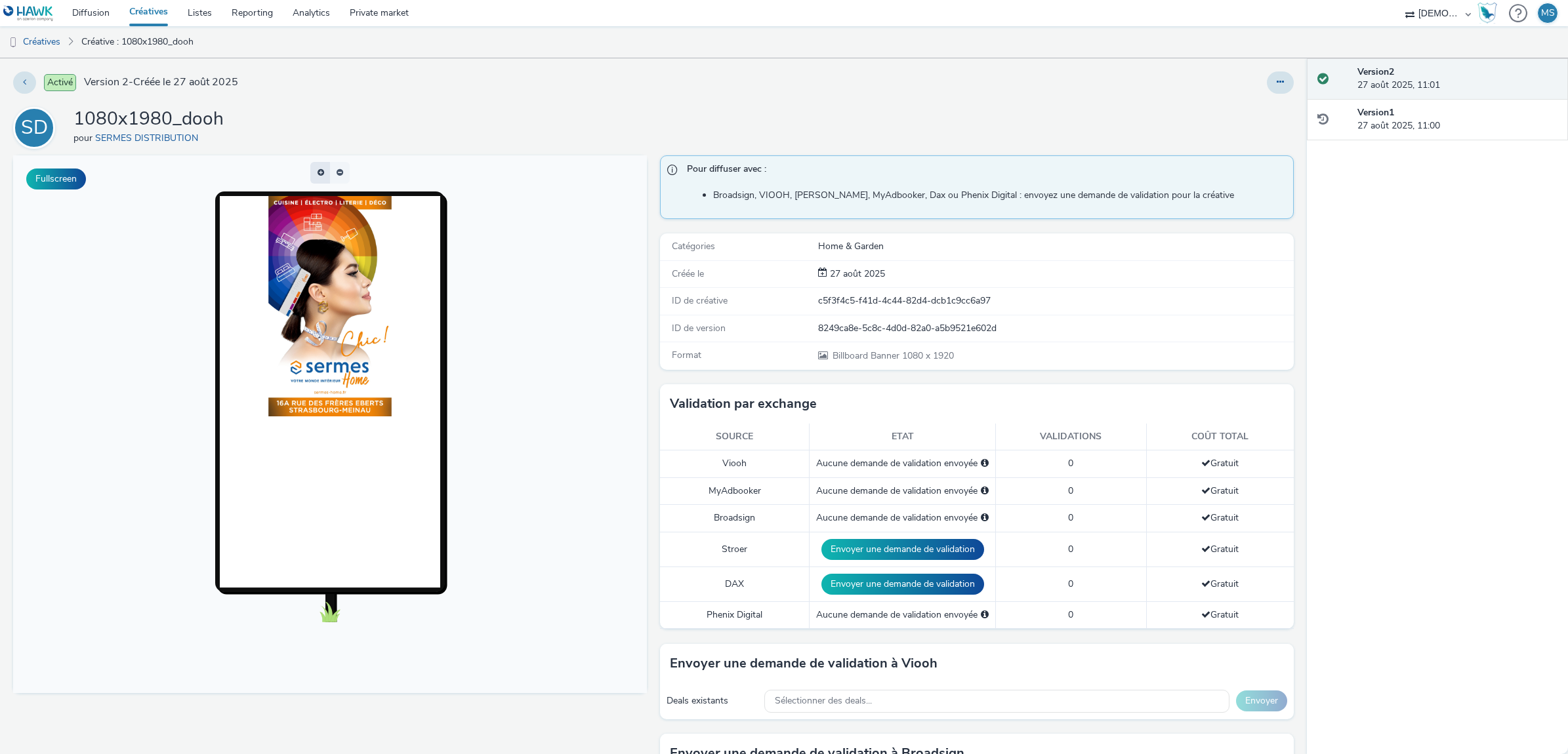
click at [316, 177] on button "button" at bounding box center [321, 173] width 20 height 21
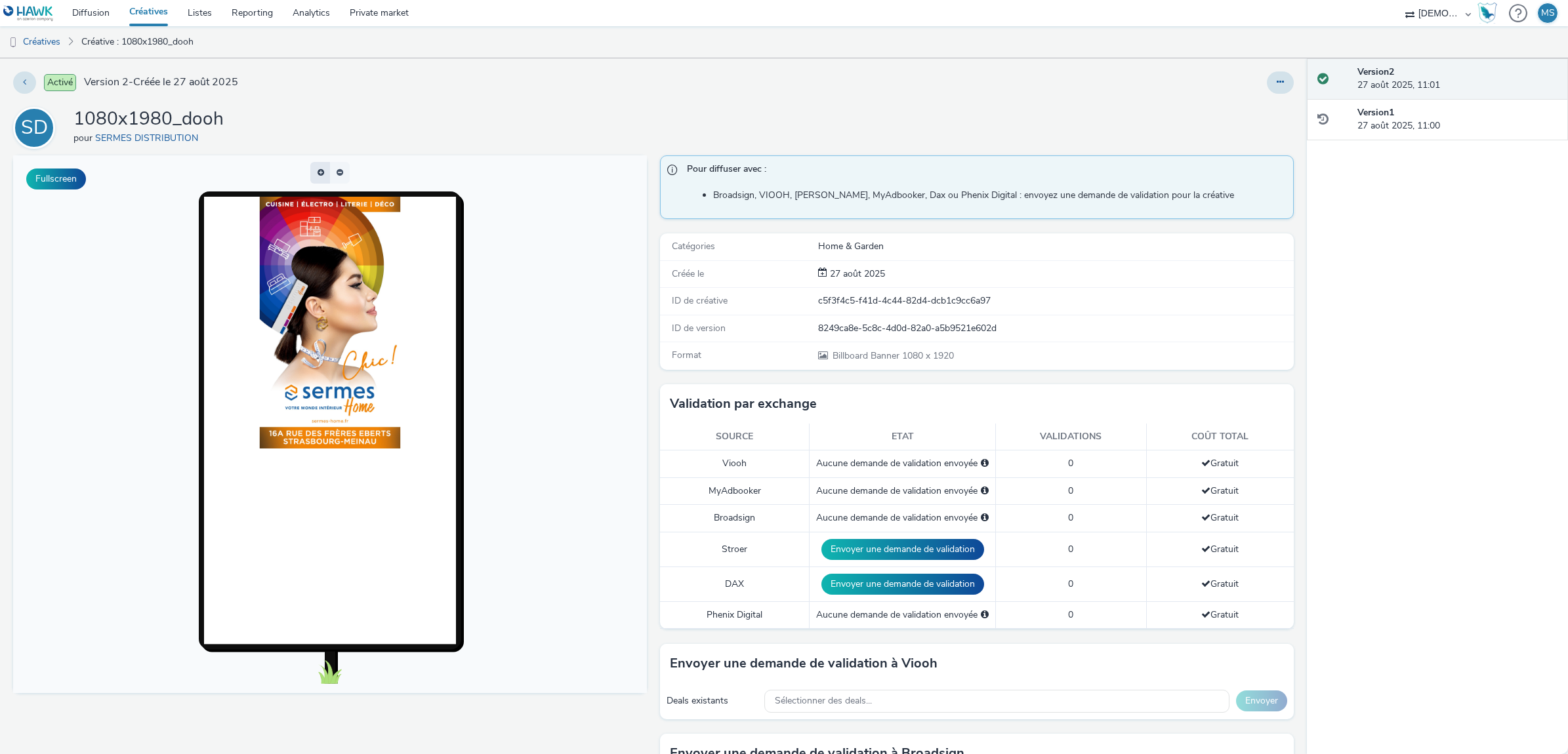
click at [316, 177] on button "button" at bounding box center [321, 173] width 20 height 21
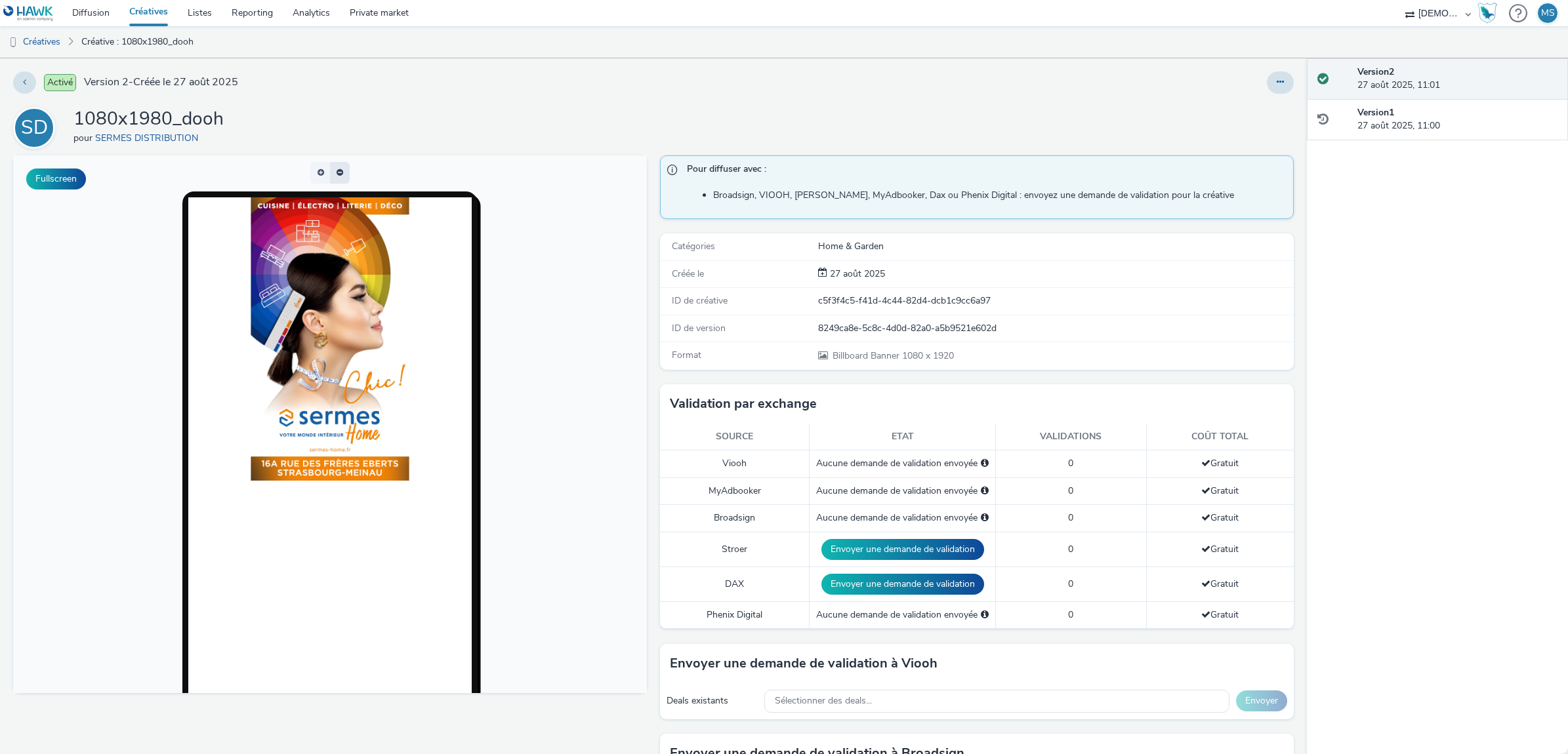
click at [331, 170] on button "button" at bounding box center [340, 173] width 20 height 21
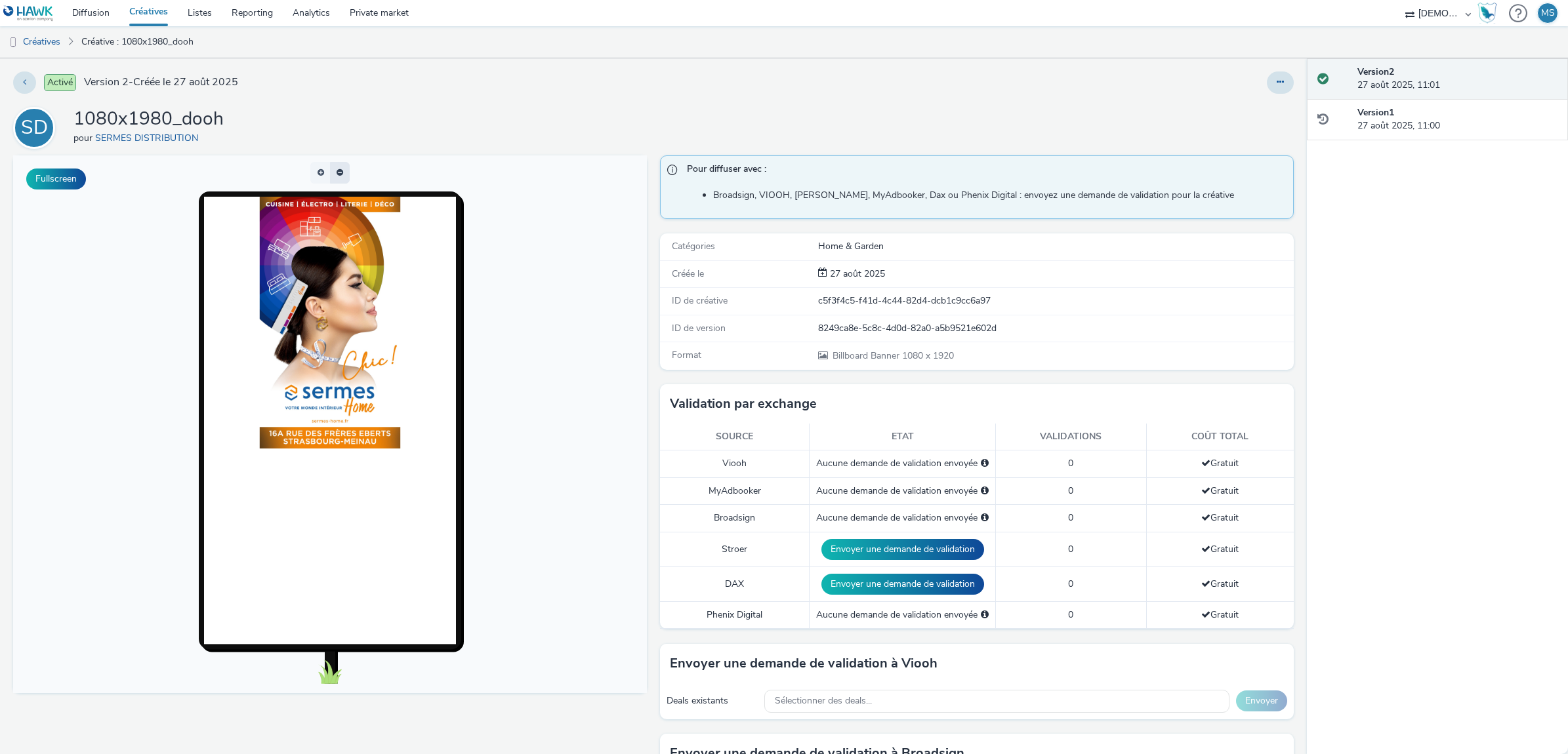
click at [341, 171] on span "button" at bounding box center [341, 171] width 0 height 0
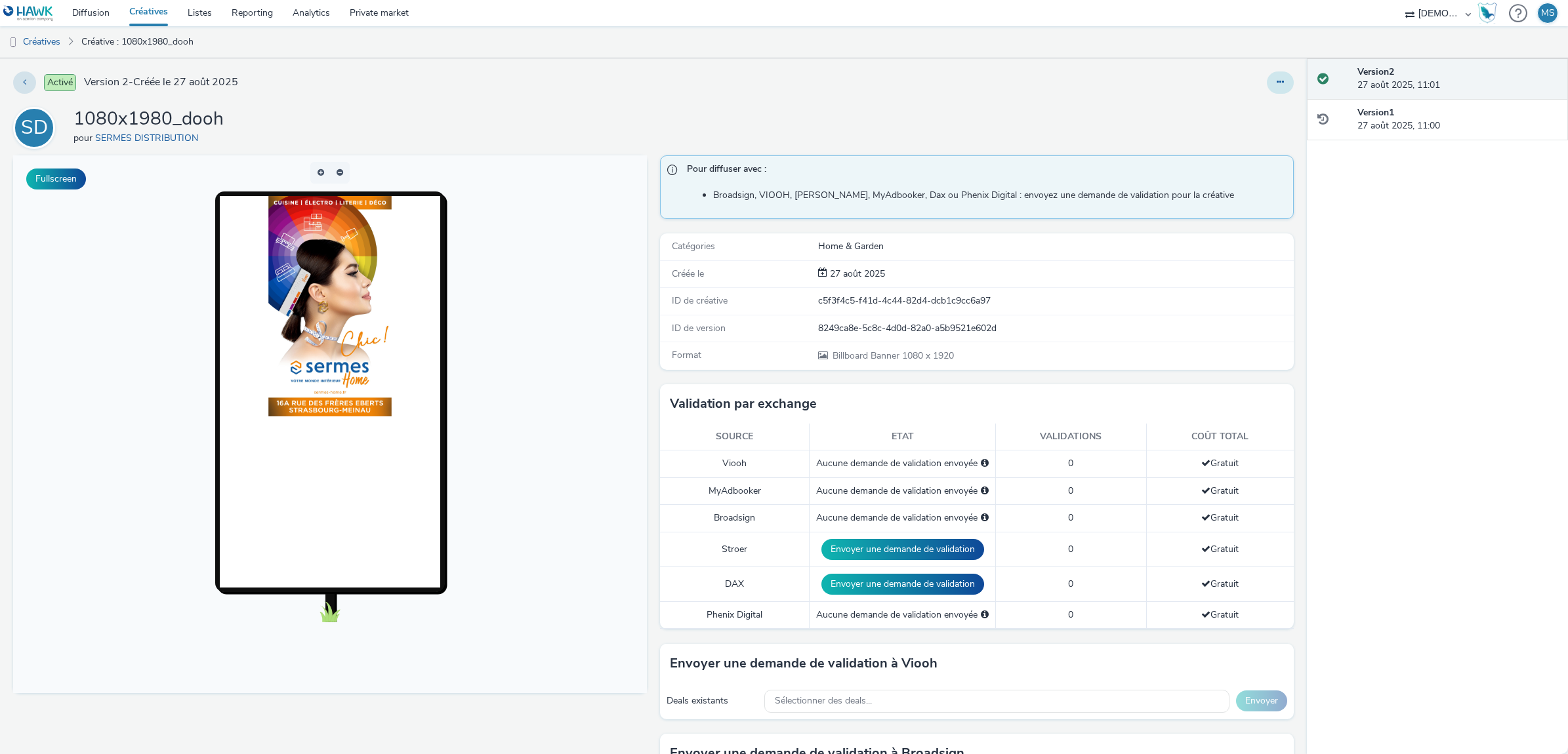
click at [1276, 83] on button at bounding box center [1280, 83] width 27 height 22
click at [1219, 107] on link "Modifier" at bounding box center [1244, 109] width 98 height 26
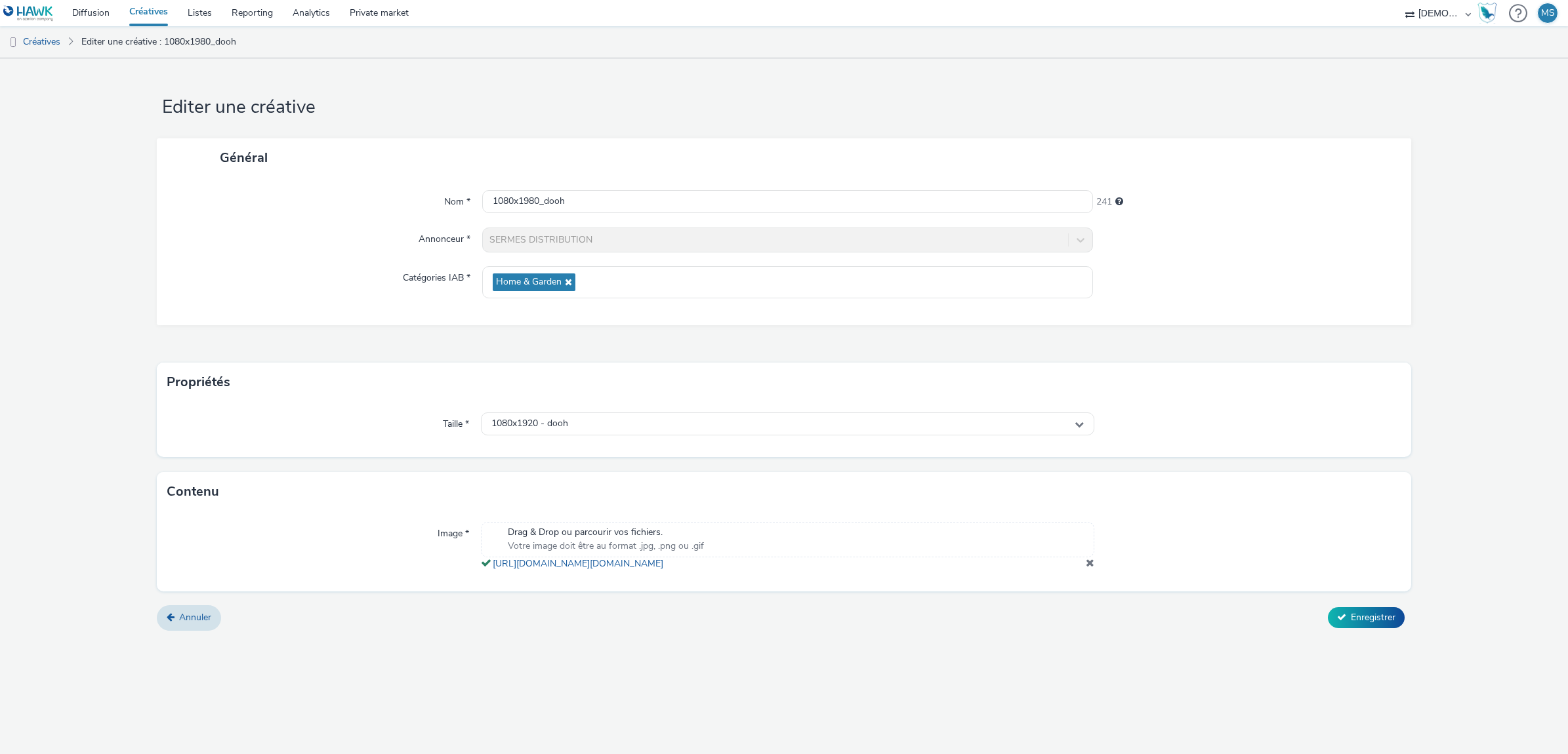
click at [1090, 568] on span at bounding box center [1090, 562] width 8 height 11
click at [1388, 622] on span "Enregistrer" at bounding box center [1373, 622] width 45 height 12
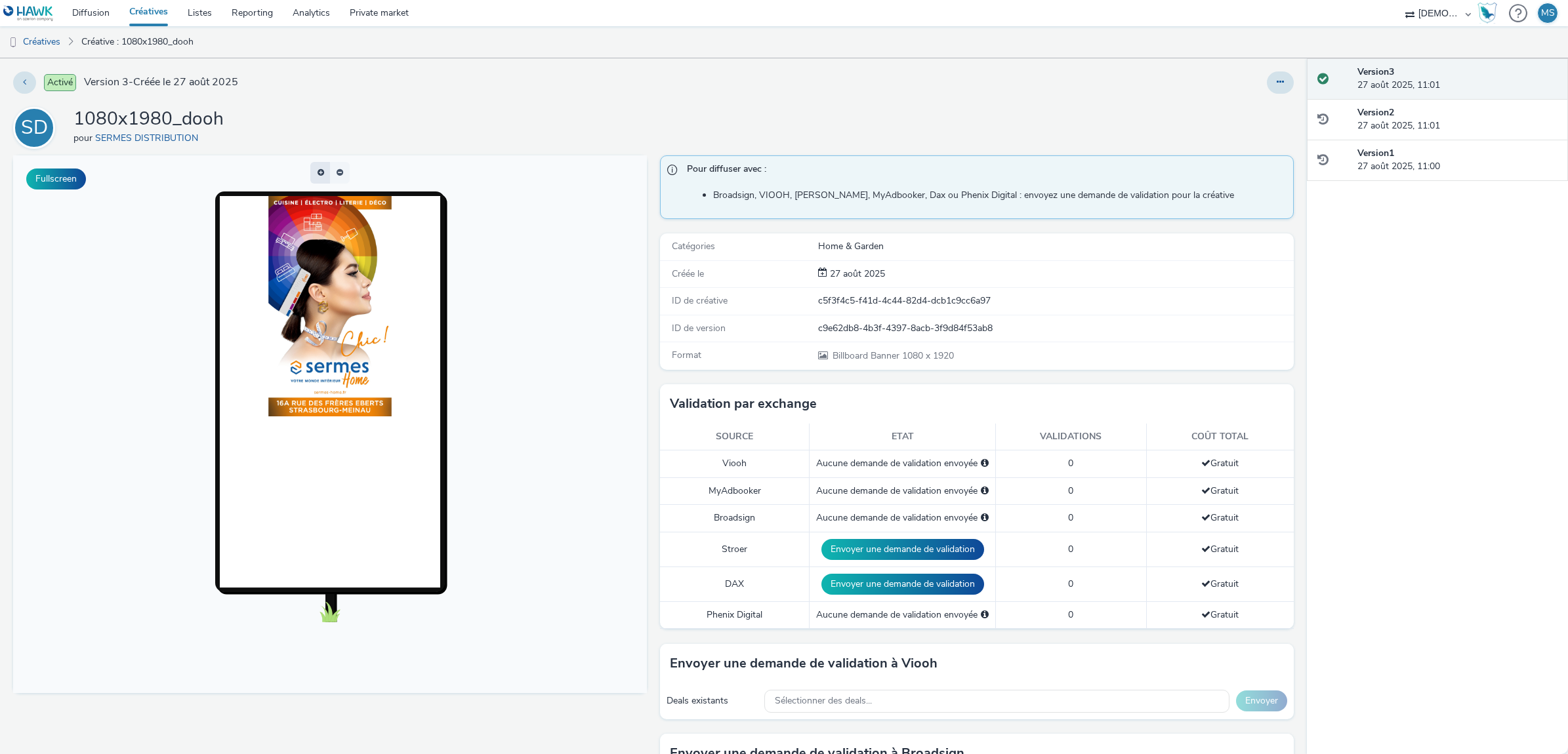
click at [317, 177] on button "button" at bounding box center [321, 173] width 20 height 21
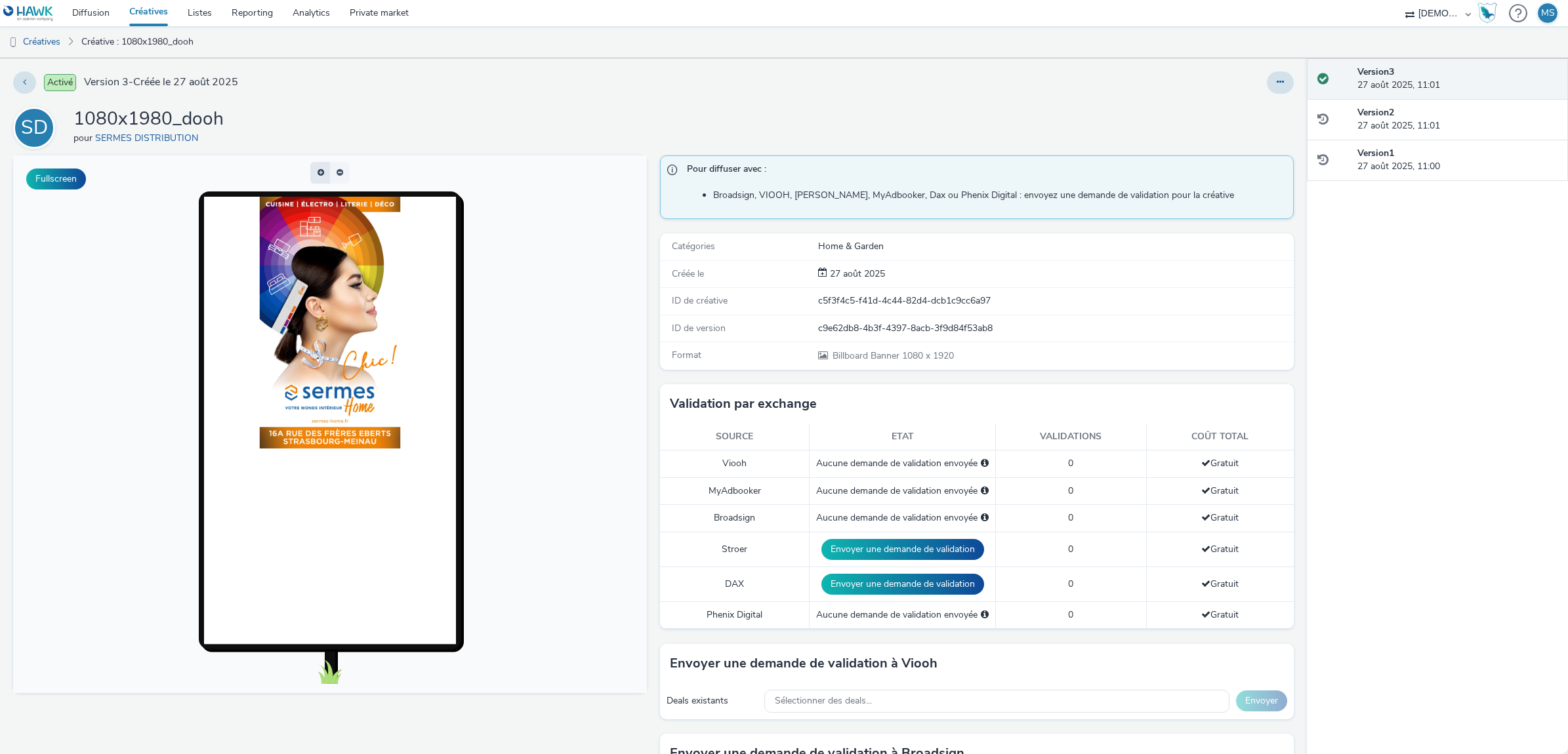
click at [317, 177] on button "button" at bounding box center [321, 173] width 20 height 21
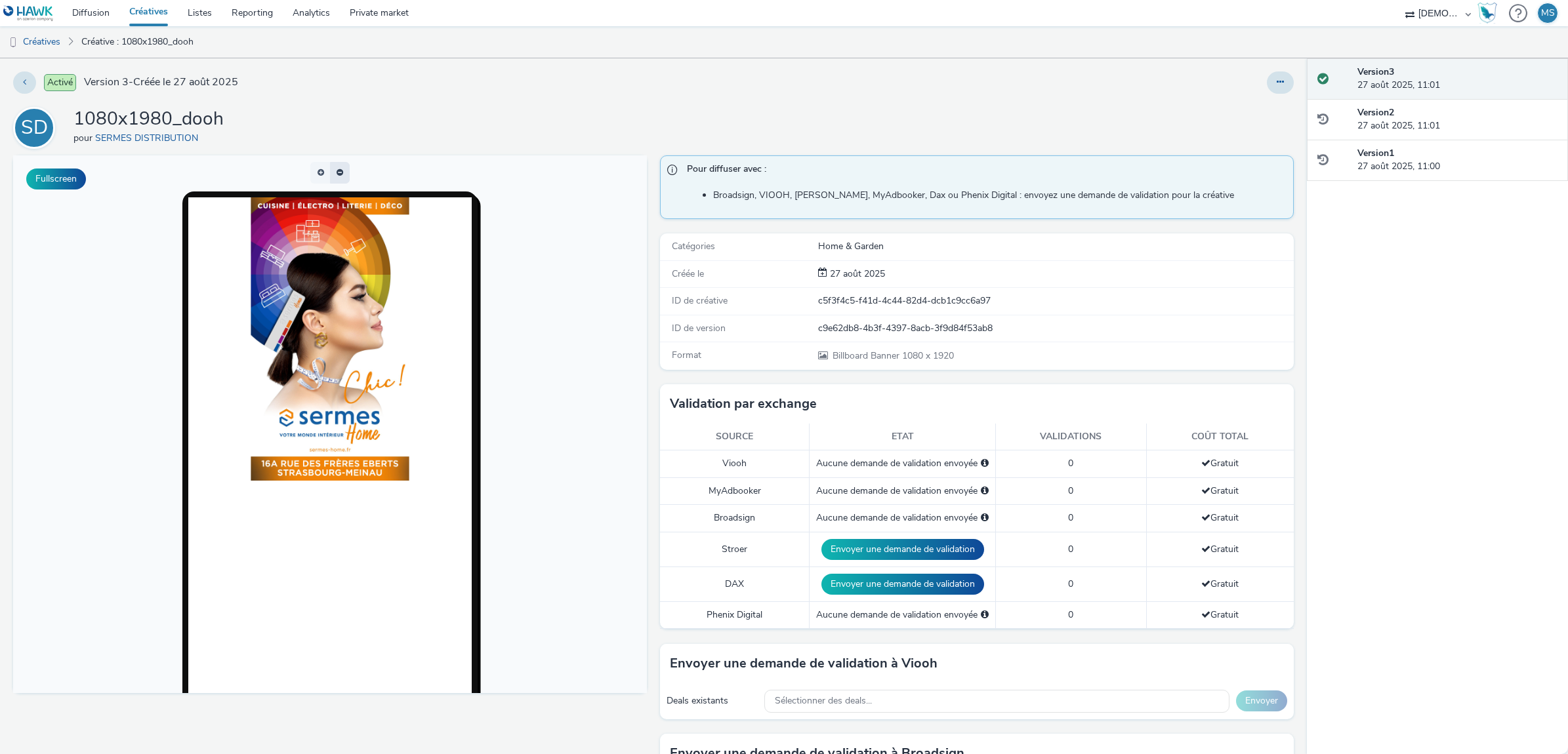
click at [330, 170] on button "button" at bounding box center [340, 173] width 20 height 21
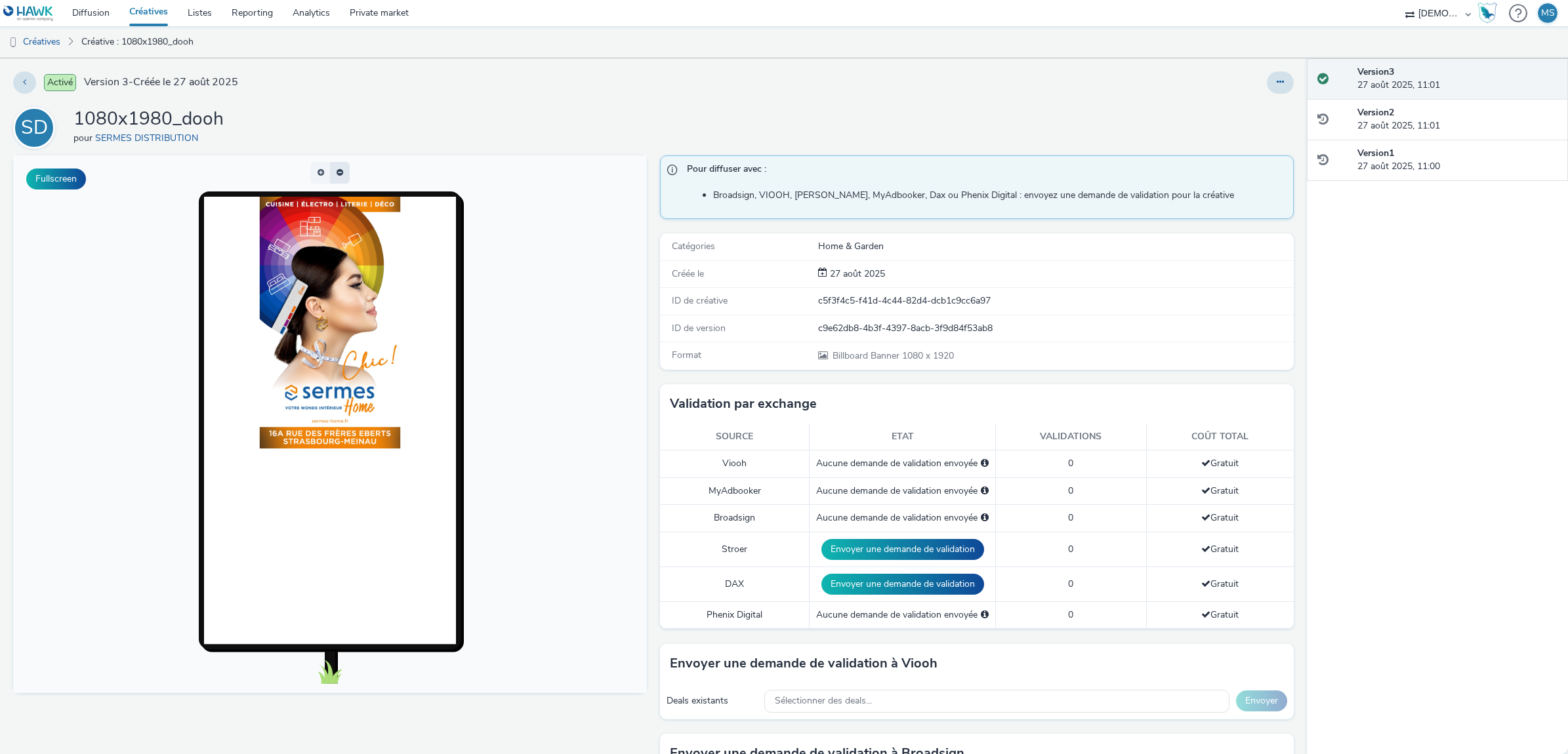
click at [340, 170] on span "button" at bounding box center [340, 170] width 0 height 0
click at [330, 170] on button "button" at bounding box center [340, 173] width 20 height 21
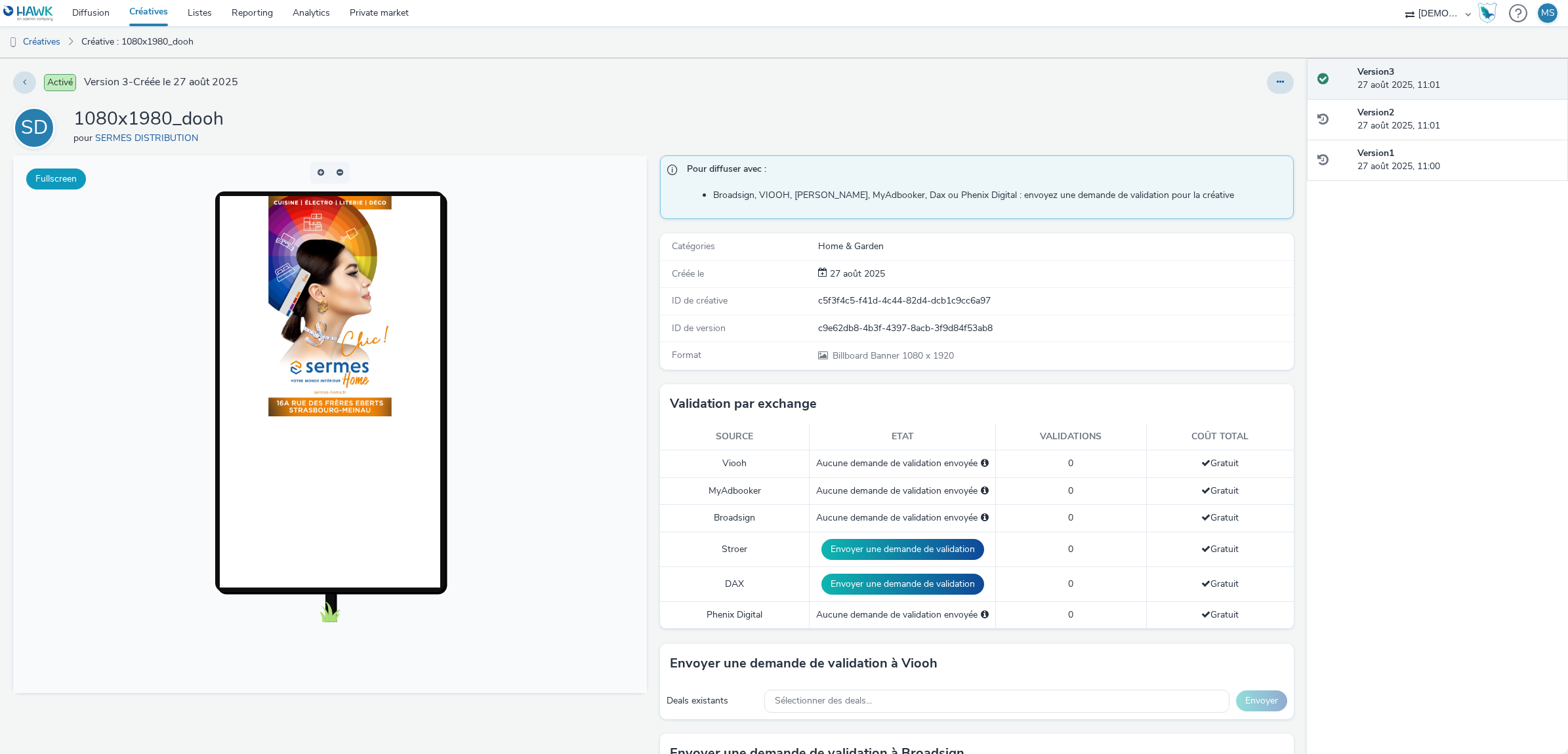
click at [59, 186] on button "Fullscreen" at bounding box center [56, 178] width 59 height 21
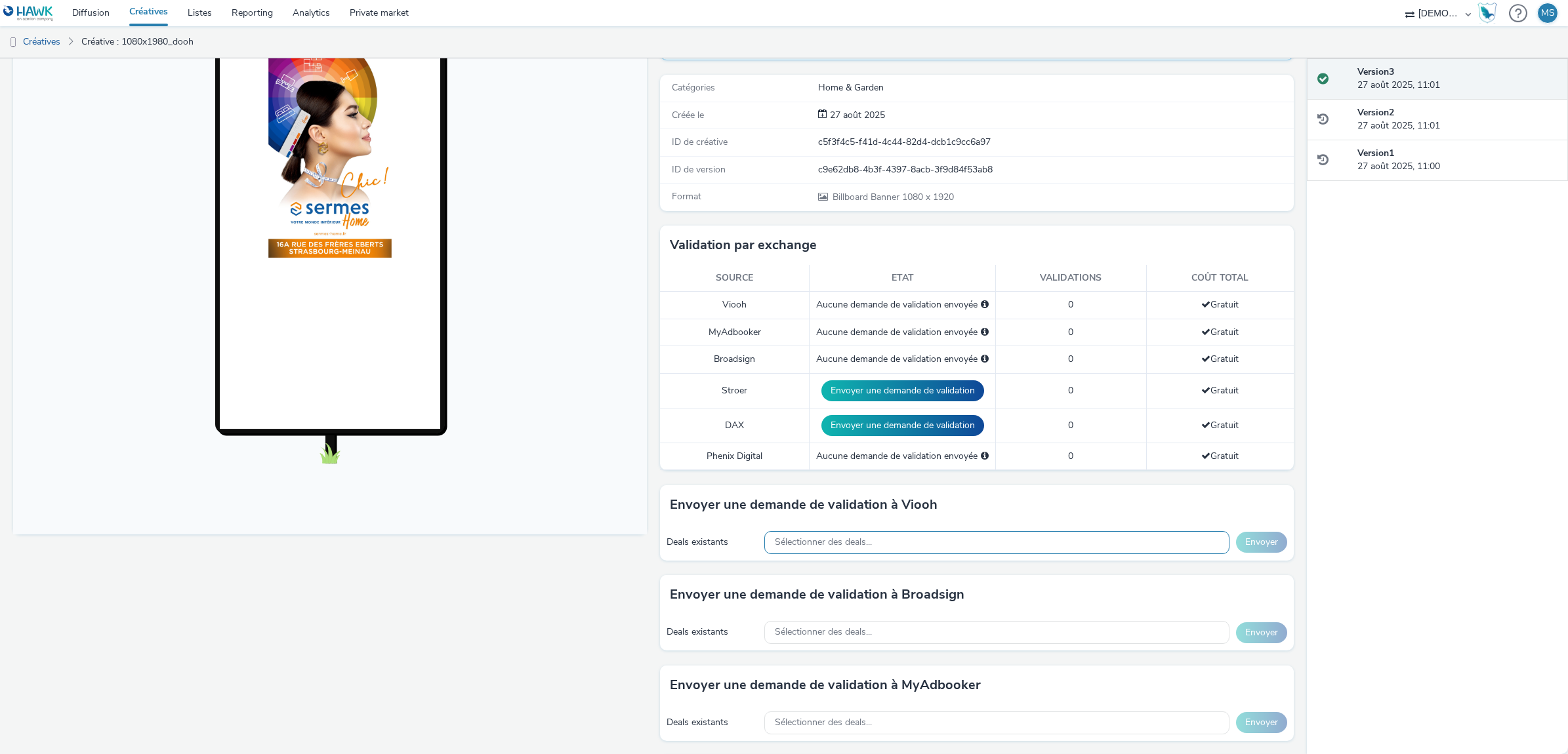
scroll to position [315, 0]
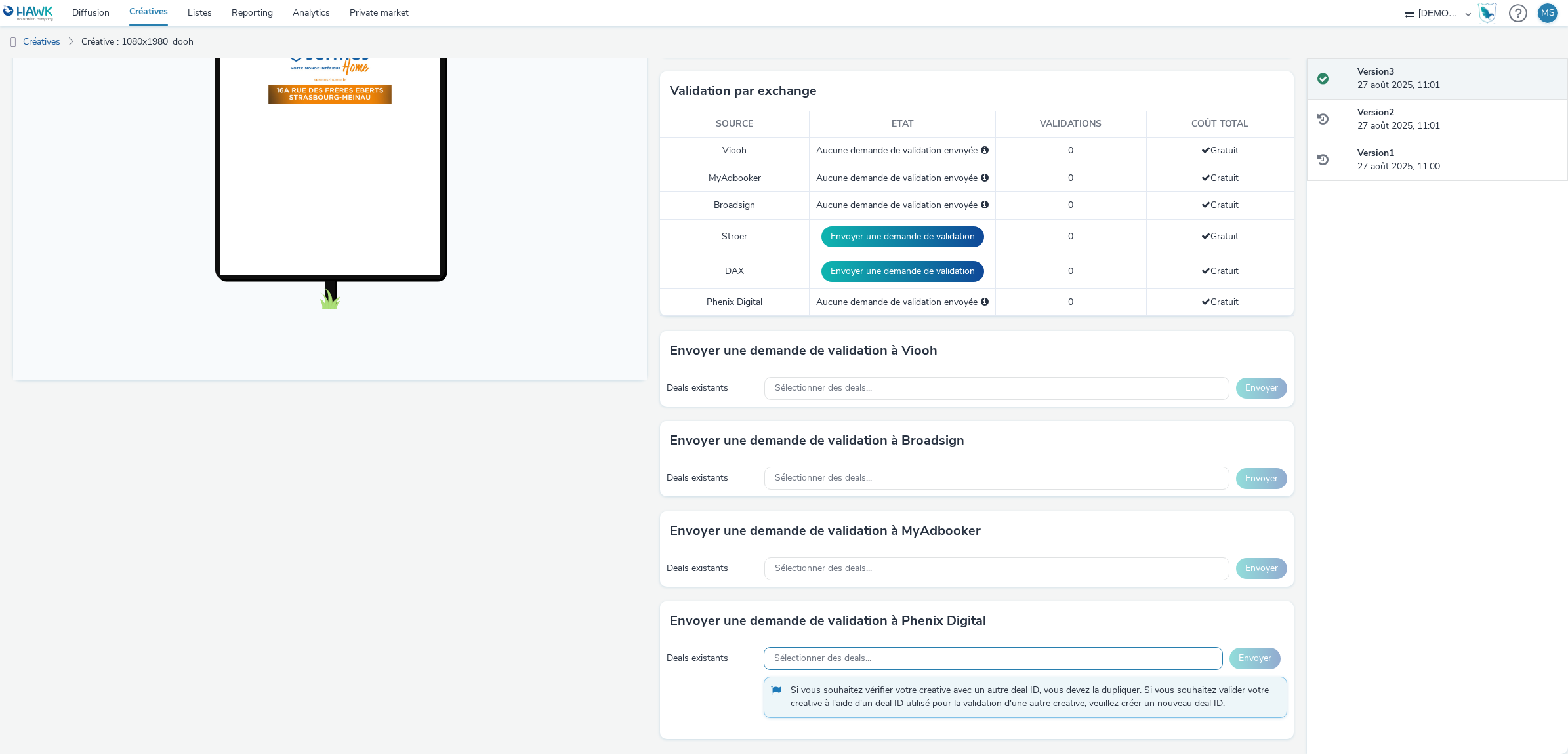
click at [1038, 656] on div "Sélectionner des deals..." at bounding box center [993, 659] width 459 height 23
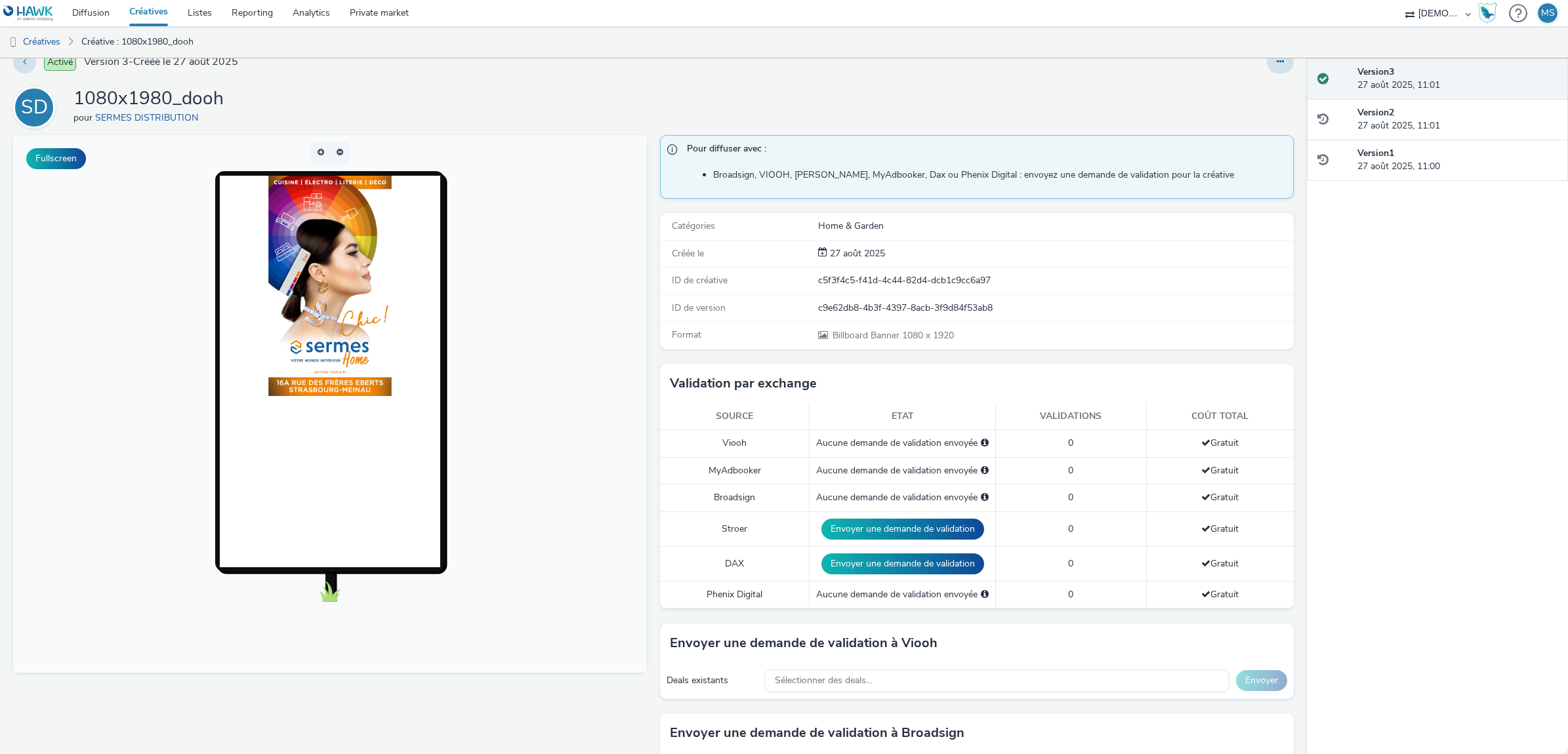
scroll to position [0, 0]
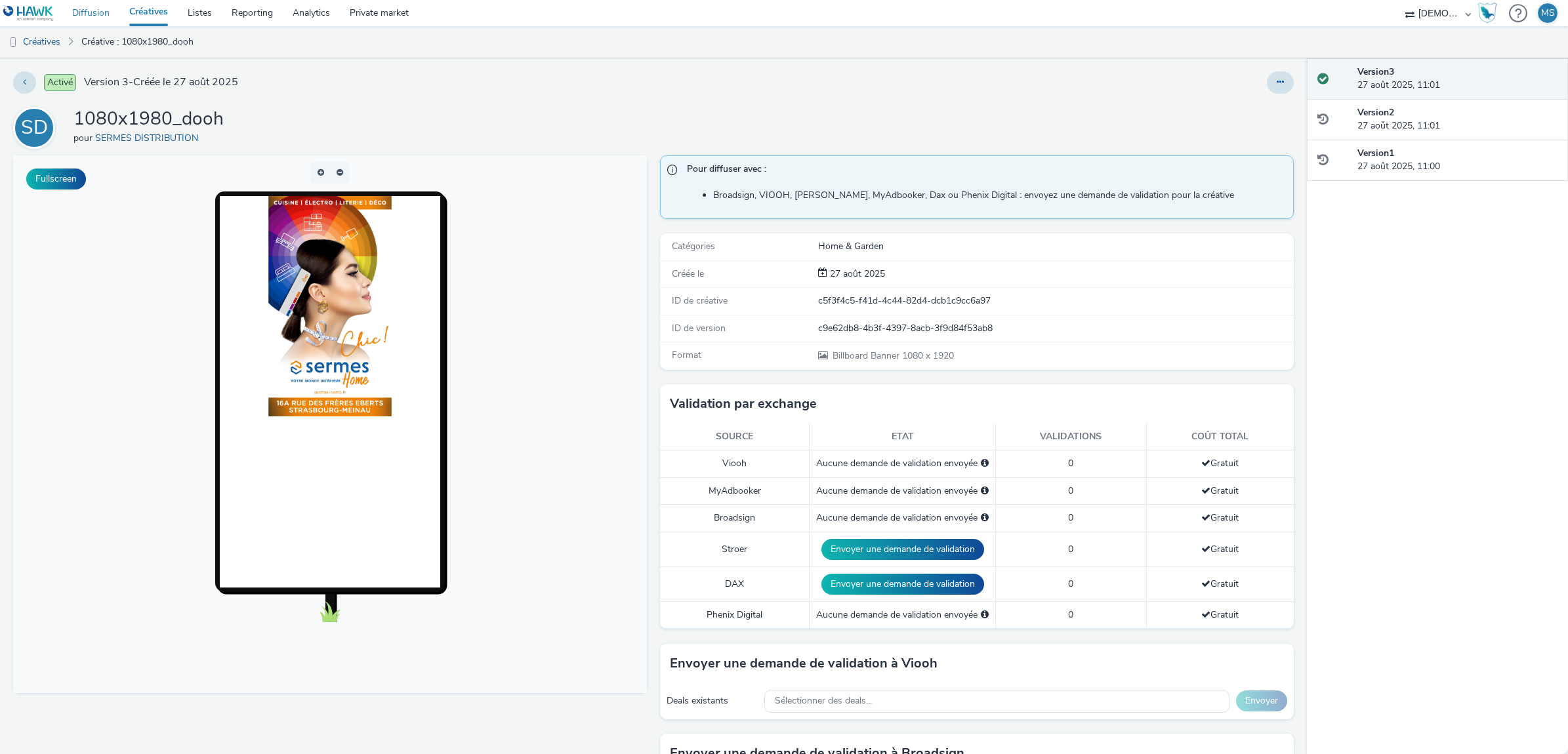
click at [107, 11] on link "Diffusion" at bounding box center [90, 13] width 57 height 26
